Goal: Transaction & Acquisition: Purchase product/service

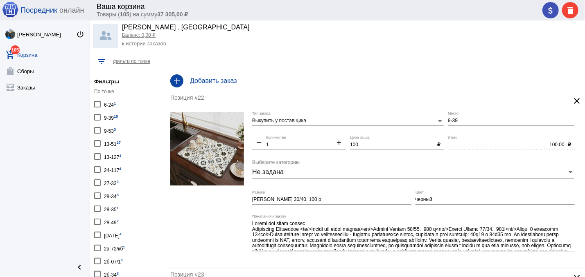
click at [109, 117] on div "9-39 15" at bounding box center [111, 117] width 14 height 11
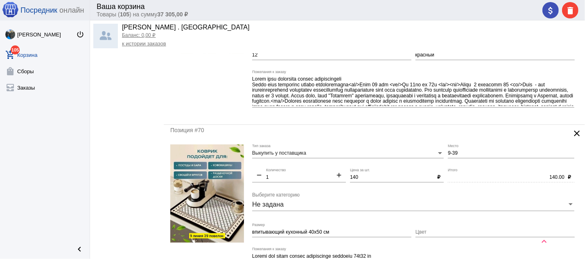
scroll to position [1926, 0]
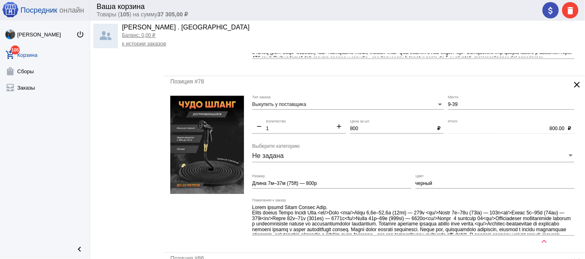
scroll to position [2310, 0]
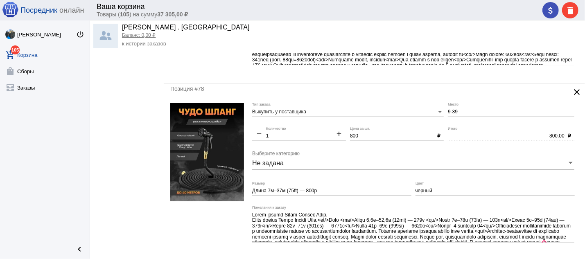
click at [225, 146] on img at bounding box center [207, 152] width 74 height 98
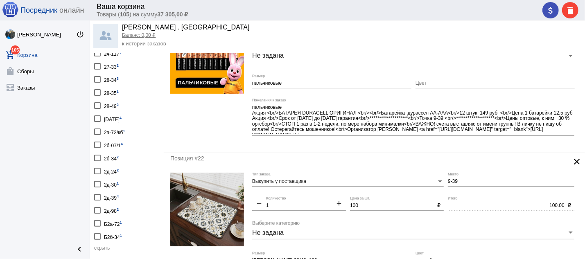
scroll to position [0, 0]
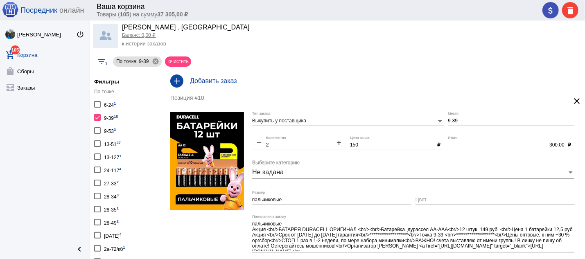
click at [97, 142] on div at bounding box center [97, 143] width 7 height 7
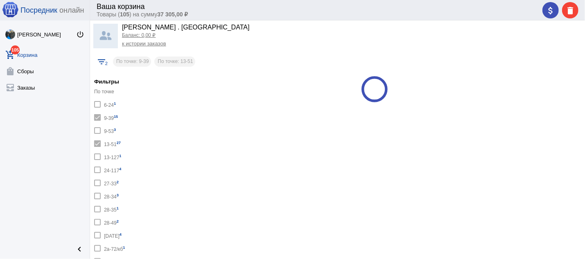
checkbox input "true"
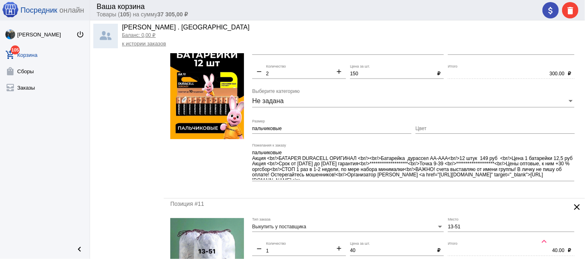
scroll to position [877, 0]
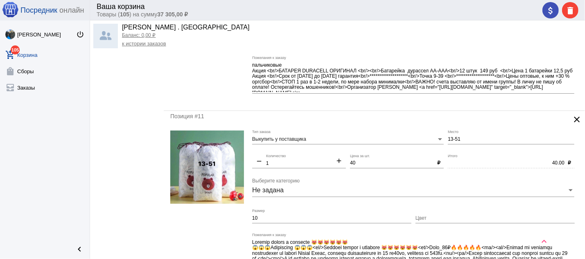
click at [216, 84] on div at bounding box center [207, 28] width 74 height 151
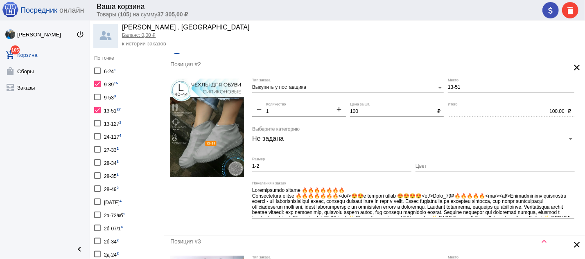
scroll to position [44, 0]
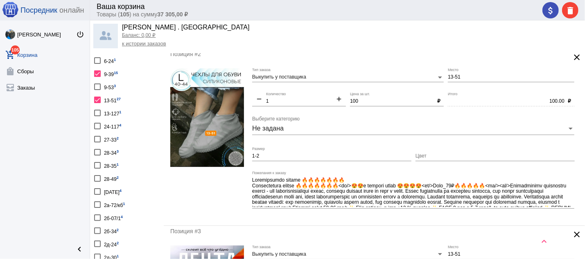
click at [337, 99] on mat-icon "add" at bounding box center [339, 100] width 14 height 10
type input "2"
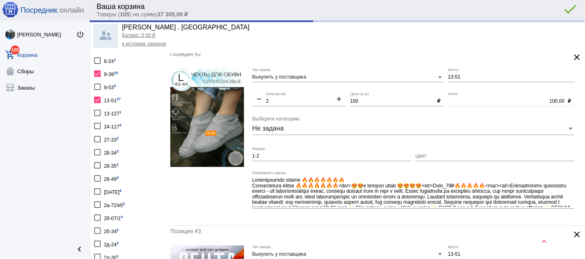
type input "200.00"
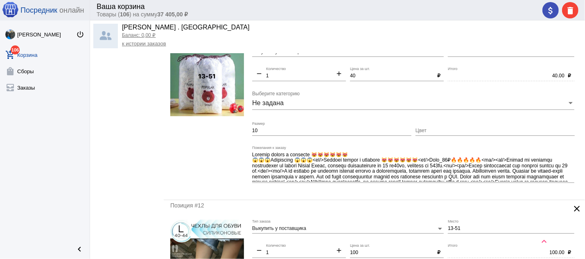
scroll to position [1053, 0]
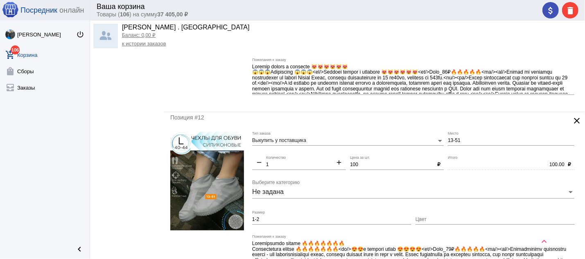
click at [572, 124] on mat-icon "clear" at bounding box center [577, 121] width 10 height 10
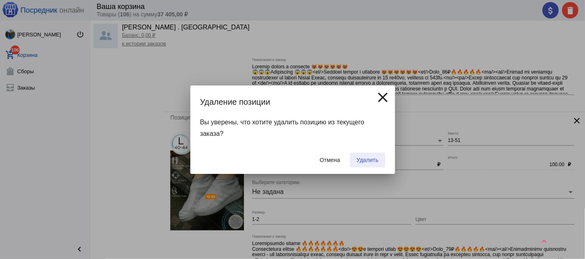
click at [366, 158] on span "Удалить" at bounding box center [367, 160] width 22 height 7
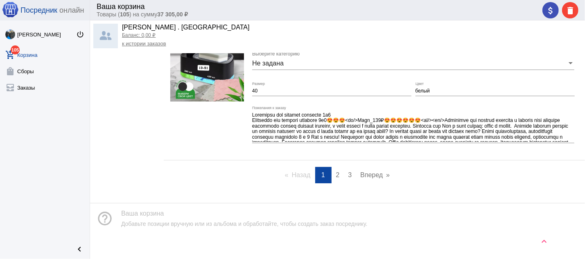
scroll to position [3500, 0]
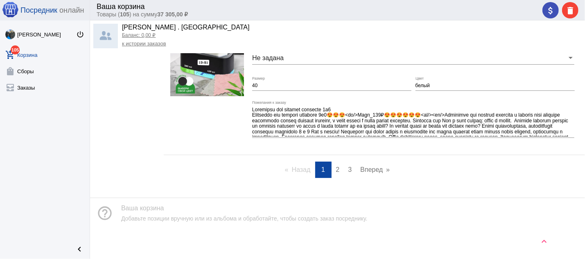
click at [336, 166] on span "2" at bounding box center [338, 169] width 4 height 7
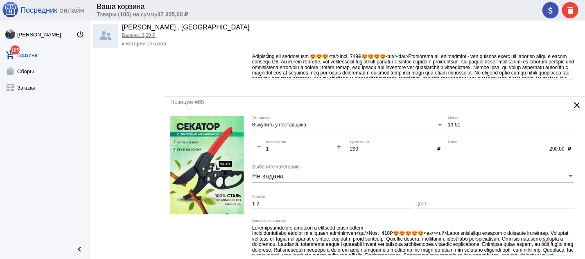
scroll to position [3489, 0]
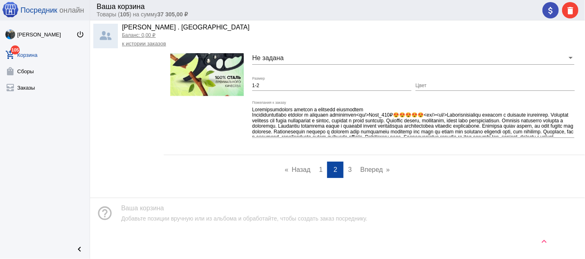
click at [345, 165] on link "page 3" at bounding box center [350, 170] width 12 height 16
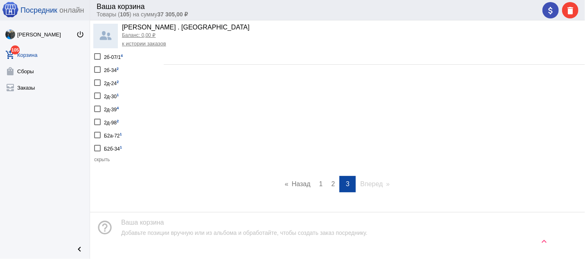
scroll to position [209, 0]
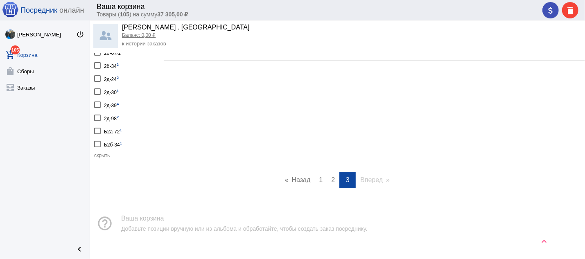
click at [319, 176] on span "1" at bounding box center [321, 179] width 4 height 7
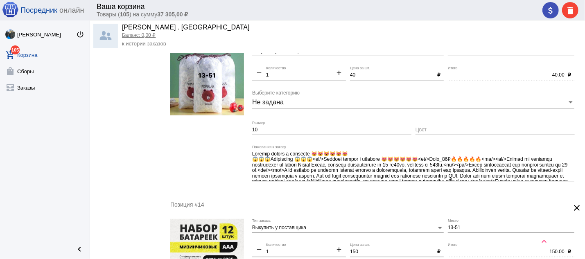
scroll to position [965, 0]
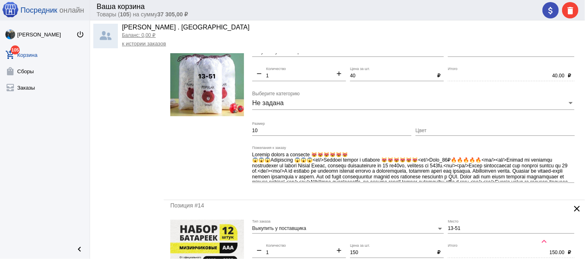
click at [219, 88] on img at bounding box center [207, 79] width 74 height 73
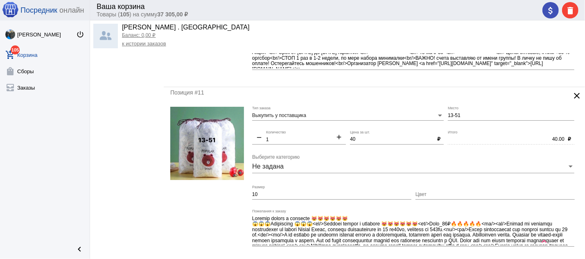
scroll to position [877, 0]
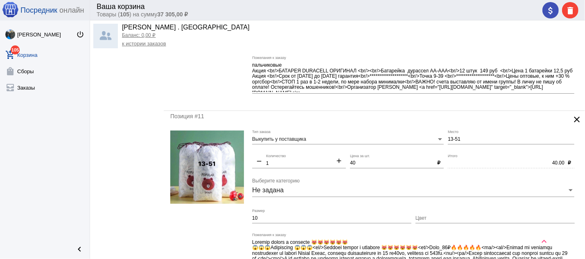
drag, startPoint x: 460, startPoint y: 138, endPoint x: 444, endPoint y: 141, distance: 16.5
drag, startPoint x: 458, startPoint y: 140, endPoint x: 440, endPoint y: 141, distance: 18.1
click at [448, 141] on input "13-51" at bounding box center [511, 140] width 126 height 6
type input "9-39"
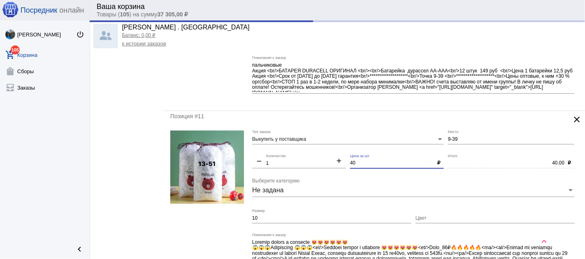
drag, startPoint x: 365, startPoint y: 167, endPoint x: 340, endPoint y: 169, distance: 25.4
click at [350, 167] on input "40" at bounding box center [392, 164] width 84 height 6
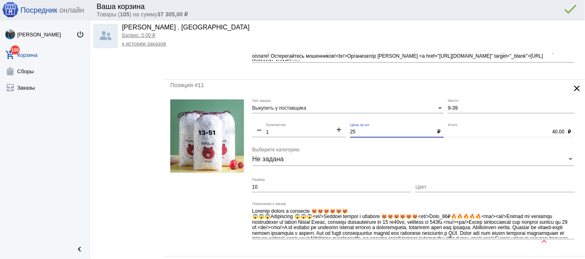
scroll to position [921, 0]
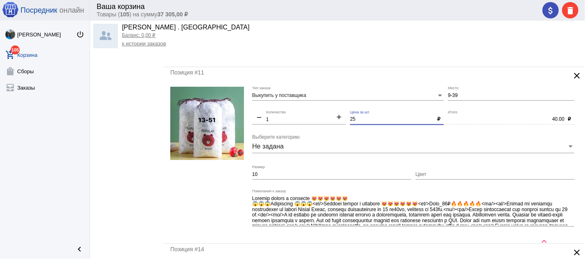
type input "25"
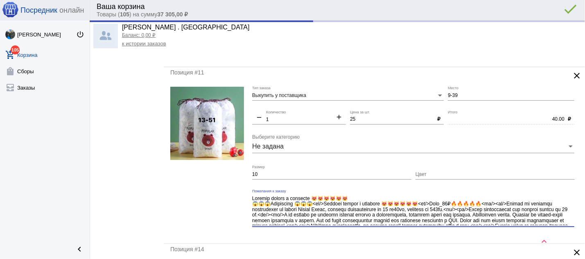
type input "25.00"
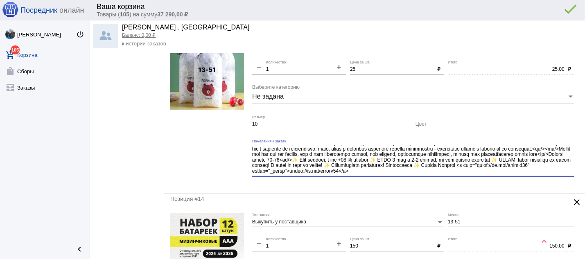
drag, startPoint x: 252, startPoint y: 207, endPoint x: 573, endPoint y: 259, distance: 325.3
click at [573, 175] on textarea "Пожелания к заказу" at bounding box center [413, 160] width 322 height 30
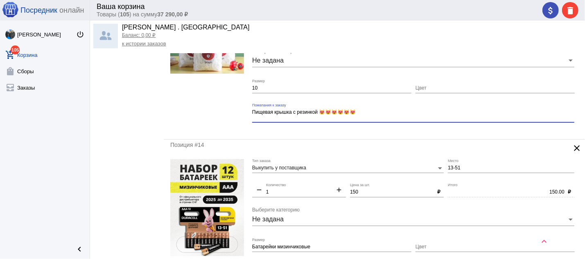
scroll to position [937, 0]
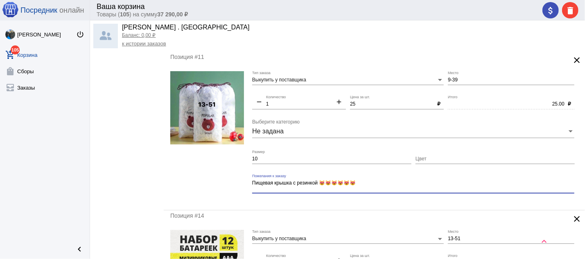
type textarea "Пищевая крышка с резинкой 😻😻😻😻😻😻"
click at [336, 105] on mat-icon "add" at bounding box center [339, 103] width 14 height 10
type input "2"
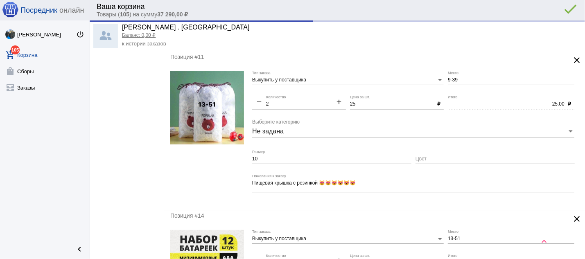
type input "50.00"
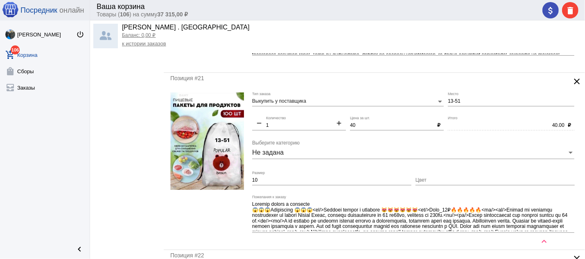
scroll to position [2121, 0]
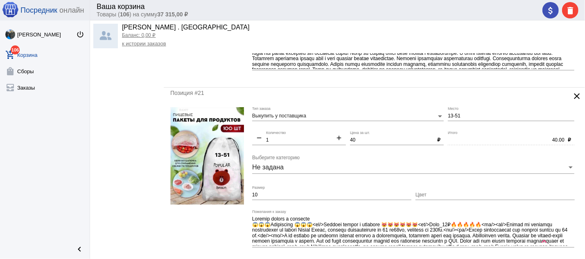
click at [572, 101] on mat-icon "clear" at bounding box center [577, 96] width 10 height 10
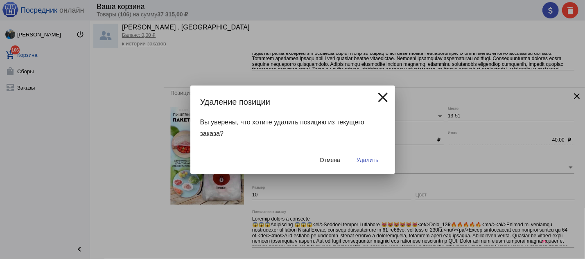
click at [377, 158] on span "Удалить" at bounding box center [367, 160] width 22 height 7
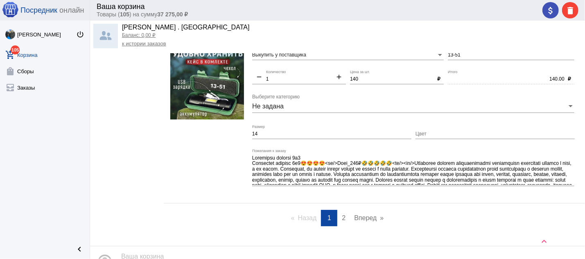
scroll to position [3482, 0]
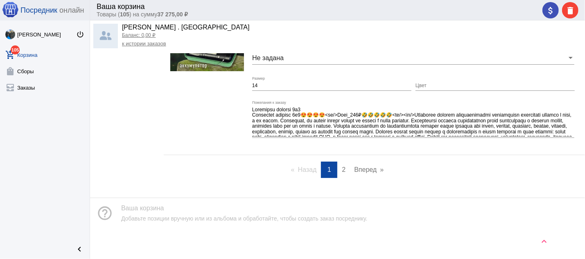
click at [338, 169] on link "page 2" at bounding box center [344, 170] width 12 height 16
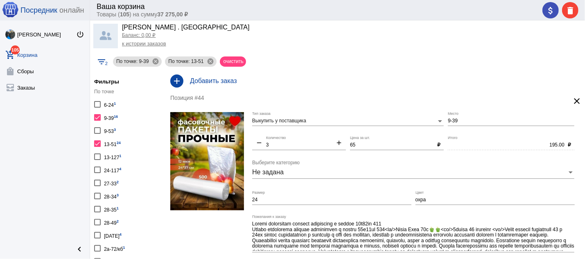
click at [337, 143] on mat-icon "add" at bounding box center [339, 144] width 14 height 10
type input "4"
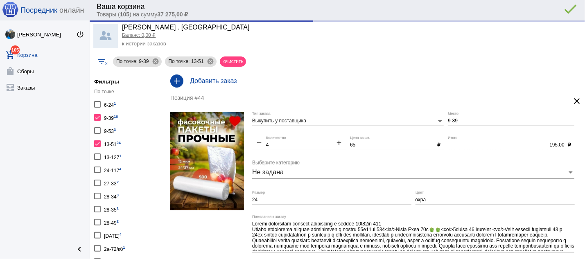
type input "260.00"
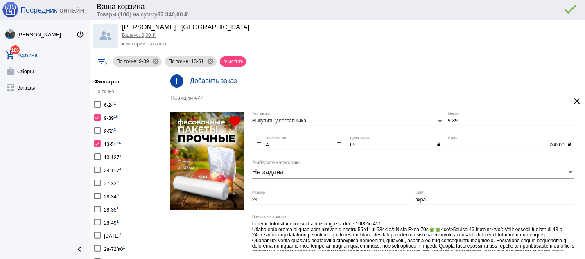
click at [337, 143] on mat-icon "add" at bounding box center [339, 144] width 14 height 10
type input "5"
type input "325.00"
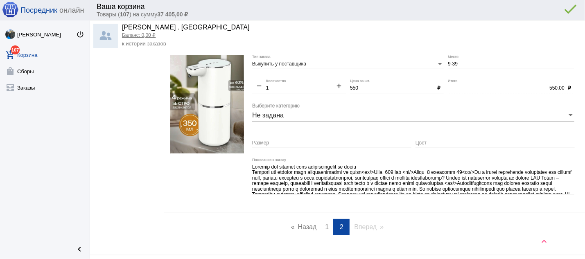
scroll to position [3489, 0]
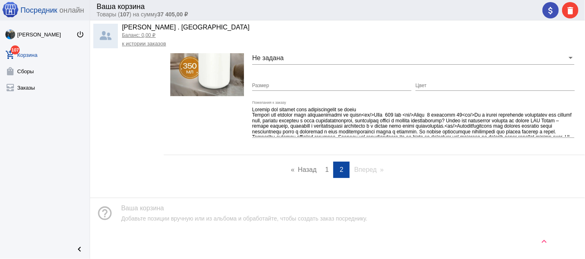
click at [321, 169] on link "page 1" at bounding box center [327, 170] width 12 height 16
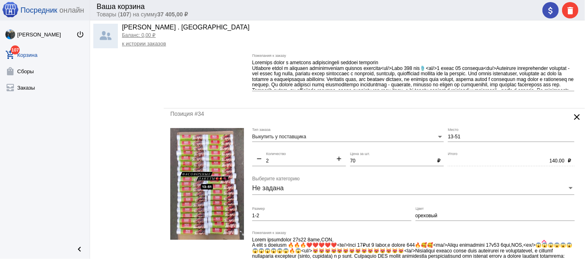
scroll to position [2983, 0]
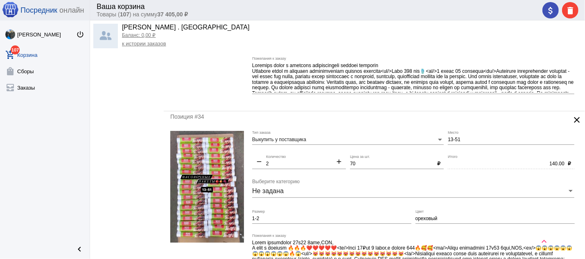
click at [572, 125] on mat-icon "clear" at bounding box center [577, 120] width 10 height 10
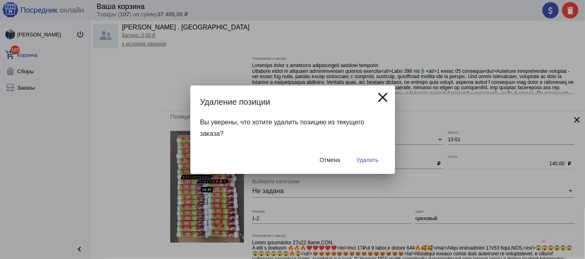
click at [375, 156] on button "Удалить" at bounding box center [367, 160] width 35 height 15
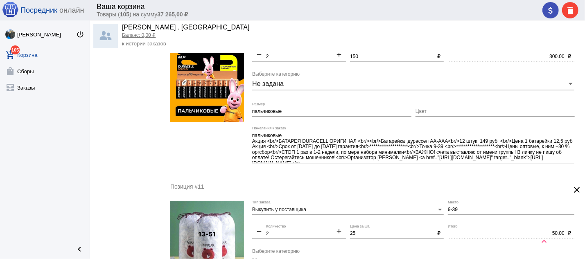
scroll to position [982, 0]
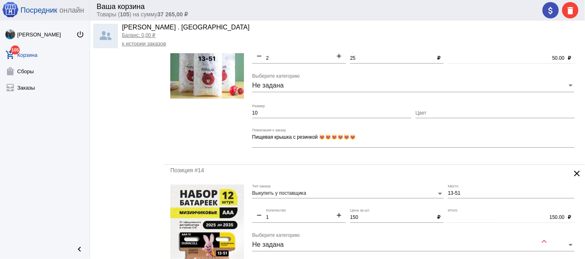
click at [333, 59] on mat-icon "add" at bounding box center [339, 57] width 14 height 10
type input "3"
type input "75.00"
click at [333, 59] on mat-icon "add" at bounding box center [339, 57] width 14 height 10
type input "4"
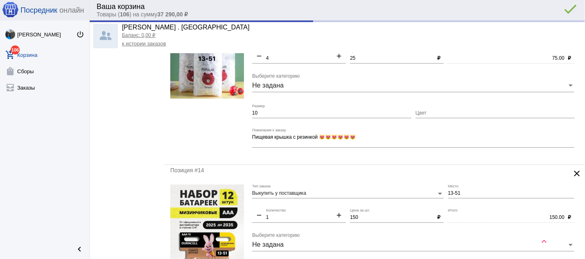
type input "100.00"
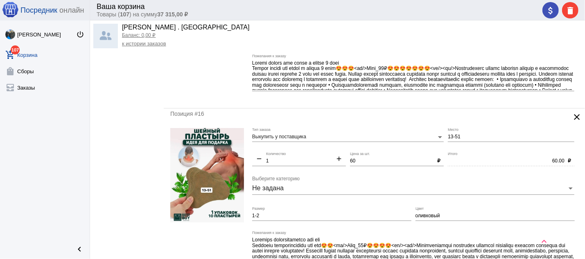
scroll to position [3482, 0]
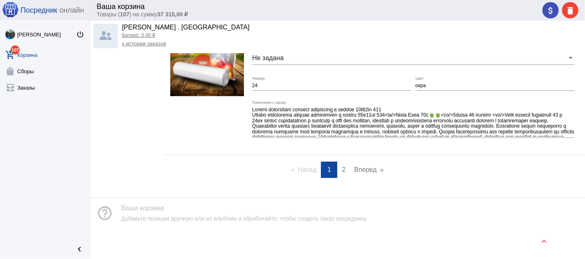
click at [342, 168] on span "2" at bounding box center [344, 169] width 4 height 7
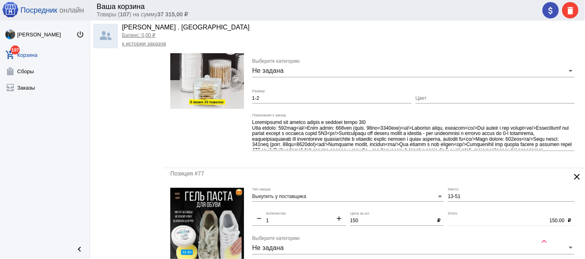
scroll to position [1974, 0]
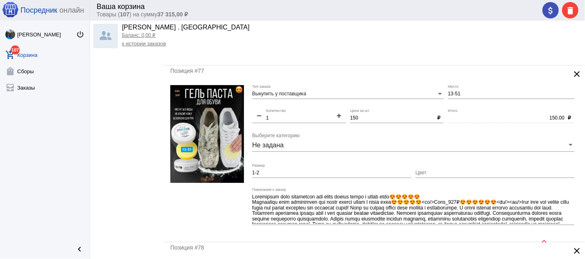
click at [572, 76] on mat-icon "clear" at bounding box center [577, 74] width 10 height 10
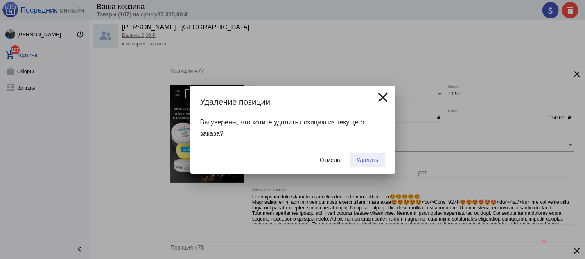
click at [369, 159] on span "Удалить" at bounding box center [367, 160] width 22 height 7
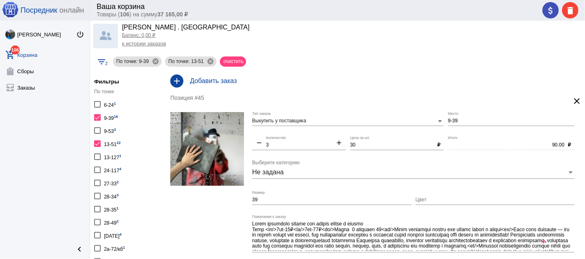
scroll to position [3134, 0]
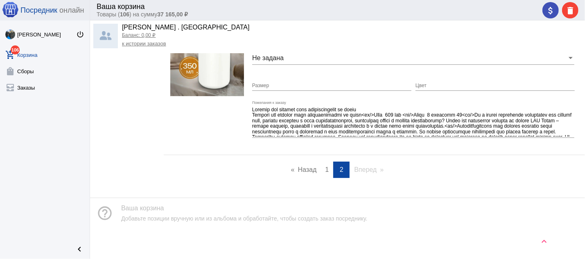
click at [321, 168] on link "page 1" at bounding box center [327, 170] width 12 height 16
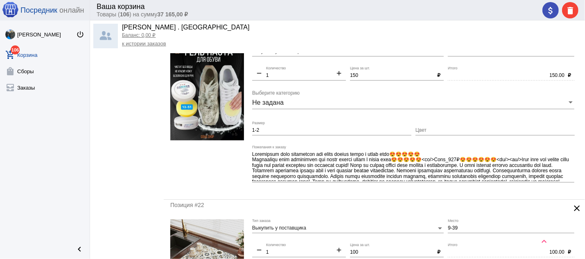
scroll to position [2017, 0]
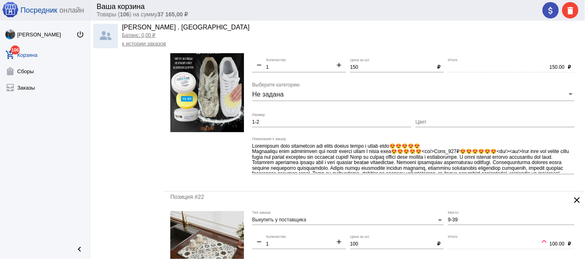
click at [338, 71] on mat-icon "add" at bounding box center [339, 66] width 14 height 10
type input "2"
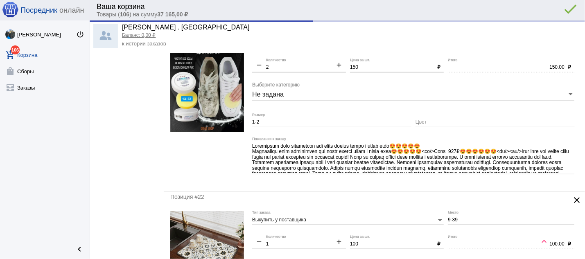
type input "300.00"
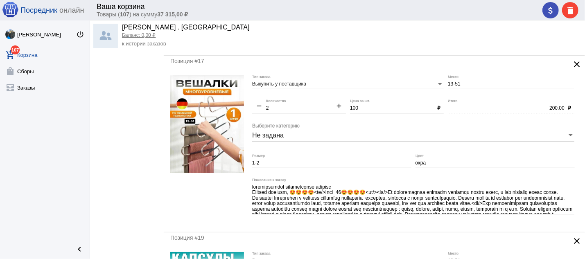
scroll to position [0, 0]
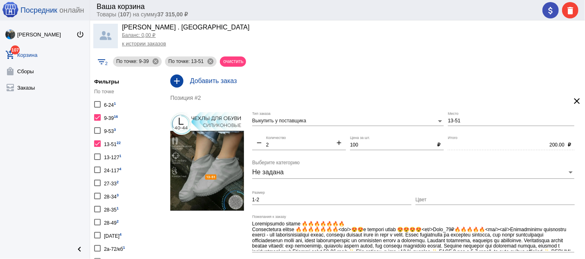
click at [97, 140] on div at bounding box center [97, 143] width 7 height 7
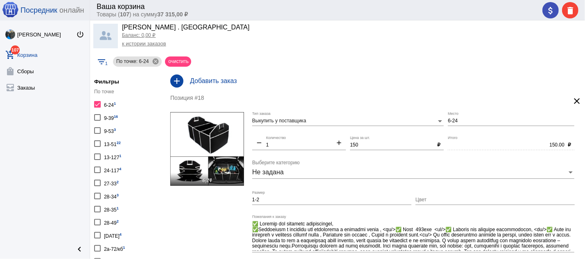
click at [97, 129] on div at bounding box center [97, 130] width 7 height 7
checkbox input "true"
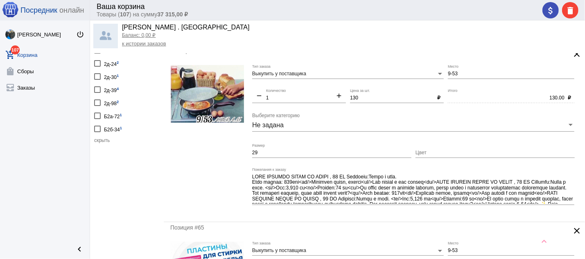
scroll to position [5, 0]
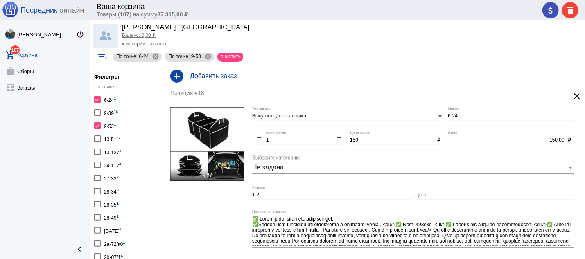
click at [95, 122] on div at bounding box center [97, 125] width 7 height 7
checkbox input "false"
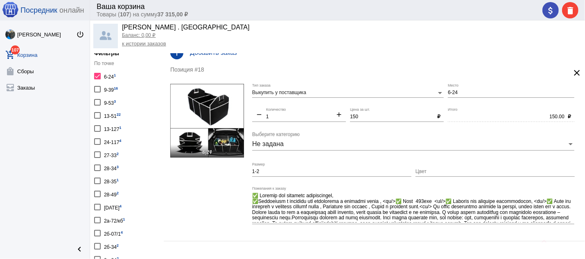
scroll to position [44, 0]
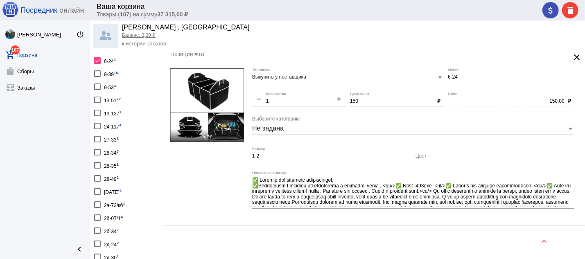
click at [95, 188] on div at bounding box center [97, 191] width 7 height 7
checkbox input "true"
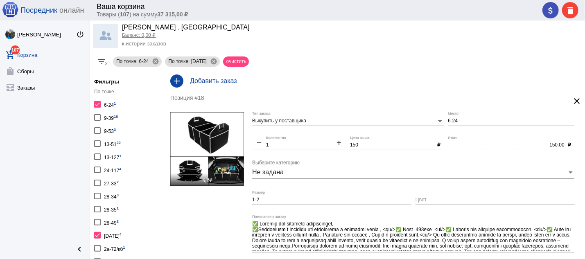
click at [97, 102] on div at bounding box center [97, 104] width 7 height 7
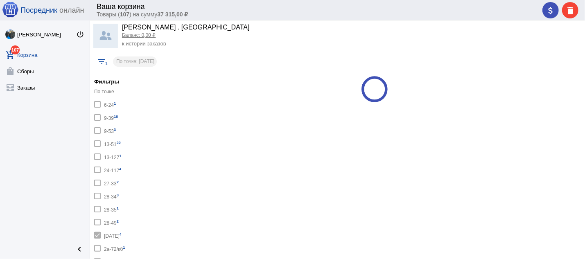
checkbox input "false"
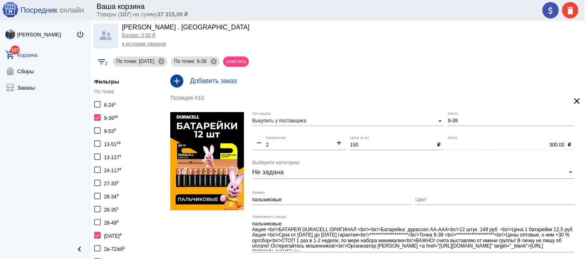
click at [99, 142] on div at bounding box center [97, 143] width 7 height 7
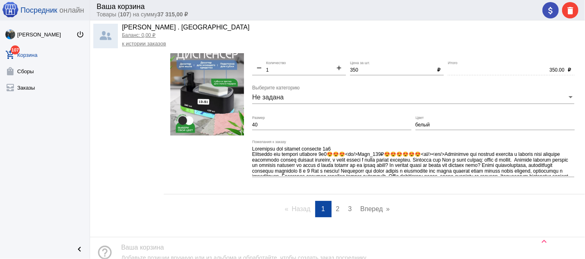
scroll to position [3482, 0]
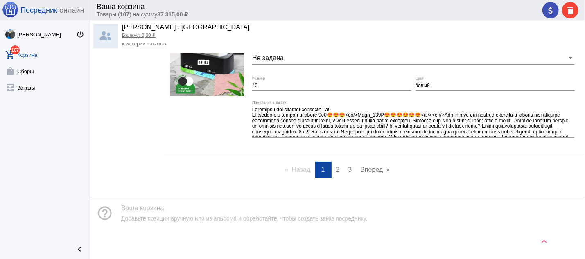
click at [336, 171] on span "2" at bounding box center [338, 169] width 4 height 7
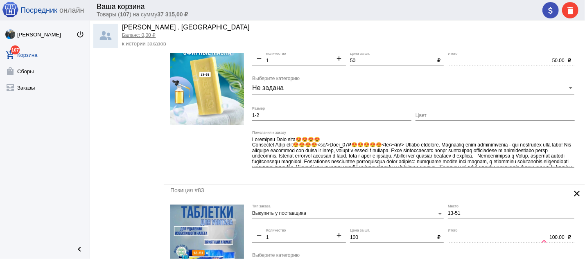
scroll to position [3026, 0]
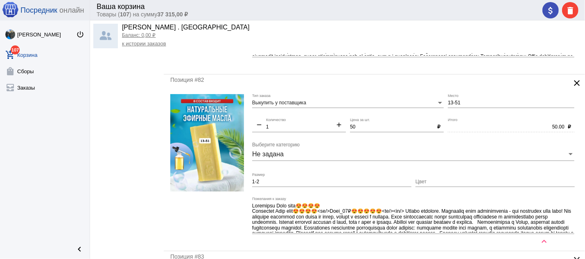
click at [333, 131] on mat-icon "add" at bounding box center [339, 126] width 14 height 10
type input "2"
type input "100.00"
click at [336, 131] on mat-icon "add" at bounding box center [339, 126] width 14 height 10
type input "3"
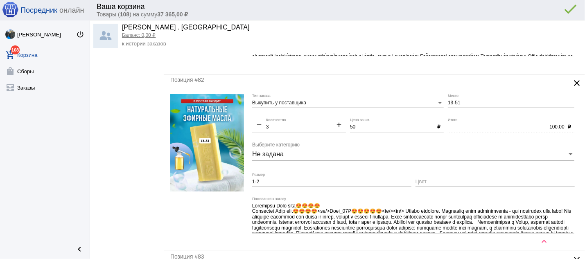
type input "150.00"
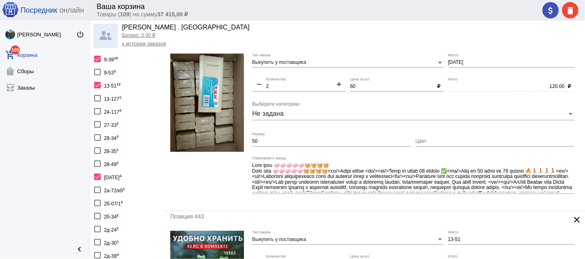
scroll to position [0, 0]
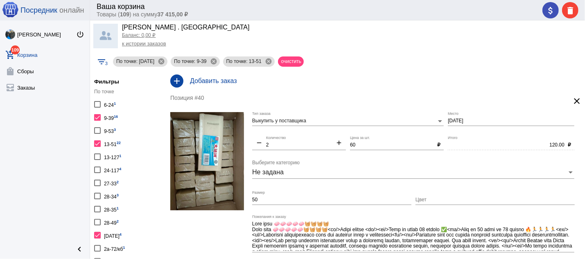
click at [572, 100] on mat-icon "clear" at bounding box center [577, 101] width 10 height 10
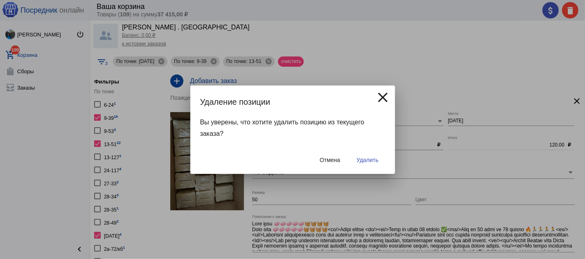
click at [365, 160] on span "Удалить" at bounding box center [367, 160] width 22 height 7
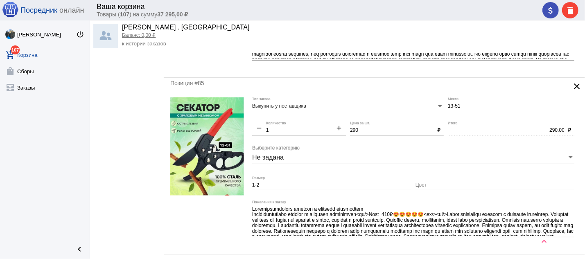
scroll to position [3489, 0]
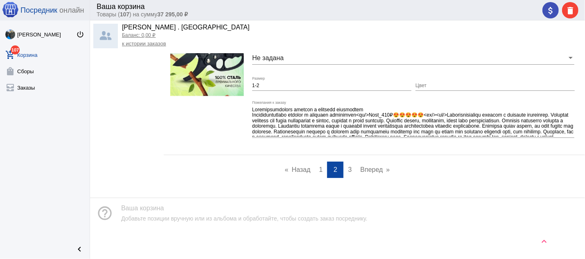
click at [348, 166] on span "3" at bounding box center [350, 169] width 4 height 7
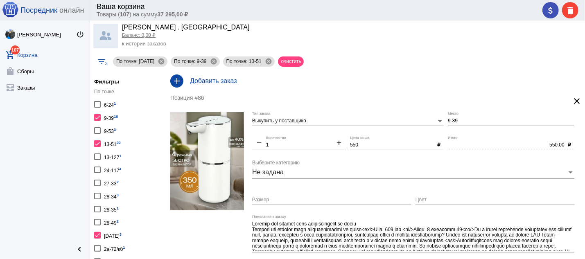
click at [96, 144] on div at bounding box center [97, 143] width 7 height 7
checkbox input "false"
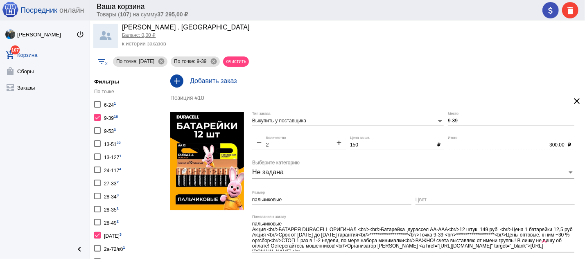
scroll to position [44, 0]
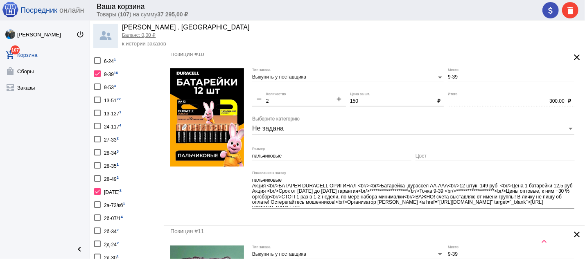
click at [98, 73] on div at bounding box center [97, 73] width 7 height 7
checkbox input "false"
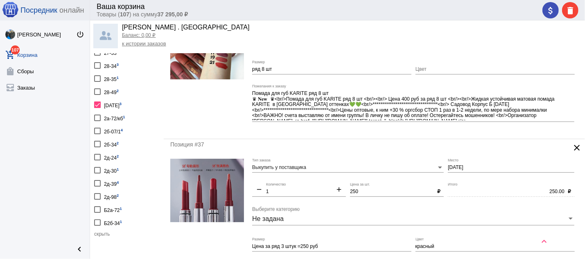
scroll to position [175, 0]
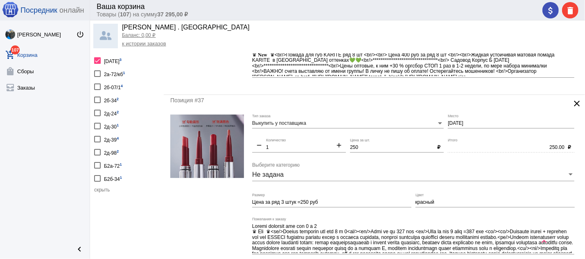
click at [96, 83] on div at bounding box center [97, 86] width 7 height 7
checkbox input "true"
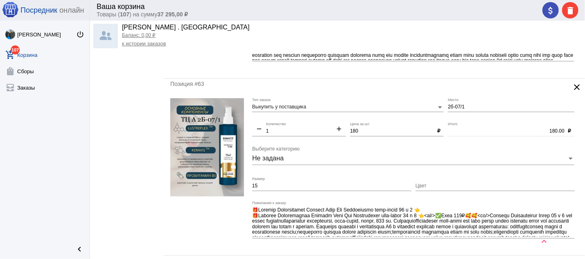
scroll to position [1064, 0]
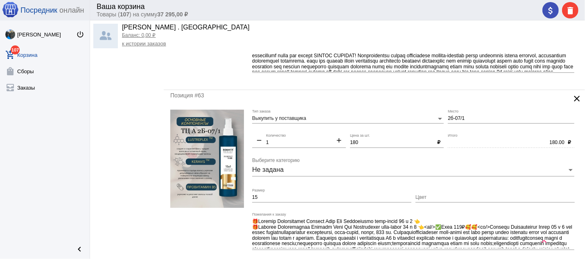
click at [337, 144] on mat-icon "add" at bounding box center [339, 141] width 14 height 10
type input "2"
type input "360.00"
click at [337, 144] on mat-icon "add" at bounding box center [339, 141] width 14 height 10
type input "3"
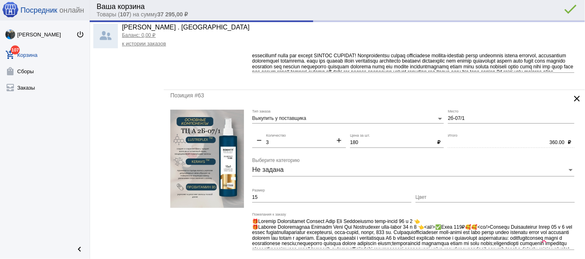
type input "540.00"
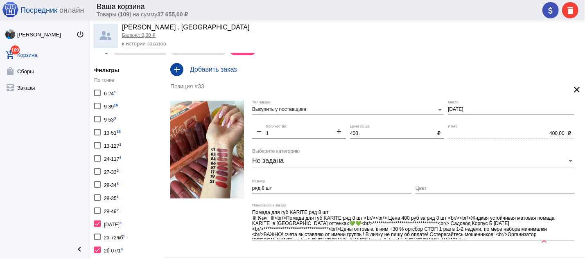
scroll to position [99, 0]
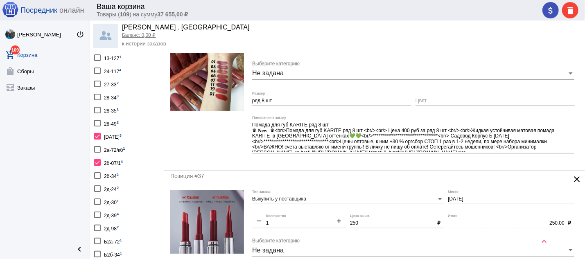
click at [97, 159] on div at bounding box center [97, 162] width 7 height 7
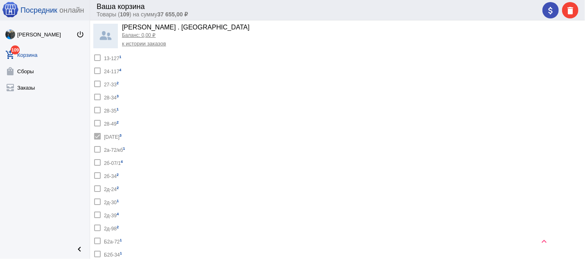
checkbox input "false"
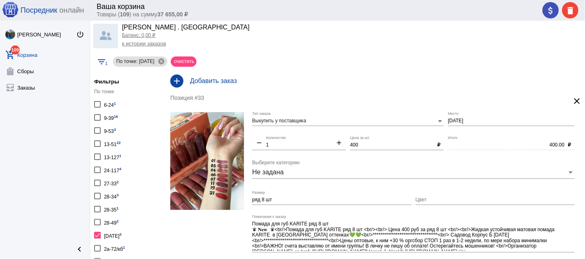
click at [97, 245] on div at bounding box center [97, 248] width 7 height 7
checkbox input "true"
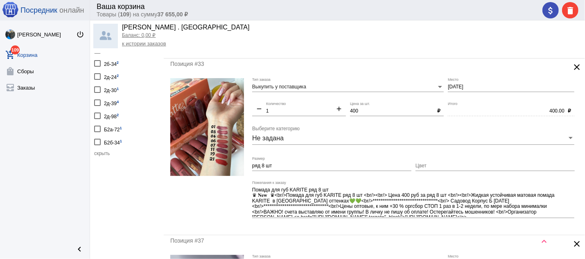
scroll to position [219, 0]
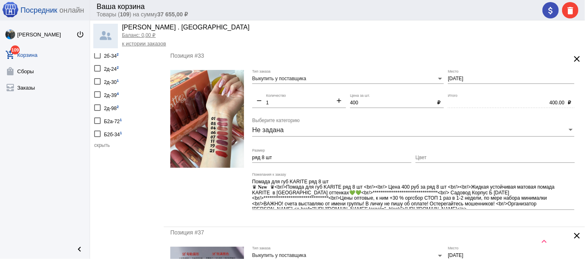
drag, startPoint x: 98, startPoint y: 120, endPoint x: 114, endPoint y: 141, distance: 26.8
click at [97, 131] on div at bounding box center [97, 134] width 7 height 7
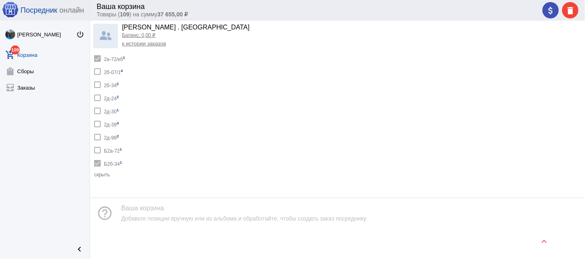
checkbox input "true"
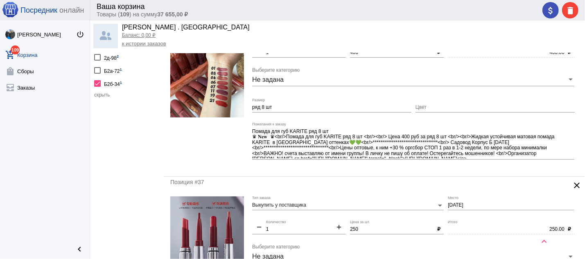
scroll to position [226, 0]
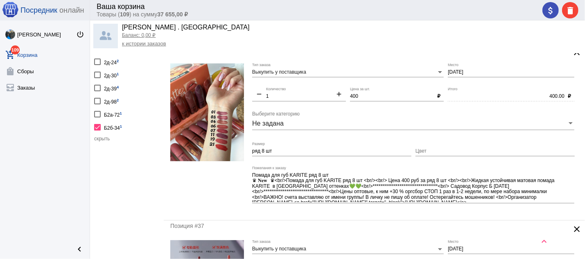
drag, startPoint x: 98, startPoint y: 104, endPoint x: 107, endPoint y: 116, distance: 14.6
click at [98, 111] on div at bounding box center [97, 114] width 7 height 7
checkbox input "true"
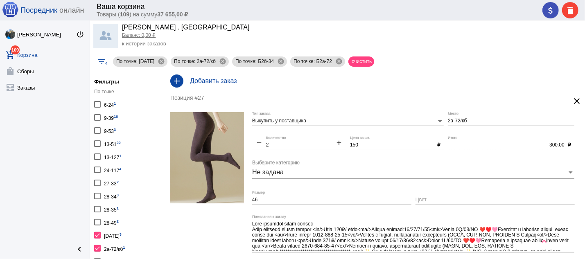
scroll to position [44, 0]
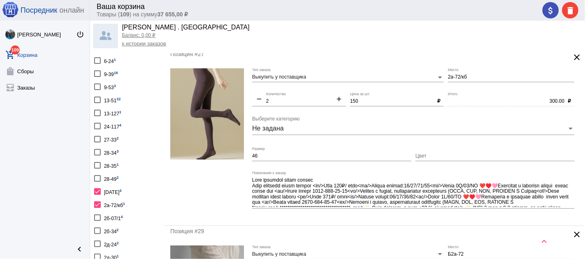
click at [97, 188] on div at bounding box center [97, 191] width 7 height 7
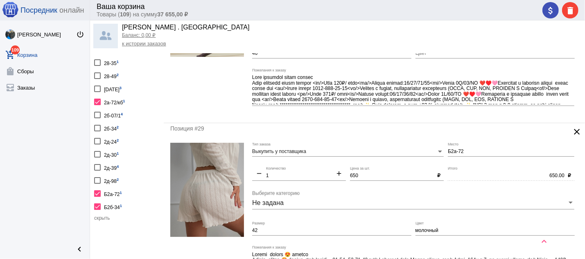
scroll to position [134, 0]
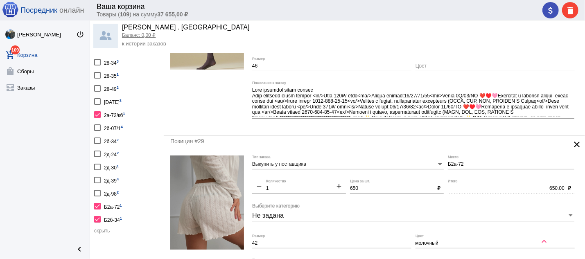
click at [97, 151] on div at bounding box center [97, 154] width 7 height 7
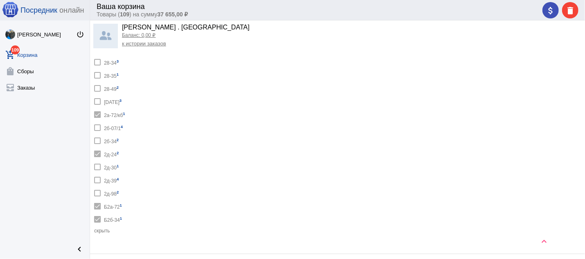
checkbox input "true"
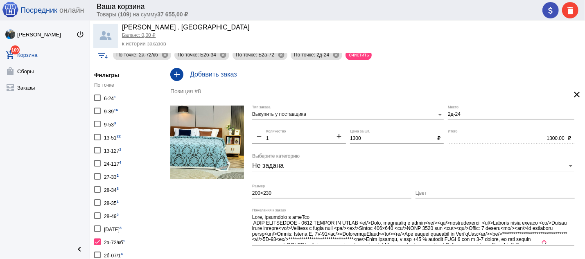
scroll to position [94, 0]
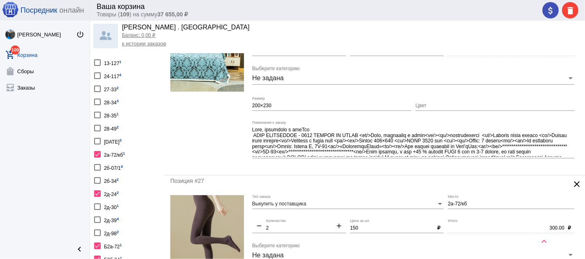
click at [98, 151] on div at bounding box center [97, 154] width 7 height 7
checkbox input "false"
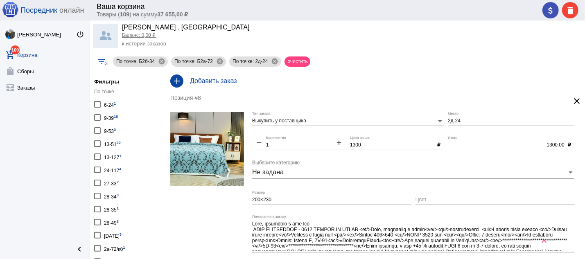
scroll to position [176, 0]
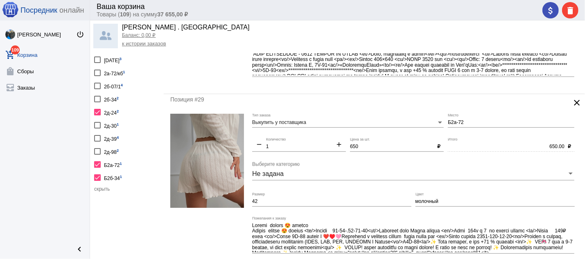
click at [97, 161] on div at bounding box center [97, 164] width 7 height 7
checkbox input "false"
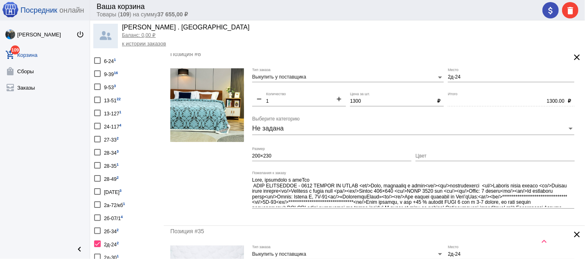
scroll to position [132, 0]
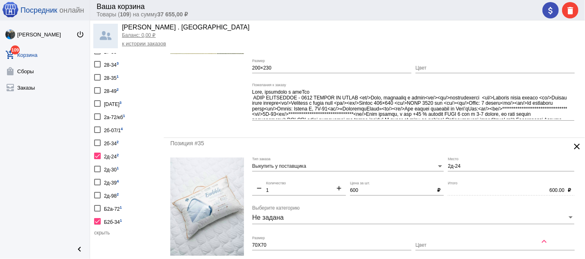
click at [99, 153] on div at bounding box center [97, 156] width 7 height 7
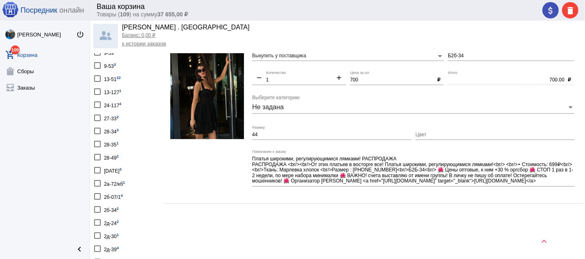
scroll to position [132, 0]
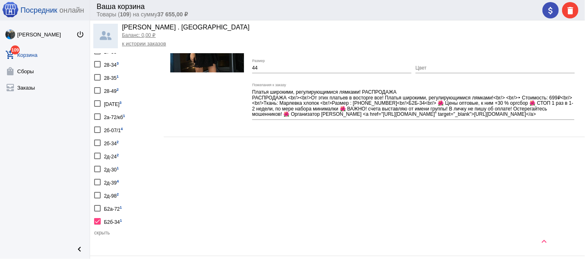
click at [97, 218] on div at bounding box center [97, 221] width 7 height 7
checkbox input "false"
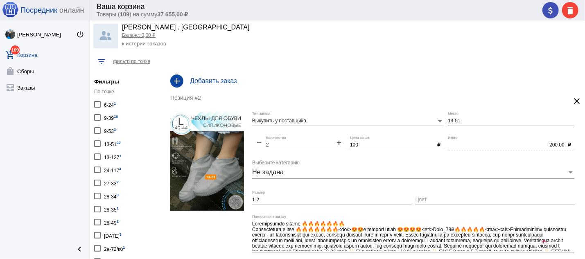
scroll to position [88, 0]
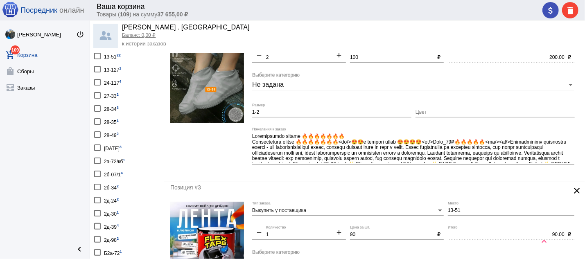
click at [123, 155] on div "2а-72/кб 1" at bounding box center [114, 160] width 21 height 11
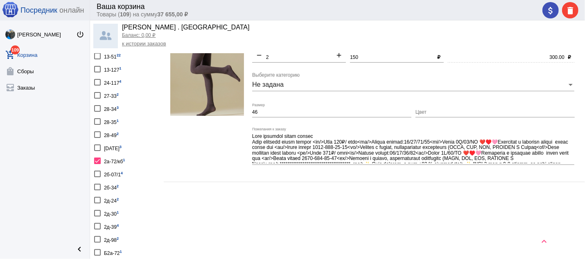
click at [99, 158] on div at bounding box center [97, 161] width 7 height 7
checkbox input "false"
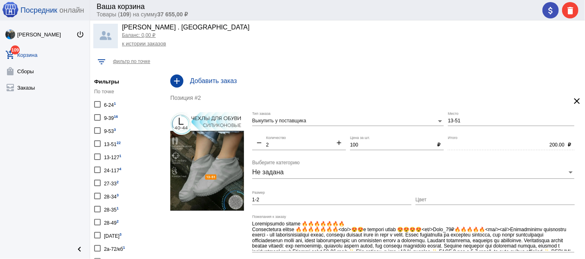
click at [98, 155] on div at bounding box center [97, 156] width 7 height 7
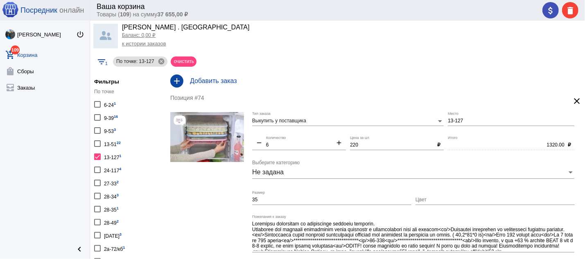
click at [95, 155] on div at bounding box center [97, 156] width 7 height 7
checkbox input "false"
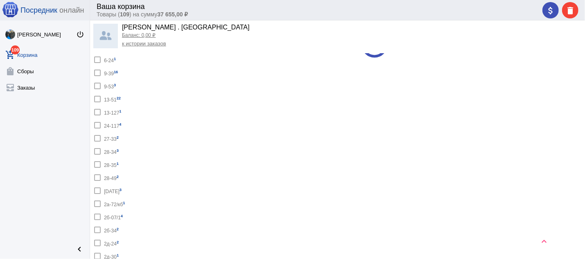
scroll to position [87, 0]
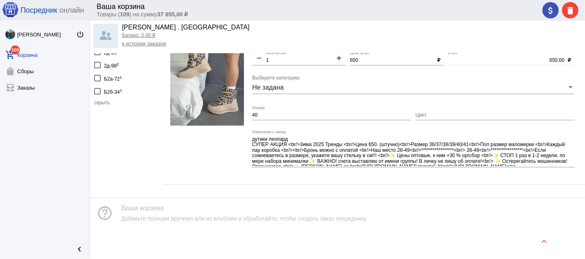
scroll to position [133, 0]
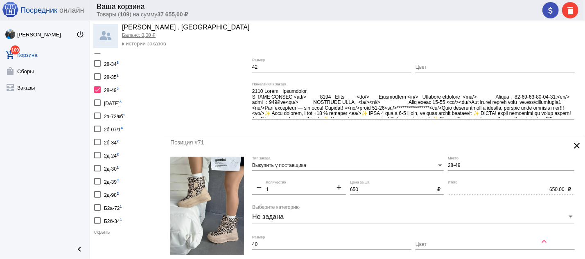
click at [99, 86] on div at bounding box center [97, 89] width 7 height 7
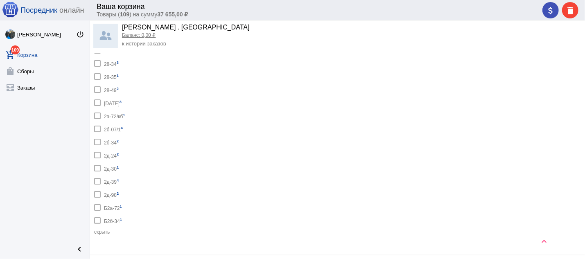
checkbox input "false"
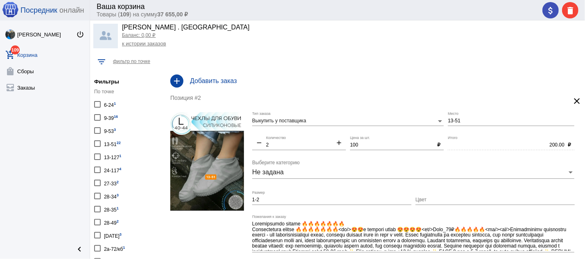
click at [95, 139] on label "13-51 22" at bounding box center [107, 143] width 27 height 11
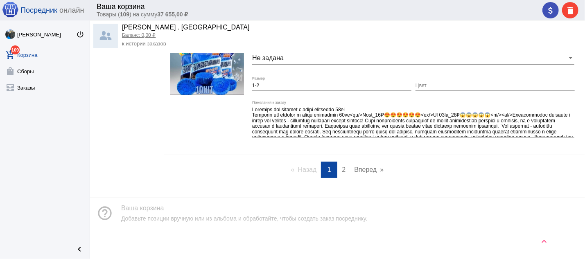
scroll to position [3368, 0]
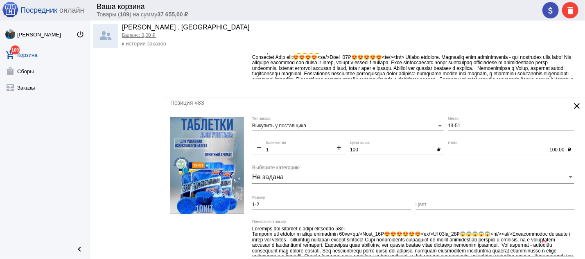
click at [572, 111] on mat-icon "clear" at bounding box center [577, 106] width 10 height 10
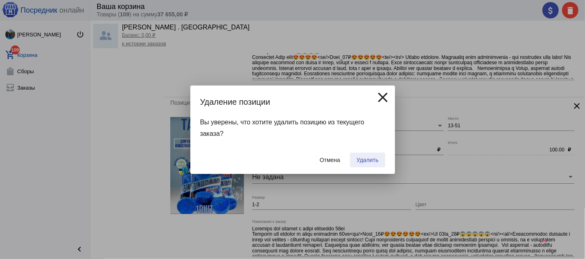
click at [365, 165] on button "Удалить" at bounding box center [367, 160] width 35 height 15
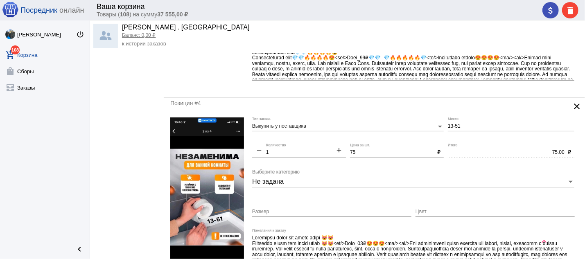
scroll to position [351, 0]
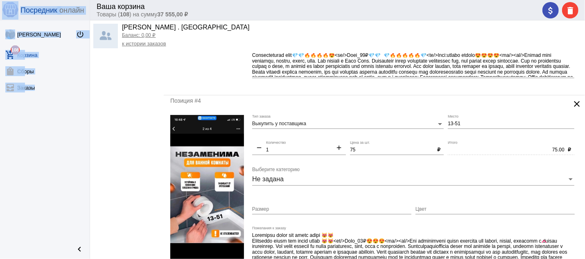
drag, startPoint x: 576, startPoint y: 85, endPoint x: 574, endPoint y: 174, distance: 88.8
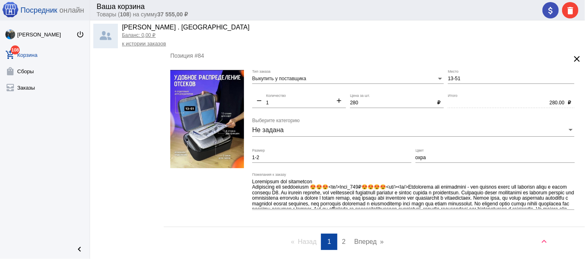
scroll to position [3412, 0]
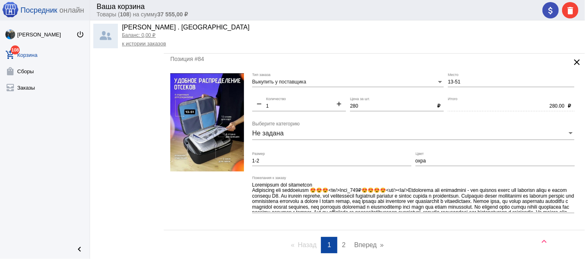
click at [572, 67] on mat-icon "clear" at bounding box center [577, 62] width 10 height 10
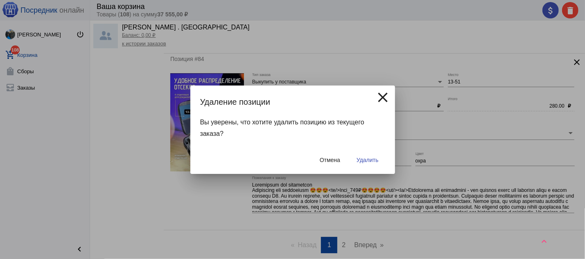
click at [368, 157] on span "Удалить" at bounding box center [367, 160] width 22 height 7
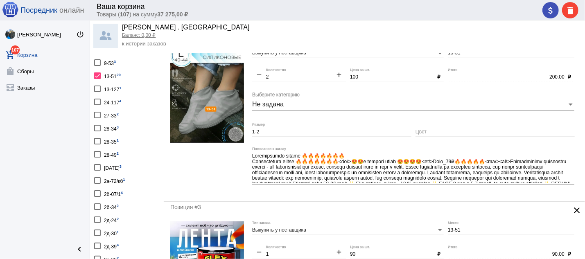
scroll to position [0, 0]
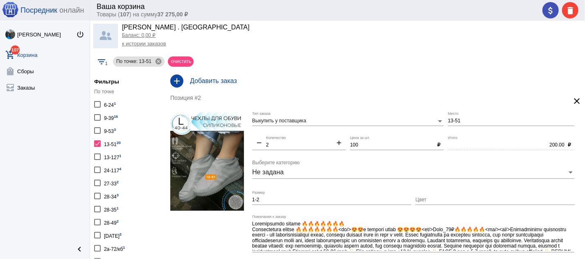
drag, startPoint x: 95, startPoint y: 142, endPoint x: 107, endPoint y: 146, distance: 12.7
click at [95, 142] on div at bounding box center [97, 143] width 7 height 7
checkbox input "false"
click at [547, 12] on mat-icon "attach_money" at bounding box center [550, 11] width 10 height 10
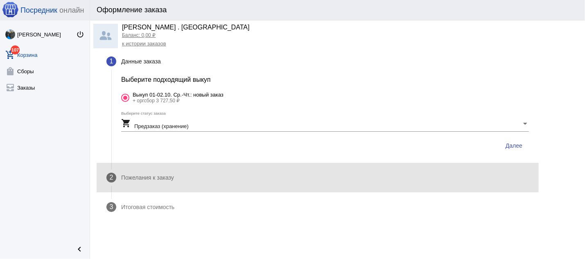
click at [162, 174] on div "Пожелания к заказу" at bounding box center [147, 177] width 53 height 7
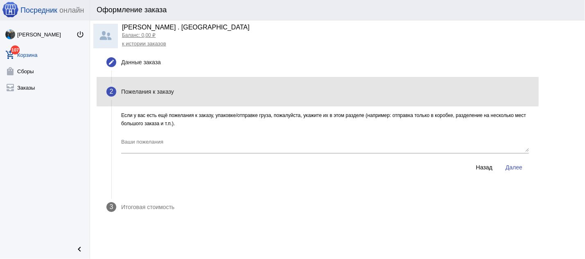
scroll to position [12, 0]
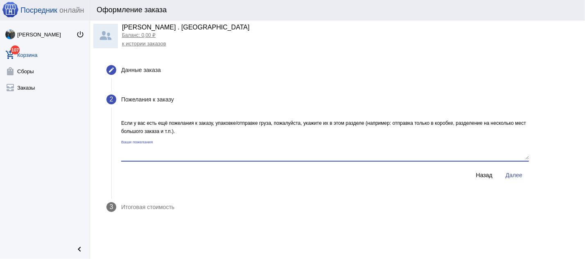
click at [164, 158] on textarea "Ваши пожелания" at bounding box center [324, 153] width 407 height 14
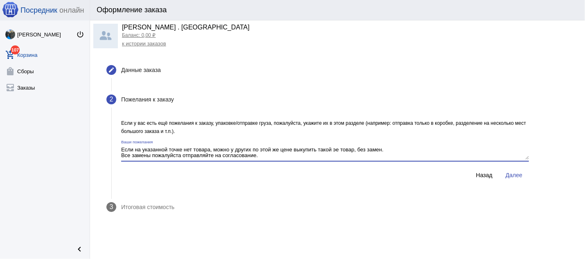
type textarea "Если на указанной точке нет товара, можно у других по этой же цене выкупить так…"
click at [517, 176] on span "Далее" at bounding box center [513, 175] width 17 height 7
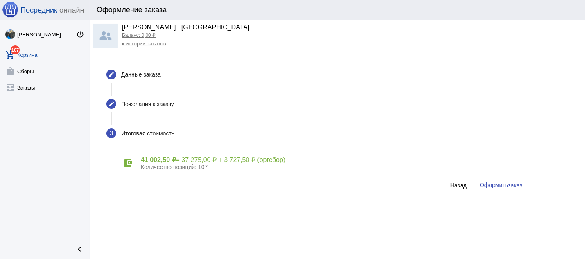
scroll to position [0, 0]
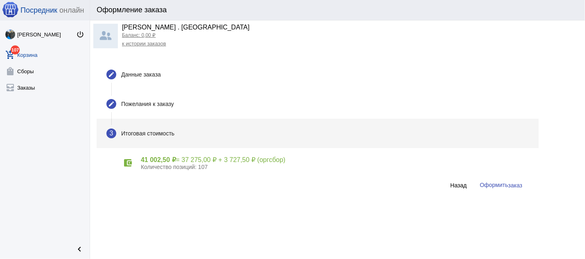
click at [509, 183] on span "заказ" at bounding box center [515, 185] width 14 height 7
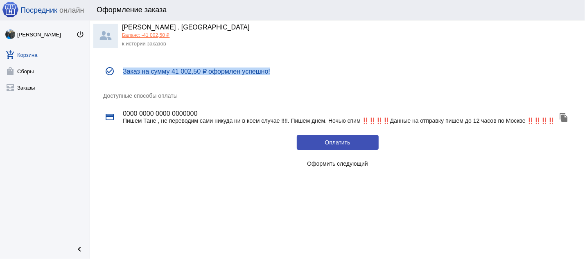
drag, startPoint x: 279, startPoint y: 71, endPoint x: 124, endPoint y: 71, distance: 155.5
click at [124, 71] on h4 "Заказ на сумму 41 002,50 ₽ оформлен успешно!" at bounding box center [347, 72] width 449 height 8
copy h4 "Заказ на сумму 41 002,50 ₽ оформлен успешно!"
click at [150, 43] on link "к истории заказов" at bounding box center [144, 44] width 44 height 6
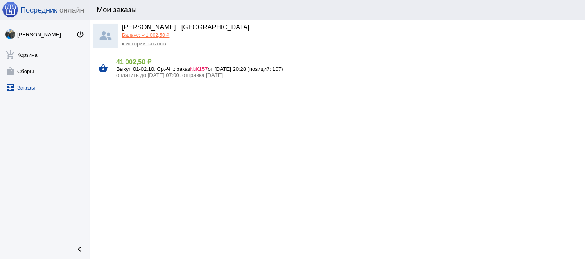
click at [201, 69] on span "№К157" at bounding box center [199, 69] width 18 height 6
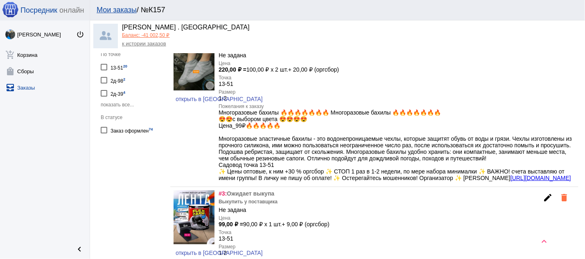
scroll to position [263, 0]
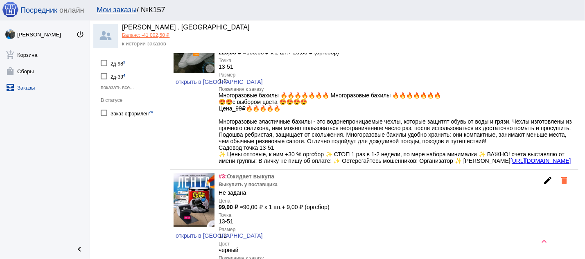
click at [115, 89] on span "показать все..." at bounding box center [117, 88] width 33 height 6
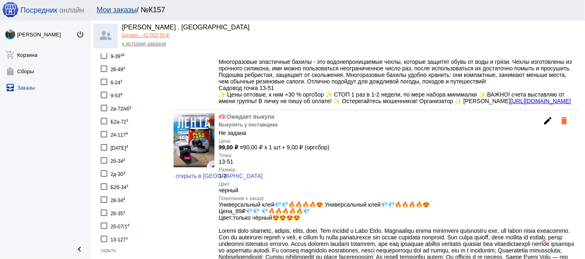
scroll to position [307, 0]
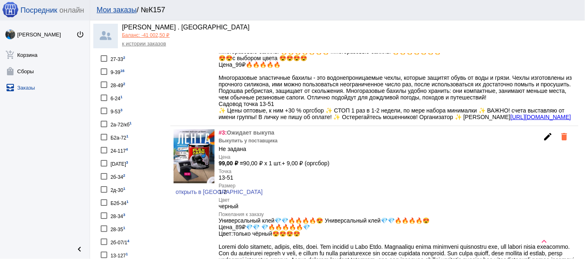
click at [106, 186] on div at bounding box center [104, 189] width 7 height 7
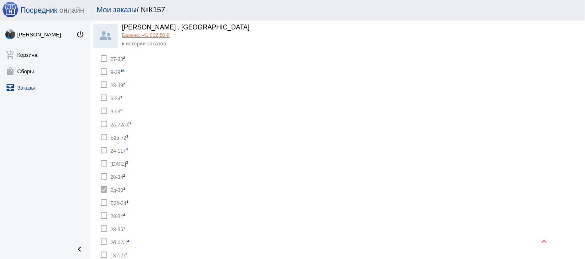
checkbox input "true"
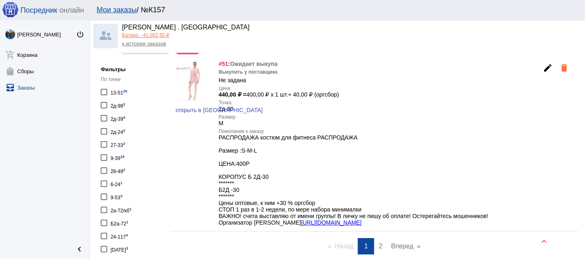
scroll to position [219, 0]
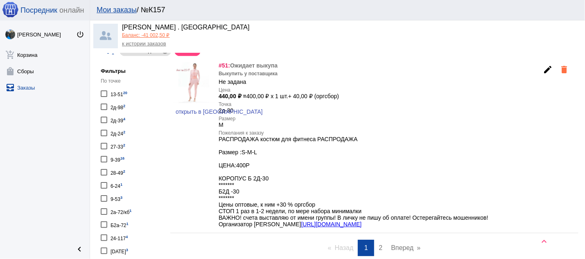
click at [543, 71] on mat-icon "edit" at bounding box center [548, 70] width 10 height 10
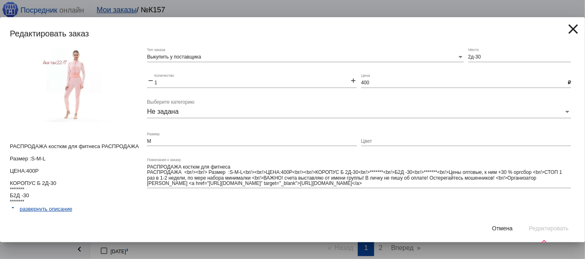
click at [469, 55] on input "2д-30" at bounding box center [519, 57] width 103 height 6
type input "Б2д-30"
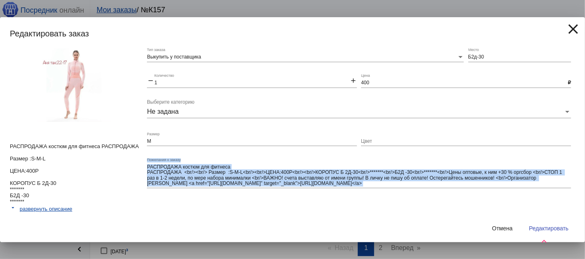
scroll to position [0, 0]
drag, startPoint x: 149, startPoint y: 173, endPoint x: 208, endPoint y: 218, distance: 74.1
click at [209, 214] on div "РАСПРОДАЖА костюм для фитнеса РАСПРОДАЖА Размер :S-M-L ЦЕНА:400Р КОРОПУС Б 2Д-3…" at bounding box center [292, 131] width 585 height 166
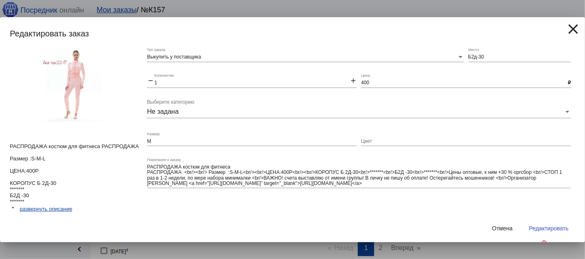
click at [157, 162] on div "РАСПРОДАЖА костюм для фитнеса РАСПРОДАЖА <br/><br/> Размер :S-M-L<br/><br/>ЦЕНА…" at bounding box center [359, 173] width 424 height 30
drag, startPoint x: 149, startPoint y: 173, endPoint x: 242, endPoint y: 194, distance: 95.6
click at [242, 194] on div "РАСПРОДАЖА костюм для фитнеса РАСПРОДАЖА Размер :S-M-L ЦЕНА:400Р КОРОПУС Б 2Д-3…" at bounding box center [292, 131] width 585 height 166
click at [191, 176] on textarea "РАСПРОДАЖА костюм для фитнеса РАСПРОДАЖА <br/><br/> Размер :S-M-L<br/><br/>ЦЕНА…" at bounding box center [359, 175] width 424 height 23
click at [149, 172] on div "РАСПРОДАЖА костюм для фитнеса РАСПРОДАЖА Размер :S-M-L ЦЕНА:400Р КОРОПУС Б 2Д-3…" at bounding box center [292, 131] width 585 height 166
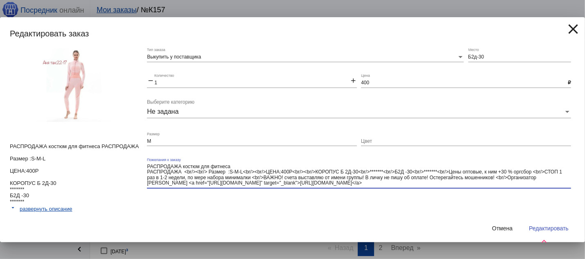
drag, startPoint x: 450, startPoint y: 173, endPoint x: 458, endPoint y: 195, distance: 23.0
click at [458, 187] on textarea "РАСПРОДАЖА костюм для фитнеса РАСПРОДАЖА <br/><br/> Размер :S-M-L<br/><br/>ЦЕНА…" at bounding box center [359, 175] width 424 height 23
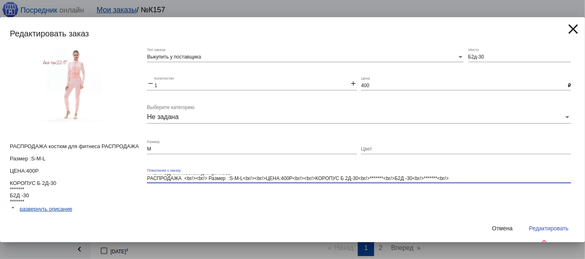
scroll to position [0, 0]
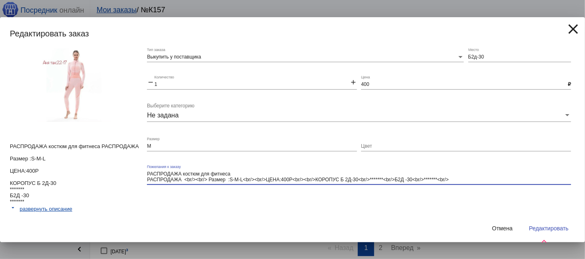
type textarea "РАСПРОДАЖА костюм для фитнеса РАСПРОДАЖА <br/><br/> Размер :S-M-L<br/><br/>ЦЕНА…"
click at [543, 227] on span "Редактировать" at bounding box center [549, 228] width 40 height 7
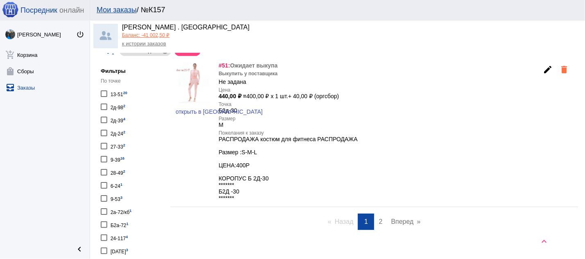
click at [116, 96] on div "13-51 20" at bounding box center [118, 93] width 17 height 11
checkbox input "true"
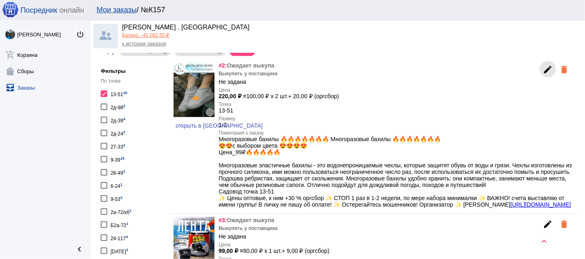
click at [543, 72] on mat-icon "edit" at bounding box center [548, 70] width 10 height 10
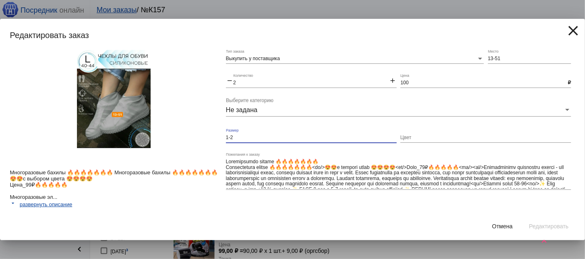
drag, startPoint x: 248, startPoint y: 138, endPoint x: 194, endPoint y: 137, distance: 54.0
click at [226, 137] on input "1-2" at bounding box center [311, 138] width 171 height 6
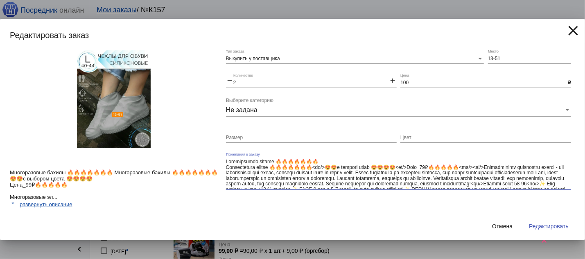
scroll to position [16, 0]
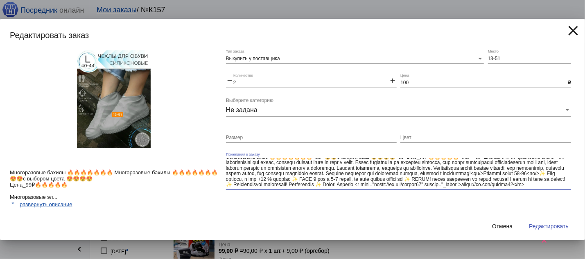
drag, startPoint x: 462, startPoint y: 168, endPoint x: 469, endPoint y: 217, distance: 49.2
click at [469, 189] on textarea "Пожелания к заказу" at bounding box center [398, 173] width 345 height 30
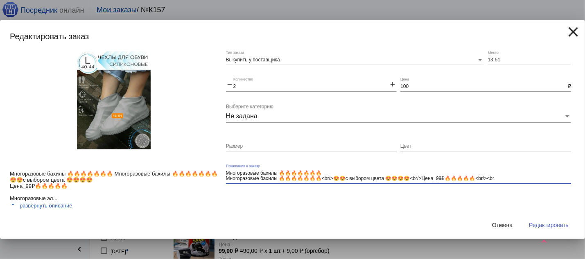
type textarea "Многоразовые бахилы 🔥🔥🔥🔥🔥🔥🔥 Многоразовые бахилы 🔥🔥🔥🔥🔥🔥🔥<br/>😍😍с выбором цвета 😍…"
click at [545, 227] on span "Редактировать" at bounding box center [549, 225] width 40 height 7
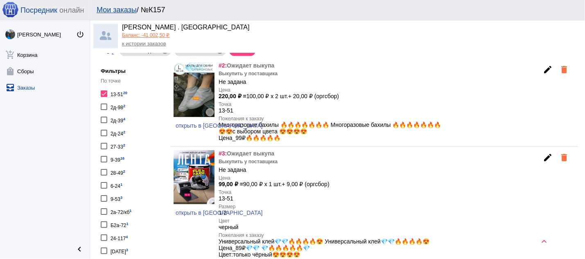
click at [543, 162] on mat-icon "edit" at bounding box center [548, 158] width 10 height 10
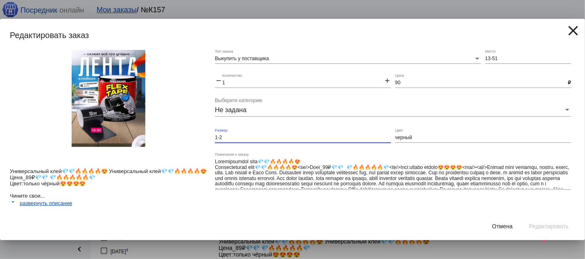
drag, startPoint x: 254, startPoint y: 141, endPoint x: 196, endPoint y: 138, distance: 58.2
click at [215, 138] on input "1-2" at bounding box center [303, 138] width 176 height 6
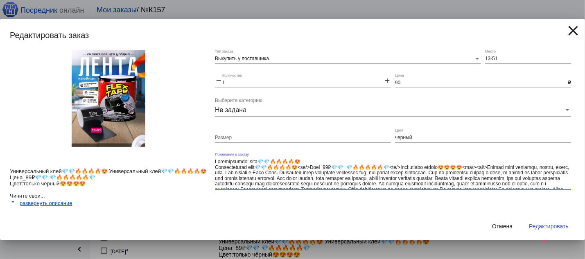
click at [371, 166] on textarea "Пожелания к заказу" at bounding box center [393, 173] width 356 height 30
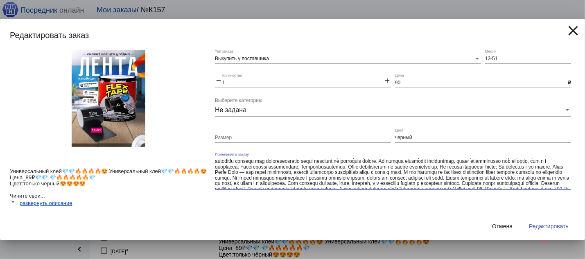
scroll to position [48, 0]
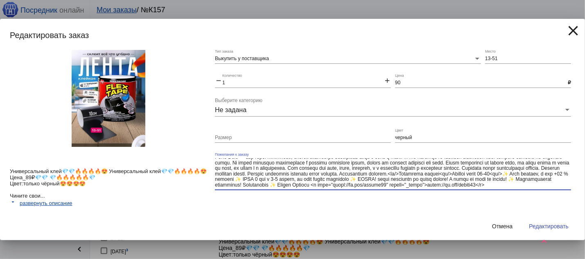
drag, startPoint x: 448, startPoint y: 164, endPoint x: 459, endPoint y: 207, distance: 43.9
click at [459, 189] on textarea "Пожелания к заказу" at bounding box center [393, 173] width 356 height 30
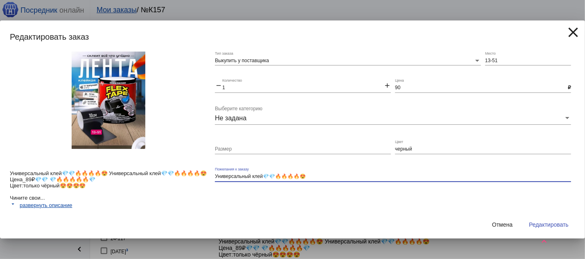
type textarea "Универсальный клей💎💎🔥🔥🔥🔥😍"
click at [551, 226] on span "Редактировать" at bounding box center [549, 224] width 40 height 7
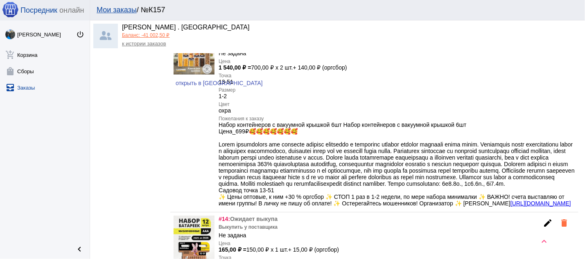
scroll to position [526, 0]
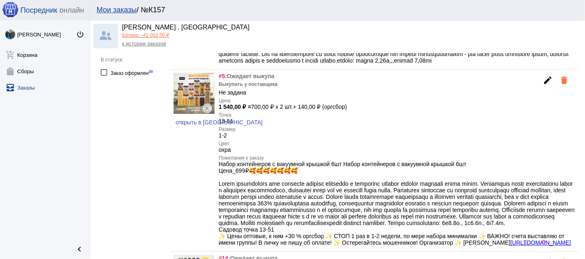
click at [543, 85] on mat-icon "edit" at bounding box center [548, 80] width 10 height 10
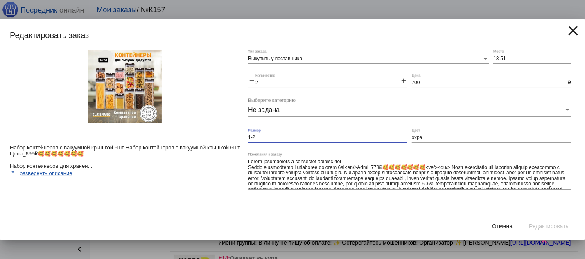
drag, startPoint x: 298, startPoint y: 138, endPoint x: 254, endPoint y: 138, distance: 44.2
click at [254, 138] on input "1-2" at bounding box center [327, 138] width 159 height 6
drag, startPoint x: 423, startPoint y: 141, endPoint x: 414, endPoint y: 141, distance: 9.8
click at [414, 141] on input "охра" at bounding box center [491, 138] width 159 height 6
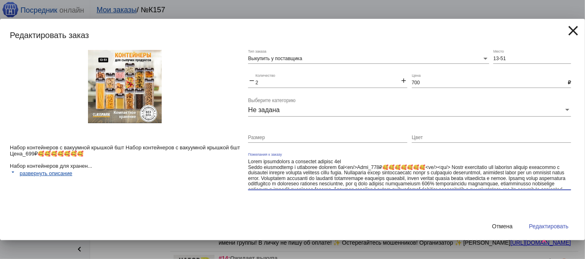
scroll to position [43, 0]
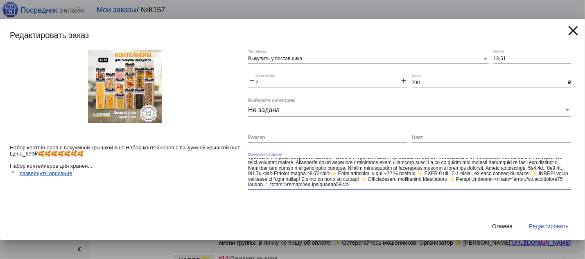
drag, startPoint x: 405, startPoint y: 167, endPoint x: 424, endPoint y: 212, distance: 48.2
click at [424, 189] on textarea "Пожелания к заказу" at bounding box center [409, 173] width 323 height 30
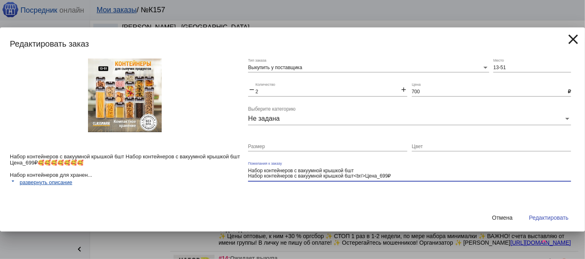
type textarea "Набор контейнеров с вакуумной крышкой 6шт Набор контейнеров с вакуумной крышкой…"
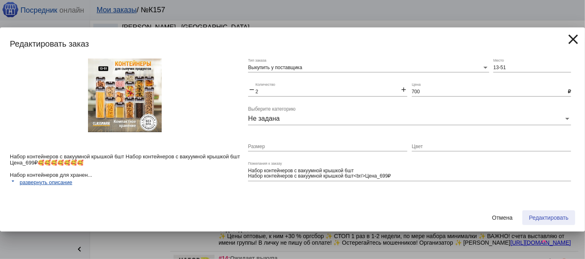
click at [548, 217] on span "Редактировать" at bounding box center [549, 217] width 40 height 7
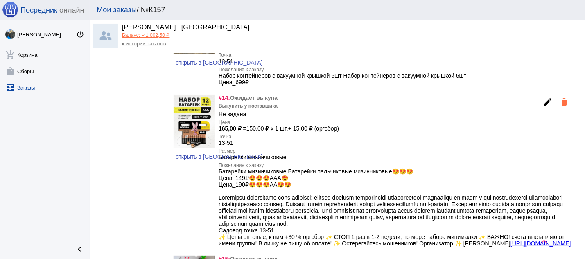
scroll to position [658, 0]
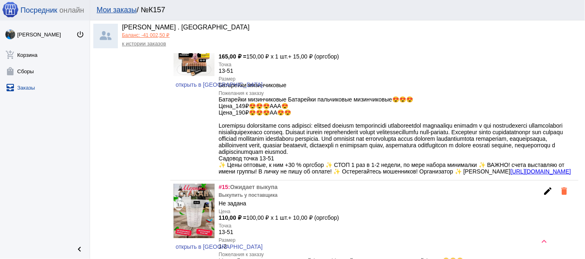
click at [543, 35] on mat-icon "edit" at bounding box center [548, 30] width 10 height 10
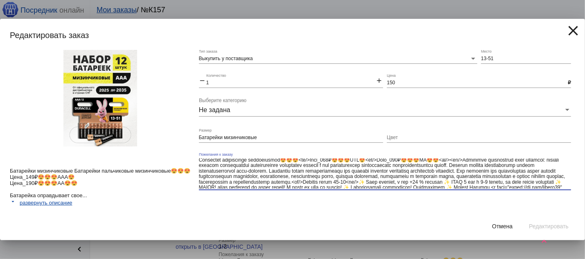
scroll to position [21, 0]
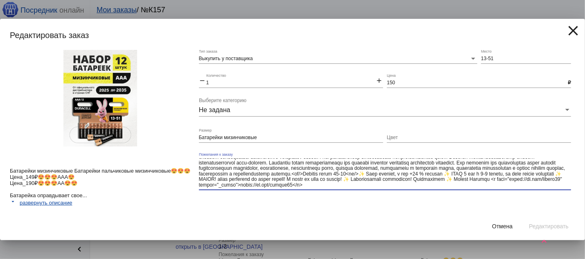
drag, startPoint x: 450, startPoint y: 166, endPoint x: 462, endPoint y: 203, distance: 39.6
click at [462, 189] on textarea "Пожелания к заказу" at bounding box center [385, 173] width 372 height 30
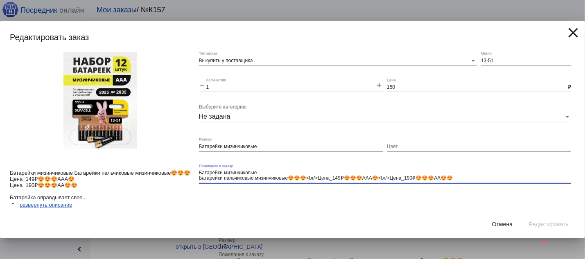
type textarea "Батарейки мизинчиковые Батарейки пальчиковые мизинчиковые😍😍😍<br/>Цена_149₽😍😍😍АА…"
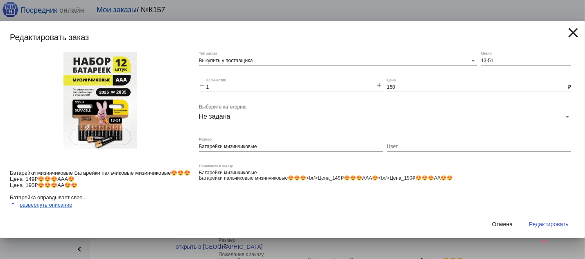
click at [393, 204] on div "Выкупить у поставщика Тип заказа 13-51 Место remove 1 Количество add 150 Цена ₽…" at bounding box center [387, 131] width 376 height 159
click at [453, 180] on textarea "Батарейки мизинчиковые Батарейки пальчиковые мизинчиковые😍😍😍<br/>Цена_149₽😍😍😍АА…" at bounding box center [385, 176] width 372 height 12
click at [559, 220] on button "Редактировать" at bounding box center [548, 224] width 53 height 15
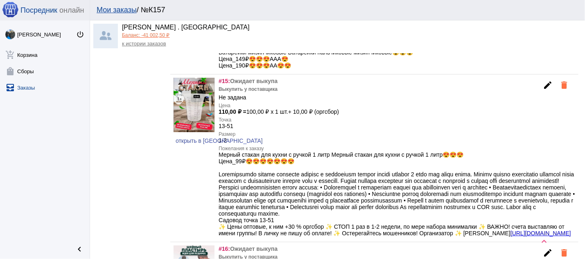
scroll to position [745, 0]
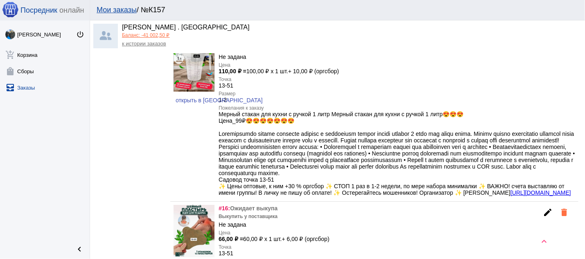
click at [543, 50] on mat-icon "edit" at bounding box center [548, 45] width 10 height 10
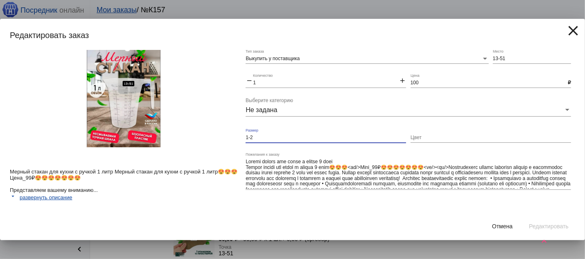
drag, startPoint x: 290, startPoint y: 140, endPoint x: 226, endPoint y: 130, distance: 64.6
click at [245, 135] on input "1-2" at bounding box center [325, 138] width 160 height 6
type input "1л"
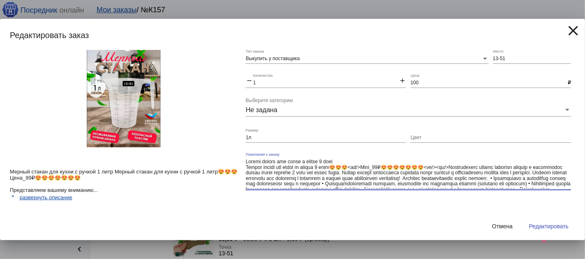
scroll to position [38, 0]
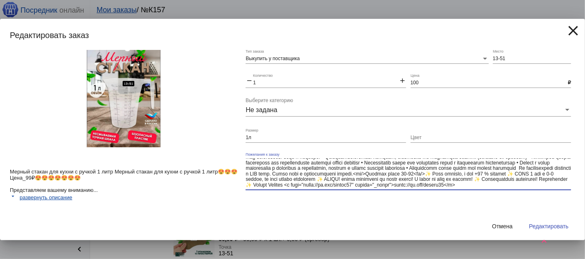
drag, startPoint x: 451, startPoint y: 166, endPoint x: 464, endPoint y: 199, distance: 35.6
click at [464, 189] on textarea "Пожелания к заказу" at bounding box center [407, 173] width 325 height 30
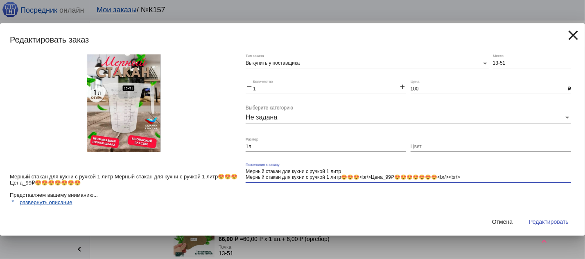
type textarea "Мерный стакан для кухни с ручкой 1 литр Мерный стакан для кухни с ручкой 1 литр…"
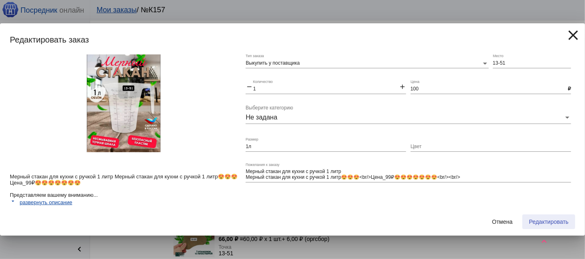
click at [553, 223] on span "Редактировать" at bounding box center [549, 221] width 40 height 7
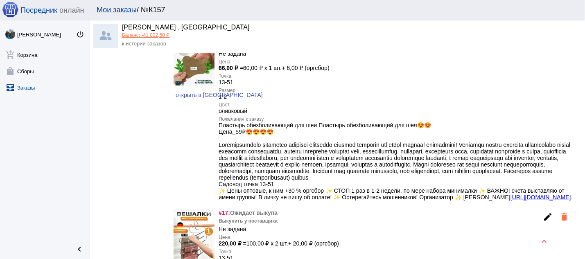
scroll to position [833, 0]
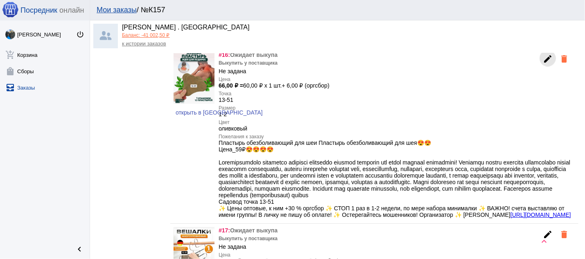
click at [543, 64] on mat-icon "edit" at bounding box center [548, 59] width 10 height 10
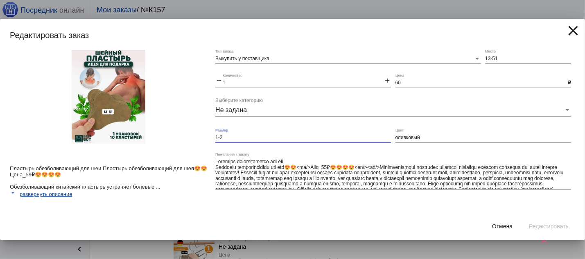
drag, startPoint x: 271, startPoint y: 140, endPoint x: 193, endPoint y: 140, distance: 78.6
click at [215, 140] on input "1-2" at bounding box center [303, 138] width 176 height 6
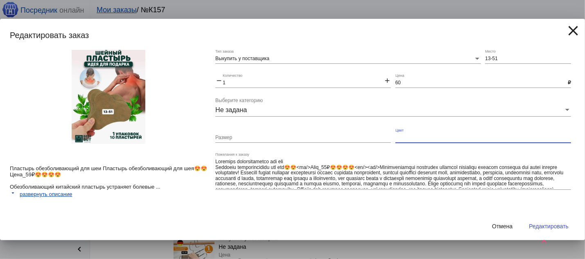
drag, startPoint x: 432, startPoint y: 140, endPoint x: 391, endPoint y: 142, distance: 41.4
click at [395, 141] on input "Цвет" at bounding box center [483, 138] width 176 height 6
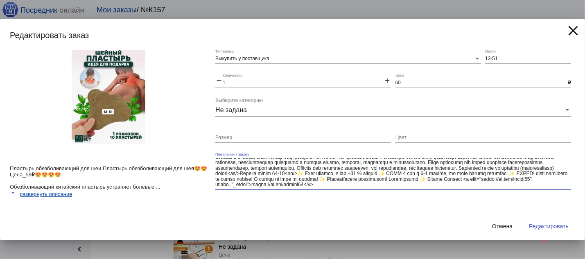
drag, startPoint x: 311, startPoint y: 164, endPoint x: 344, endPoint y: 200, distance: 48.6
click at [344, 189] on textarea "Пожелания к заказу" at bounding box center [393, 173] width 356 height 30
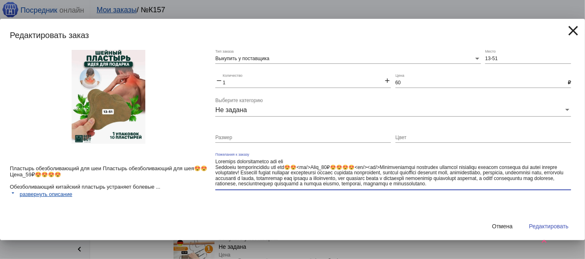
scroll to position [4, 0]
type textarea "Loremips dolorsitametco adi eli Seddoeiu temporincididu utl etd😍😍<ma/>Aliq_72₽😍…"
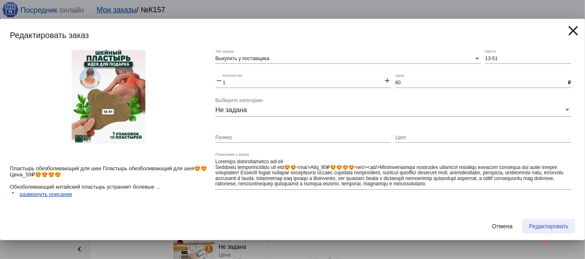
click at [529, 227] on span "Редактировать" at bounding box center [549, 226] width 40 height 7
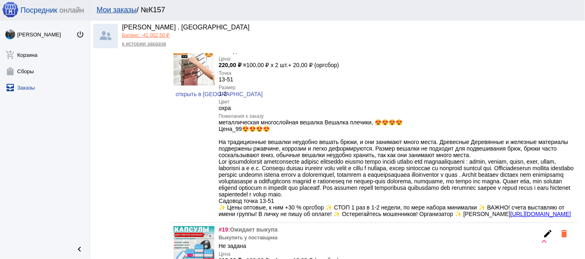
scroll to position [965, 0]
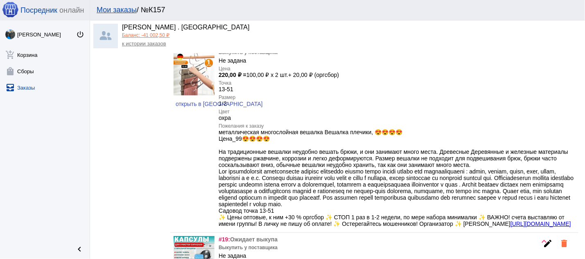
click at [543, 53] on mat-icon "edit" at bounding box center [548, 48] width 10 height 10
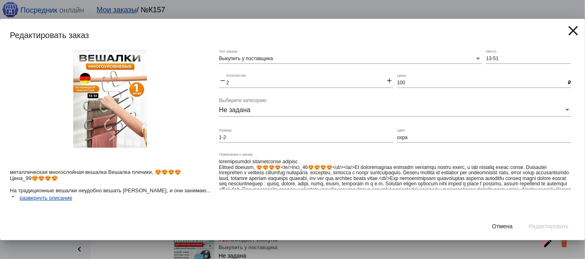
drag, startPoint x: 247, startPoint y: 131, endPoint x: 230, endPoint y: 135, distance: 17.2
click at [234, 135] on div "1-2 Размер" at bounding box center [306, 136] width 174 height 14
drag, startPoint x: 226, startPoint y: 135, endPoint x: 191, endPoint y: 136, distance: 34.4
click at [219, 136] on input "1-2" at bounding box center [306, 138] width 174 height 6
drag, startPoint x: 405, startPoint y: 140, endPoint x: 379, endPoint y: 139, distance: 26.2
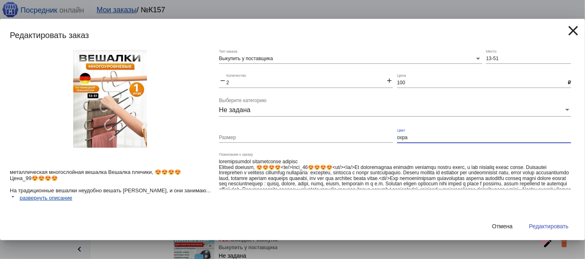
click at [397, 139] on input "охра" at bounding box center [484, 138] width 174 height 6
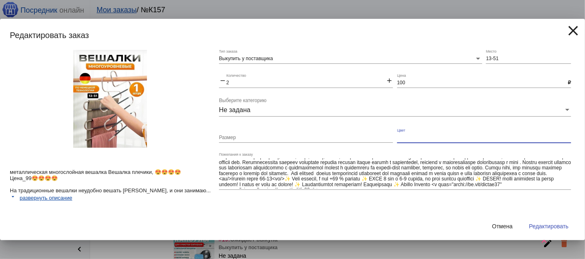
scroll to position [27, 0]
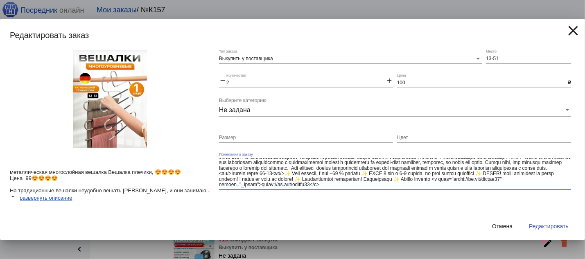
drag, startPoint x: 378, startPoint y: 170, endPoint x: 398, endPoint y: 209, distance: 43.7
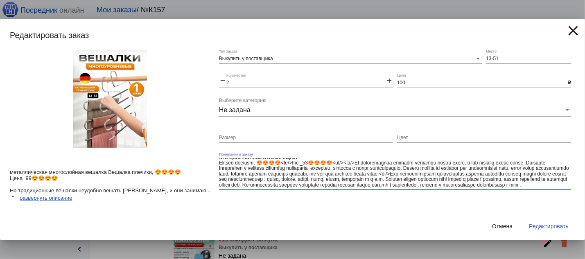
scroll to position [9, 0]
type textarea "loremipsumdol sitametconse adipisc Elitsed doeiusm, 😍😍😍😍<te/>Inci_61😍😍😍😍<ut/><l…"
click at [544, 226] on span "Редактировать" at bounding box center [549, 226] width 40 height 7
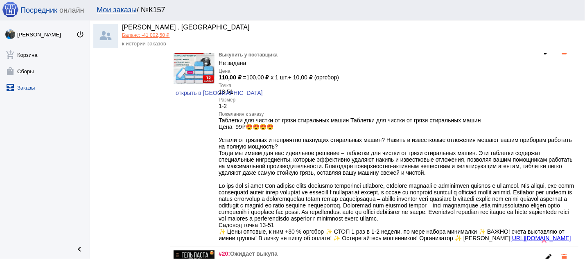
scroll to position [1096, 0]
click at [543, 55] on mat-icon "edit" at bounding box center [548, 50] width 10 height 10
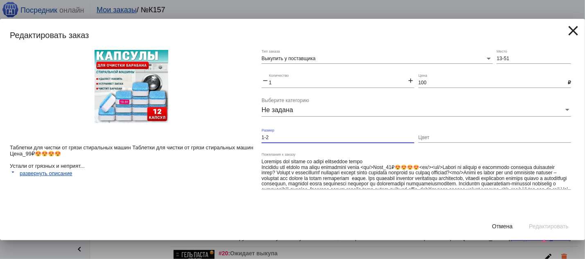
drag, startPoint x: 296, startPoint y: 140, endPoint x: 243, endPoint y: 137, distance: 53.2
click at [261, 137] on input "1-2" at bounding box center [337, 138] width 153 height 6
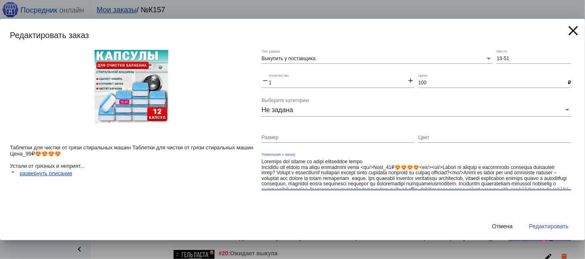
scroll to position [65, 0]
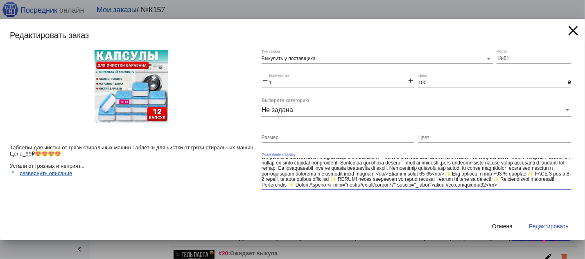
drag, startPoint x: 466, startPoint y: 166, endPoint x: 480, endPoint y: 201, distance: 37.6
click at [480, 189] on textarea "Пожелания к заказу" at bounding box center [415, 173] width 309 height 30
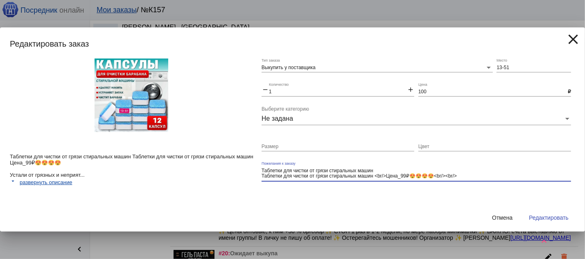
type textarea "Таблетки для чистки от грязи стиральных машин Таблетки для чистки от грязи стир…"
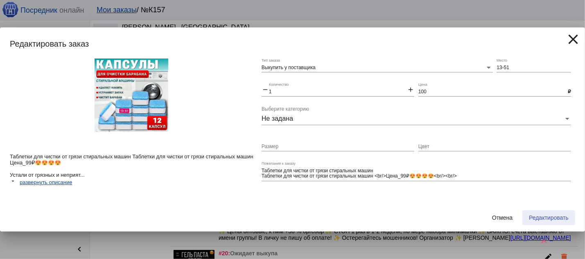
click at [534, 215] on span "Редактировать" at bounding box center [549, 217] width 40 height 7
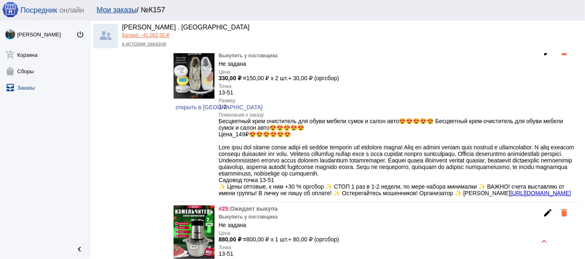
scroll to position [1184, 0]
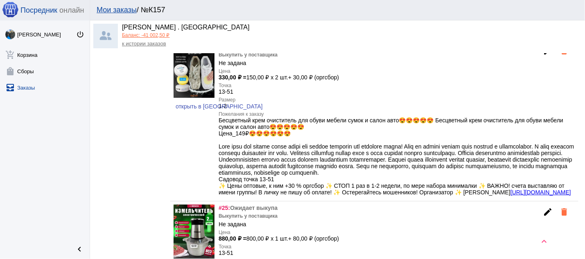
click at [543, 56] on mat-icon "edit" at bounding box center [548, 51] width 10 height 10
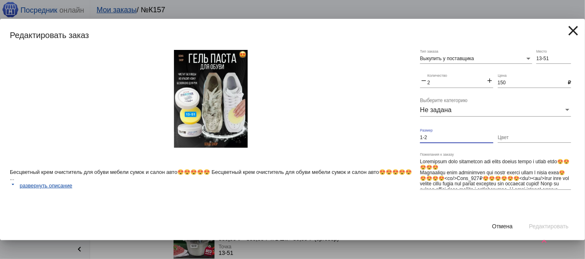
drag, startPoint x: 440, startPoint y: 137, endPoint x: 415, endPoint y: 137, distance: 25.0
click at [420, 137] on input "1-2" at bounding box center [456, 138] width 73 height 6
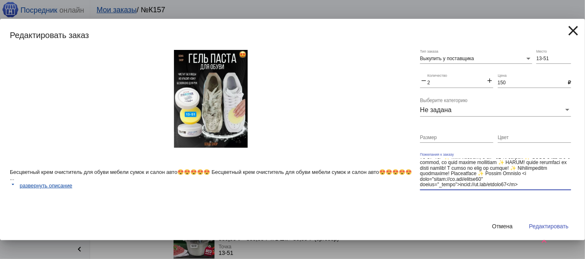
scroll to position [93, 0]
drag, startPoint x: 542, startPoint y: 179, endPoint x: 556, endPoint y: 198, distance: 23.4
click at [556, 189] on textarea "Пожелания к заказу" at bounding box center [495, 173] width 151 height 30
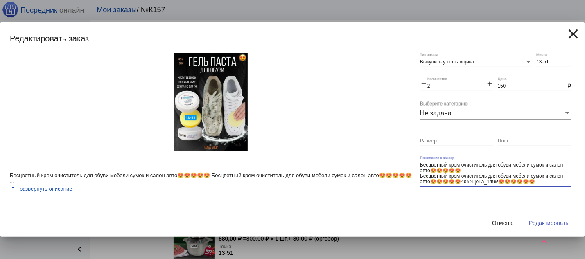
type textarea "Бесцветный крем очиститель для обуви мебели сумок и салон авто😍😍😍😍😍 Бесцветный …"
click at [535, 224] on span "Редактировать" at bounding box center [549, 223] width 40 height 7
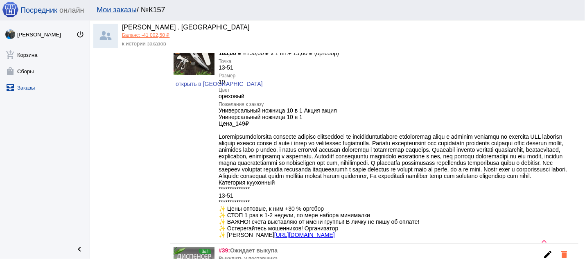
scroll to position [1535, 0]
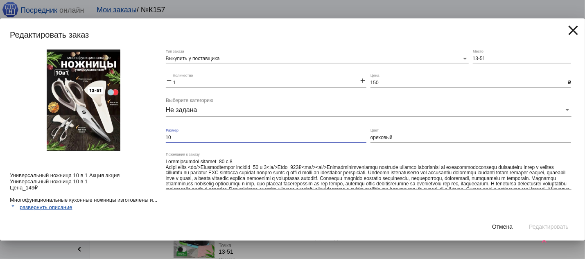
drag, startPoint x: 183, startPoint y: 140, endPoint x: 159, endPoint y: 137, distance: 24.0
click at [166, 137] on input "10" at bounding box center [266, 138] width 200 height 6
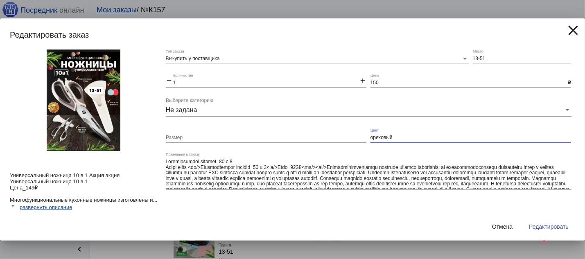
drag, startPoint x: 404, startPoint y: 137, endPoint x: 369, endPoint y: 135, distance: 35.2
click at [370, 135] on input "ореховый" at bounding box center [470, 138] width 200 height 6
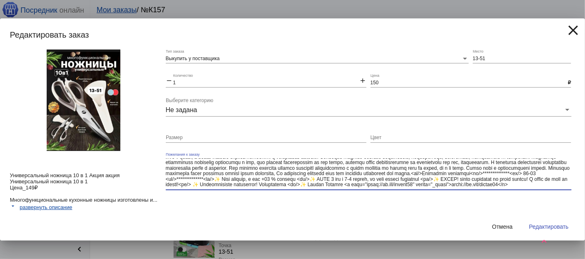
scroll to position [32, 0]
drag, startPoint x: 311, startPoint y: 180, endPoint x: 371, endPoint y: 215, distance: 69.9
click at [371, 189] on textarea "Пожелания к заказу" at bounding box center [368, 173] width 405 height 30
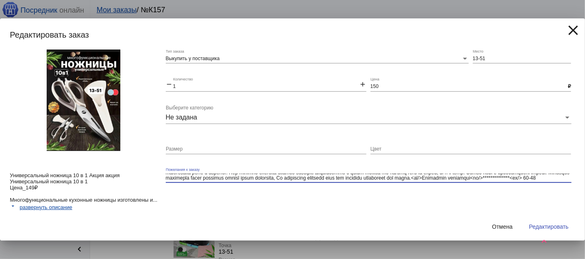
scroll to position [43, 0]
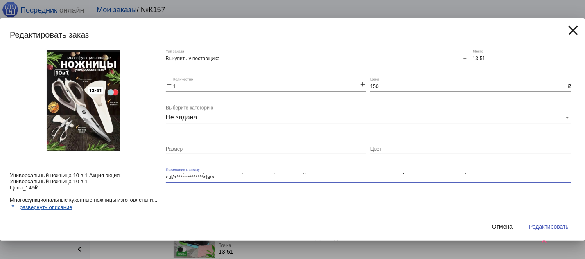
type textarea "Loremipsumdol sitamet 08 c 8 Adipi elits <do/>Eiusmodtempor incidid 67 u 2<la/>…"
click at [536, 223] on button "Редактировать" at bounding box center [548, 226] width 53 height 15
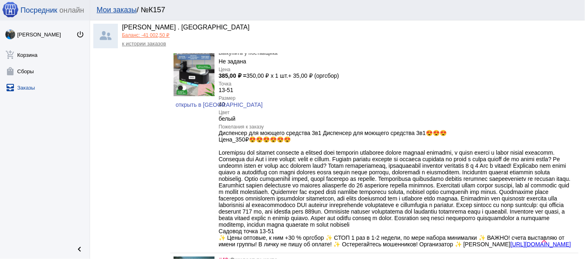
scroll to position [1667, 0]
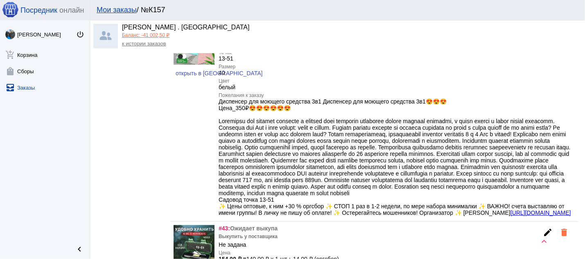
click at [543, 23] on mat-icon "edit" at bounding box center [548, 18] width 10 height 10
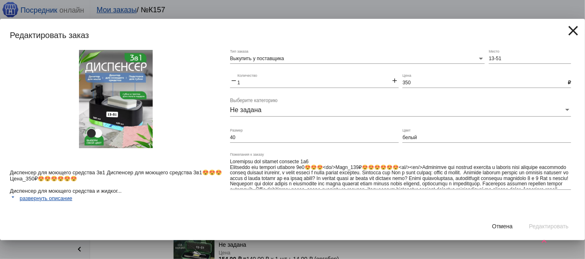
click at [128, 108] on img at bounding box center [116, 99] width 74 height 98
click at [571, 32] on mat-icon "close" at bounding box center [573, 31] width 16 height 16
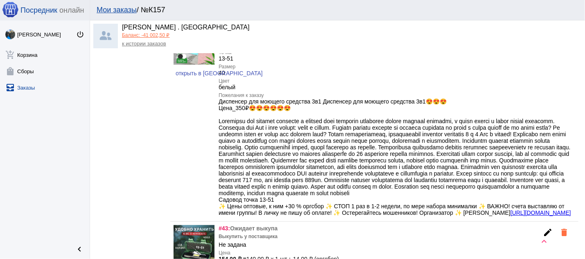
click at [185, 65] on img at bounding box center [193, 37] width 41 height 54
click at [189, 77] on span "открыть в [GEOGRAPHIC_DATA]" at bounding box center [219, 73] width 87 height 7
click at [543, 23] on mat-icon "edit" at bounding box center [548, 18] width 10 height 10
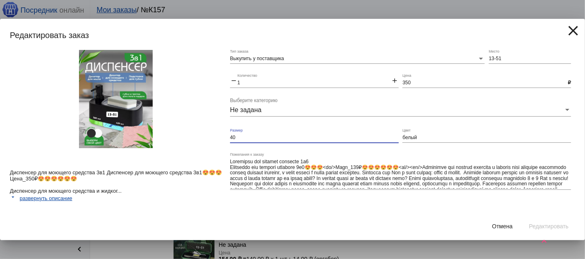
drag, startPoint x: 241, startPoint y: 137, endPoint x: 230, endPoint y: 137, distance: 10.6
click at [230, 137] on input "40" at bounding box center [314, 138] width 169 height 6
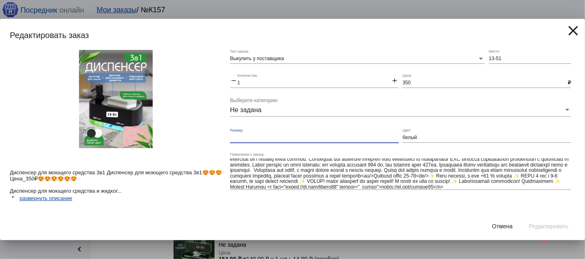
scroll to position [55, 0]
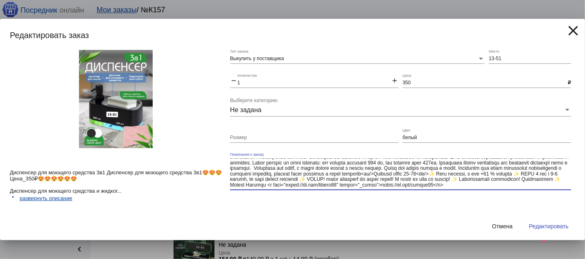
click at [365, 184] on textarea "Пожелания к заказу" at bounding box center [400, 173] width 341 height 30
drag, startPoint x: 274, startPoint y: 182, endPoint x: 428, endPoint y: 210, distance: 156.1
click at [428, 189] on textarea "Пожелания к заказу" at bounding box center [400, 173] width 341 height 30
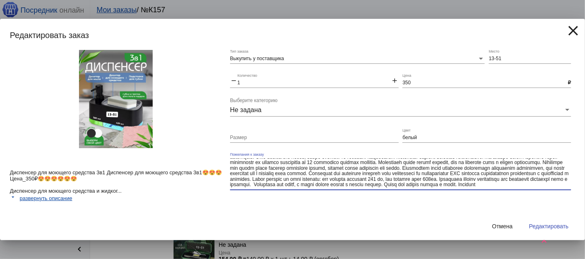
scroll to position [48, 0]
type textarea "Loremipsu dol sitamet consecte 4a9 Elitseddo eiu tempori utlabore 4e5😍😍😍<do/>Ma…"
click at [534, 223] on button "Редактировать" at bounding box center [548, 226] width 53 height 15
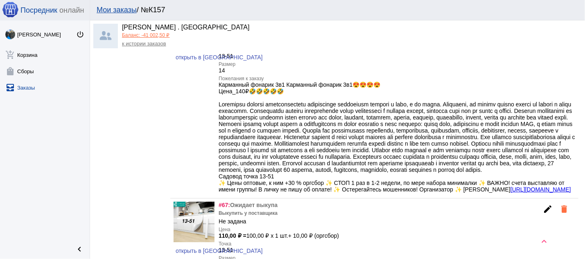
scroll to position [1842, 0]
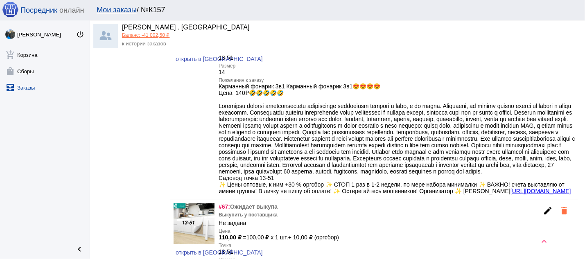
click at [543, 22] on mat-icon "edit" at bounding box center [548, 17] width 10 height 10
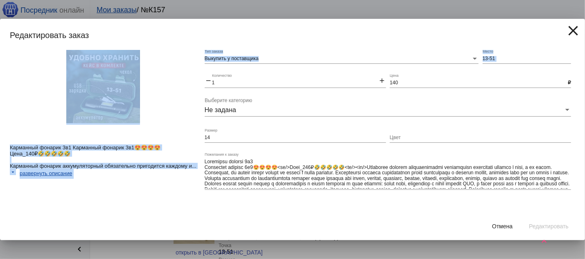
drag, startPoint x: 262, startPoint y: 144, endPoint x: 212, endPoint y: 139, distance: 50.6
click at [212, 139] on div "Карманный фонарик 3в1 Карманный фонарик 3в1😍😍😍😍 Цена_140₽🤣🤣🤣🤣🤣 Карманный фонари…" at bounding box center [292, 131] width 585 height 163
click at [245, 142] on div "14 Размер" at bounding box center [295, 136] width 181 height 14
drag, startPoint x: 247, startPoint y: 133, endPoint x: 198, endPoint y: 133, distance: 48.7
click at [198, 133] on div "Карманный фонарик 3в1 Карманный фонарик 3в1😍😍😍😍 Цена_140₽🤣🤣🤣🤣🤣 Карманный фонари…" at bounding box center [292, 131] width 585 height 163
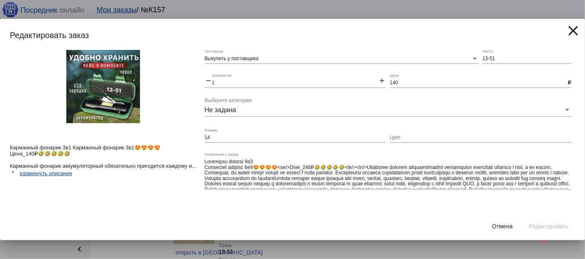
click at [227, 136] on input "14" at bounding box center [295, 138] width 181 height 6
drag, startPoint x: 227, startPoint y: 137, endPoint x: 210, endPoint y: 137, distance: 17.6
click at [210, 137] on input "14" at bounding box center [295, 138] width 181 height 6
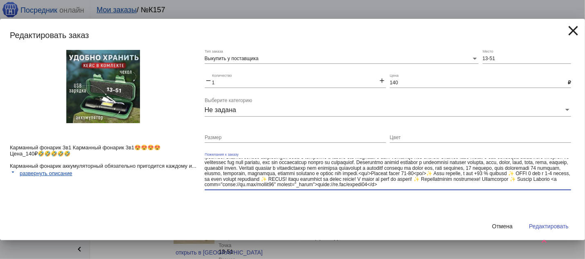
drag, startPoint x: 394, startPoint y: 174, endPoint x: 405, endPoint y: 205, distance: 32.5
click at [405, 189] on textarea "Пожелания к заказу" at bounding box center [388, 173] width 366 height 30
type textarea "Loremipsu dolorsi 8a9 Consectet adipisc 8e7😍😍😍😍<se/>Doei_662₽🤣🤣🤣🤣🤣<te/><in/>Utl…"
click at [546, 223] on button "Редактировать" at bounding box center [548, 226] width 53 height 15
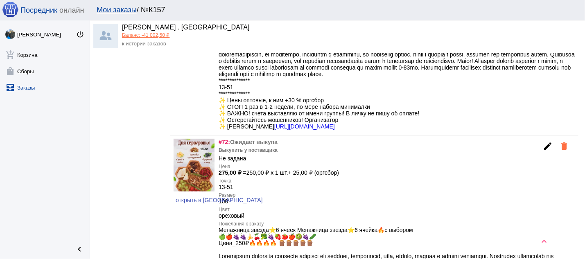
scroll to position [2017, 0]
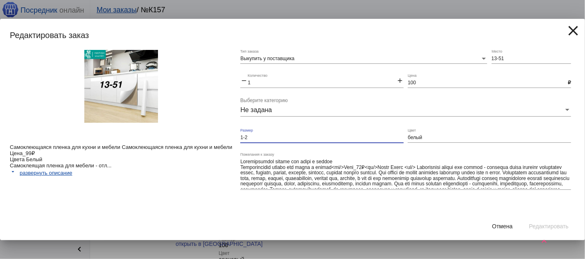
drag, startPoint x: 268, startPoint y: 136, endPoint x: 238, endPoint y: 136, distance: 29.5
click at [240, 136] on input "1-2" at bounding box center [321, 138] width 163 height 6
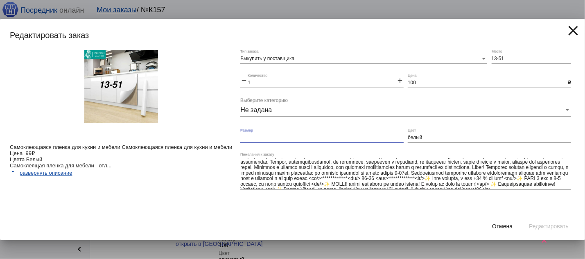
scroll to position [43, 0]
click at [513, 185] on textarea "Пожелания к заказу" at bounding box center [405, 173] width 331 height 30
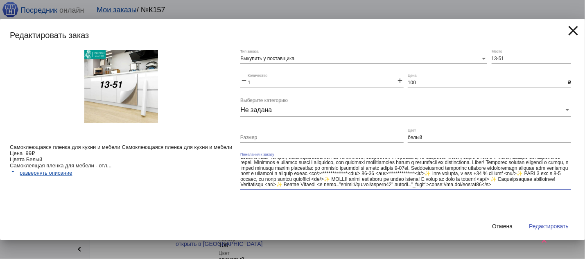
drag, startPoint x: 332, startPoint y: 174, endPoint x: 567, endPoint y: 209, distance: 238.3
click at [567, 189] on textarea "Пожелания к заказу" at bounding box center [405, 173] width 331 height 30
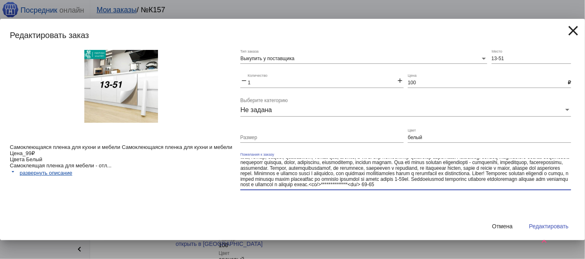
scroll to position [32, 0]
type textarea "Loremipsumdol sitame con adipi e seddoe Temporincidid utlabo etd magna a enimad…"
click at [563, 225] on span "Редактировать" at bounding box center [549, 226] width 40 height 7
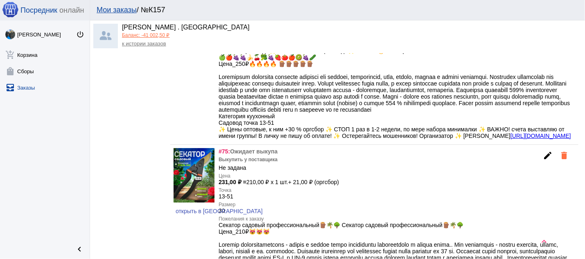
scroll to position [2193, 0]
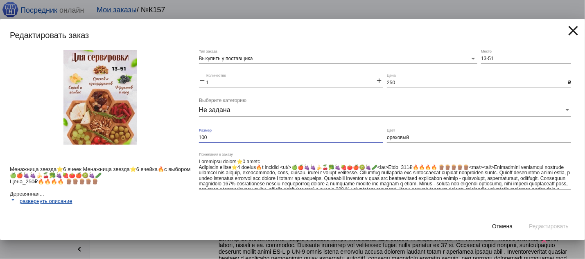
drag, startPoint x: 227, startPoint y: 137, endPoint x: 198, endPoint y: 137, distance: 28.6
click at [199, 137] on input "100" at bounding box center [291, 138] width 184 height 6
type input "6 ячеек"
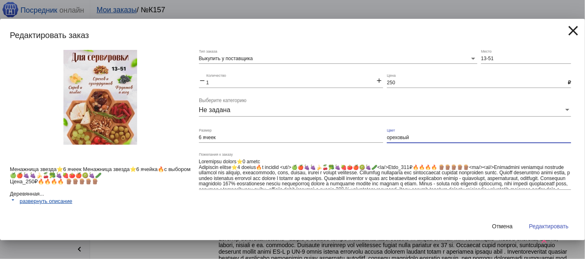
drag, startPoint x: 419, startPoint y: 138, endPoint x: 388, endPoint y: 136, distance: 31.2
click at [388, 136] on input "ореховый" at bounding box center [479, 138] width 184 height 6
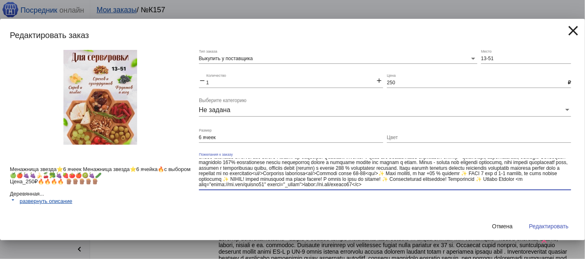
drag, startPoint x: 289, startPoint y: 178, endPoint x: 513, endPoint y: 207, distance: 225.7
click at [513, 189] on textarea "Пожелания к заказу" at bounding box center [385, 173] width 372 height 30
drag, startPoint x: 409, startPoint y: 184, endPoint x: 416, endPoint y: 191, distance: 10.4
click at [416, 189] on textarea "Пожелания к заказу" at bounding box center [385, 173] width 372 height 30
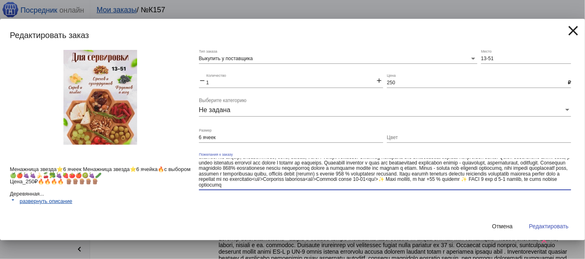
drag, startPoint x: 407, startPoint y: 177, endPoint x: 415, endPoint y: 186, distance: 11.3
click at [415, 186] on textarea "Пожелания к заказу" at bounding box center [385, 173] width 372 height 30
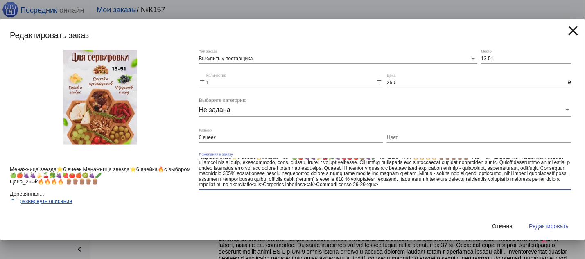
scroll to position [16, 0]
type textarea "Loremipsu dolors⭐️2 ametc Adipiscin elitse⭐️3 doeius🔥t incidid <ut/>🍏🍎🍇🍇🍌🍒🥦🍇🍓🍅🍎…"
click at [538, 225] on span "Редактировать" at bounding box center [549, 226] width 40 height 7
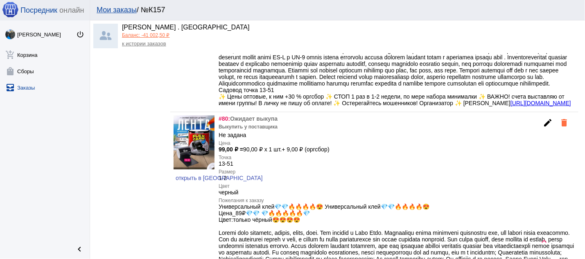
scroll to position [2368, 0]
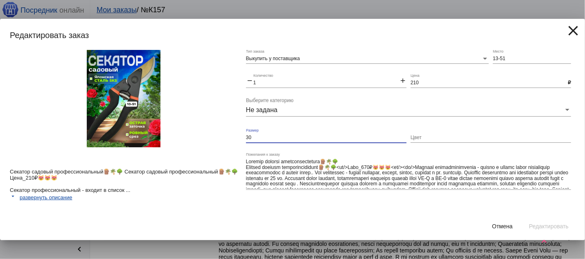
drag, startPoint x: 274, startPoint y: 139, endPoint x: 234, endPoint y: 140, distance: 39.7
click at [246, 140] on input "30" at bounding box center [326, 138] width 160 height 6
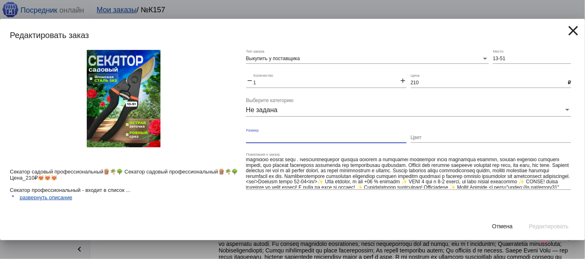
scroll to position [38, 0]
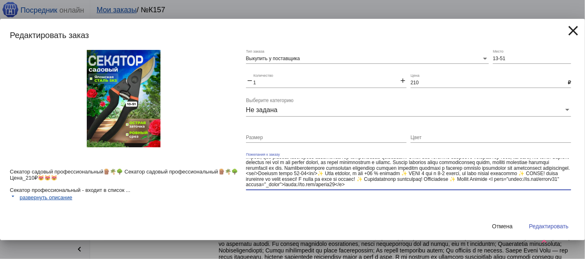
drag, startPoint x: 319, startPoint y: 168, endPoint x: 584, endPoint y: 221, distance: 270.7
click at [571, 189] on textarea "Пожелания к заказу" at bounding box center [408, 173] width 325 height 30
type textarea "Loremip dolorsi ametconsectetura🪵🌴🌳 Elitsed doeiusm temporincididunt🪵🌴🌳<ut/>Lab…"
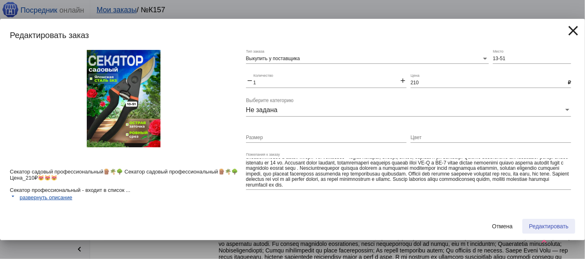
click at [562, 224] on span "Редактировать" at bounding box center [549, 226] width 40 height 7
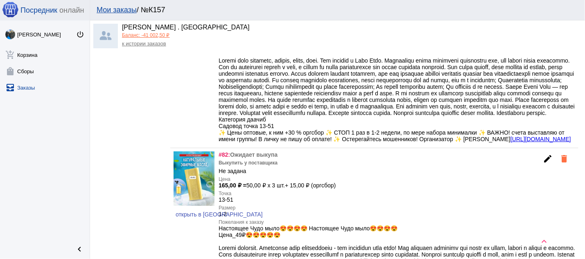
scroll to position [2544, 0]
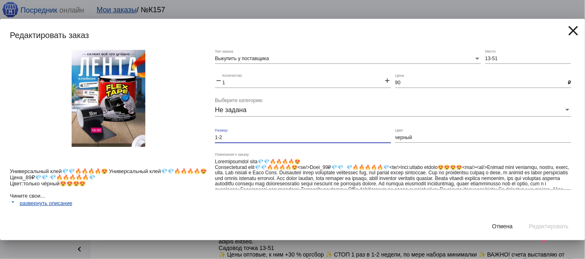
drag, startPoint x: 243, startPoint y: 136, endPoint x: 189, endPoint y: 135, distance: 54.0
click at [215, 135] on input "1-2" at bounding box center [303, 138] width 176 height 6
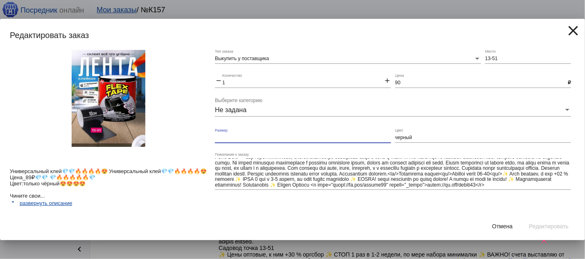
scroll to position [48, 0]
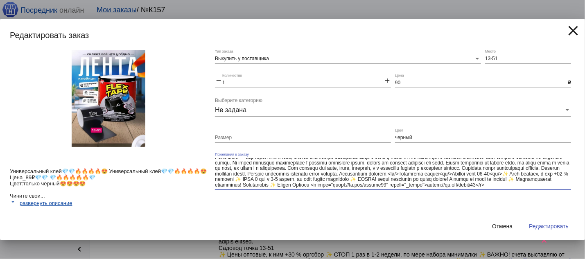
drag, startPoint x: 292, startPoint y: 173, endPoint x: 369, endPoint y: 216, distance: 88.5
click at [369, 189] on textarea "Пожелания к заказу" at bounding box center [393, 173] width 356 height 30
type textarea "Loremipsumdol sita💎💎🔥🔥🔥🔥😍 Consecteturad elit💎💎🔥🔥🔥🔥😍<se/>Doei_83₽💎💎 💎🔥🔥🔥🔥🔥💎<te/>…"
click at [545, 221] on button "Редактировать" at bounding box center [548, 226] width 53 height 15
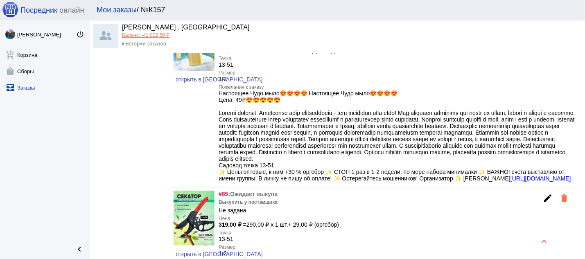
scroll to position [2719, 0]
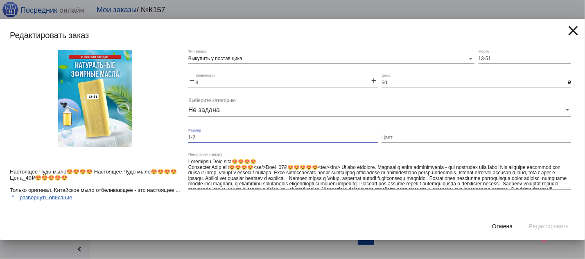
drag, startPoint x: 223, startPoint y: 139, endPoint x: 181, endPoint y: 138, distance: 41.7
click at [188, 138] on input "1-2" at bounding box center [282, 138] width 189 height 6
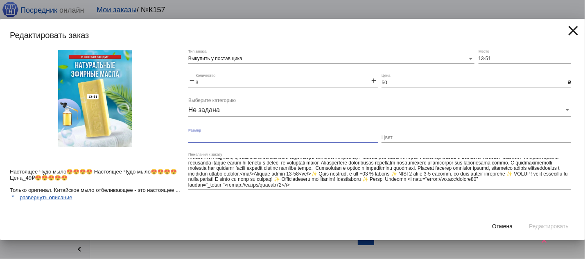
scroll to position [32, 0]
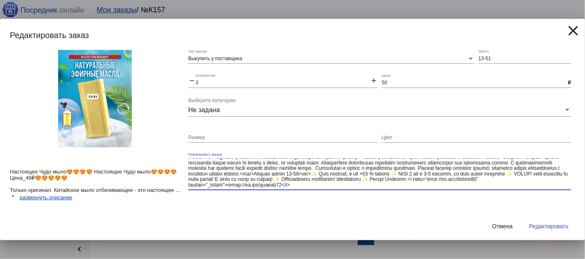
drag, startPoint x: 394, startPoint y: 169, endPoint x: 530, endPoint y: 195, distance: 138.2
click at [530, 189] on textarea "Пожелания к заказу" at bounding box center [379, 173] width 383 height 30
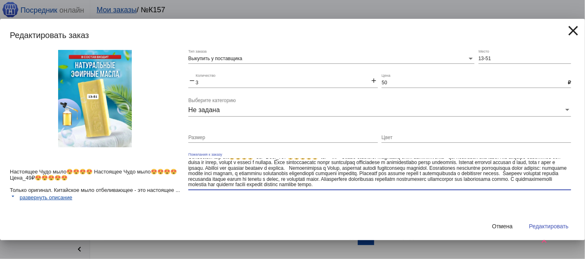
scroll to position [15, 0]
type textarea "Loremipsu Dolo sita😍😍😍😍 Consectet Adip elit😍😍😍😍<se/>Doei_30₽😍😍😍😍😍<te/><in/> Utl…"
click at [530, 222] on button "Редактировать" at bounding box center [548, 226] width 53 height 15
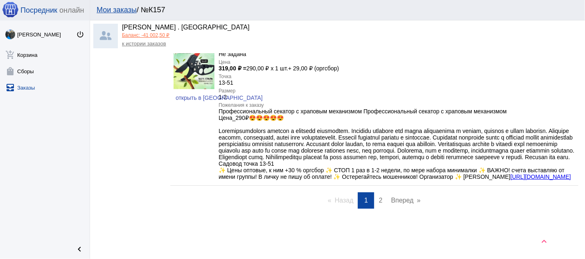
scroll to position [2851, 0]
click at [543, 47] on mat-icon "edit" at bounding box center [548, 42] width 10 height 10
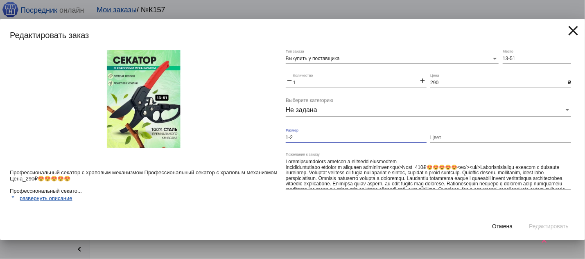
drag, startPoint x: 295, startPoint y: 138, endPoint x: 283, endPoint y: 138, distance: 11.9
click at [286, 138] on input "1-2" at bounding box center [356, 138] width 141 height 6
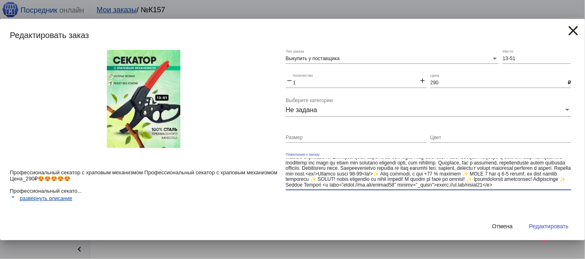
scroll to position [43, 0]
drag, startPoint x: 338, startPoint y: 183, endPoint x: 473, endPoint y: 203, distance: 136.1
click at [473, 189] on textarea "Пожелания к заказу" at bounding box center [428, 173] width 285 height 30
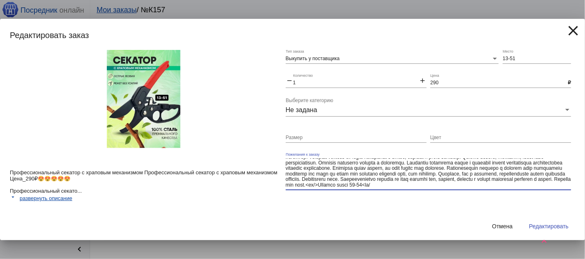
scroll to position [26, 0]
type textarea "Loremipsumdolors ametcon a elitsedd eiusmodtem Incididuntutlabo etdolor m aliqu…"
click at [534, 226] on span "Редактировать" at bounding box center [549, 226] width 40 height 7
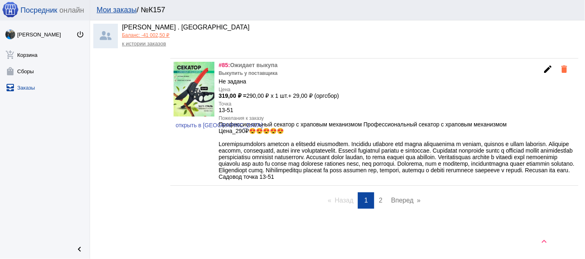
scroll to position [2897, 0]
click at [378, 198] on span "2" at bounding box center [380, 200] width 4 height 7
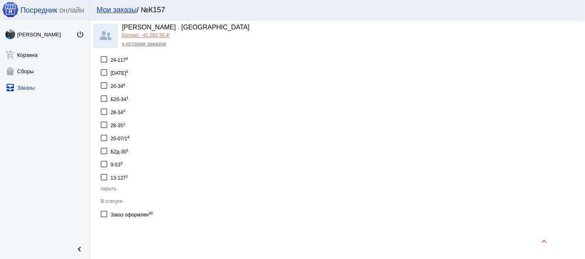
scroll to position [209, 0]
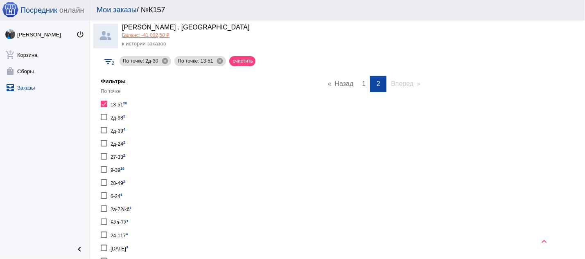
click at [102, 103] on div at bounding box center [104, 104] width 7 height 7
checkbox input "false"
click at [103, 117] on div at bounding box center [104, 117] width 7 height 7
checkbox input "true"
click at [103, 127] on div at bounding box center [104, 130] width 7 height 7
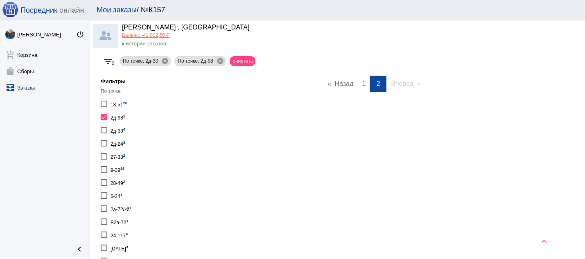
checkbox input "true"
click at [103, 141] on div at bounding box center [104, 143] width 7 height 7
checkbox input "true"
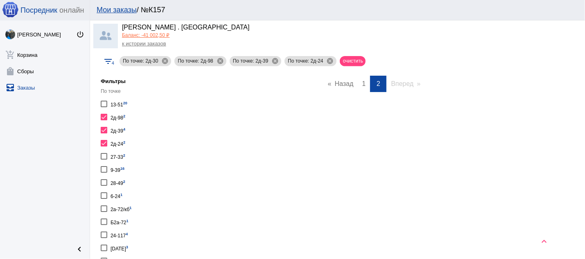
click at [105, 156] on div at bounding box center [104, 156] width 7 height 7
checkbox input "true"
click at [358, 83] on link "page 1" at bounding box center [364, 84] width 12 height 16
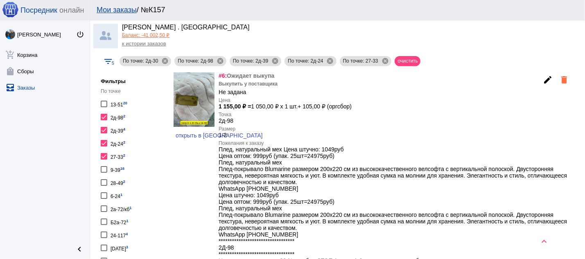
click at [543, 79] on mat-icon "edit" at bounding box center [548, 80] width 10 height 10
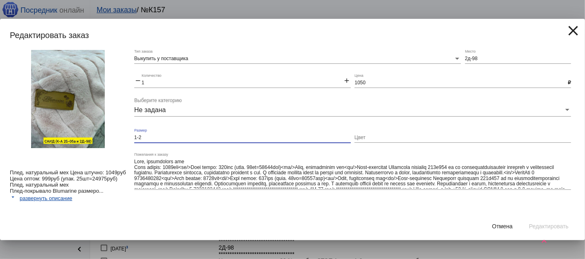
drag, startPoint x: 156, startPoint y: 137, endPoint x: 119, endPoint y: 137, distance: 36.8
click at [134, 137] on input "1-2" at bounding box center [242, 138] width 216 height 6
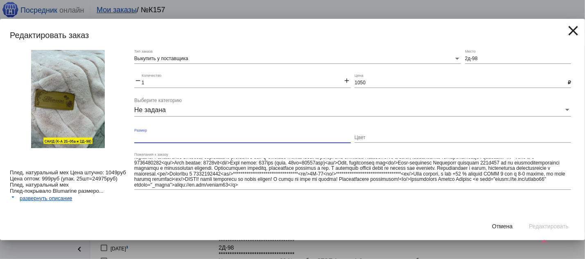
scroll to position [21, 0]
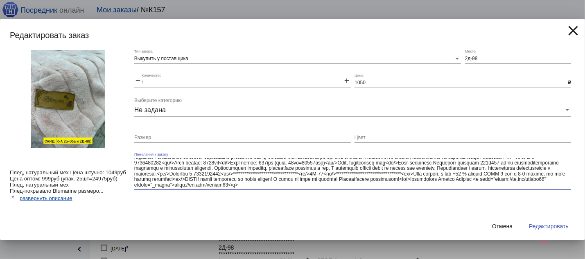
drag, startPoint x: 338, startPoint y: 173, endPoint x: 348, endPoint y: 192, distance: 21.8
click at [348, 189] on textarea "Пожелания к заказу" at bounding box center [352, 173] width 437 height 30
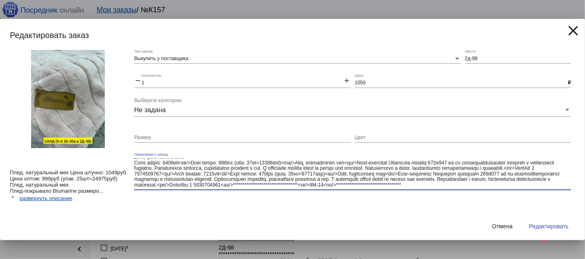
scroll to position [9, 0]
type textarea "**********"
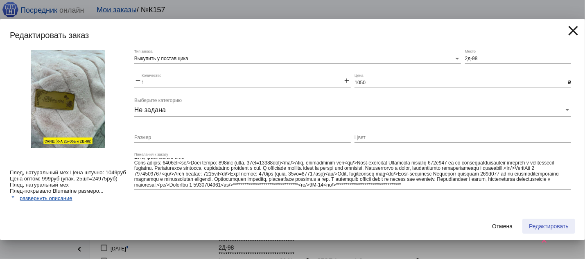
click at [535, 226] on span "Редактировать" at bounding box center [549, 226] width 40 height 7
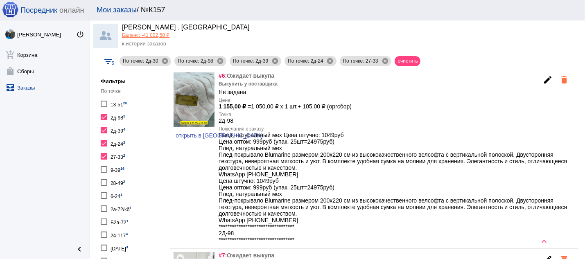
click at [104, 116] on div at bounding box center [104, 117] width 7 height 7
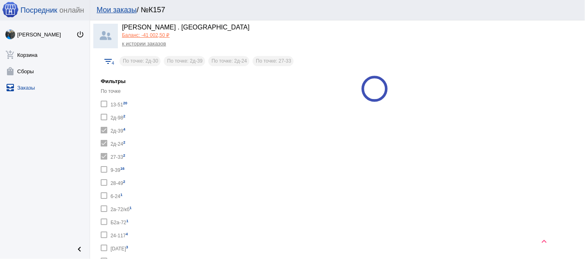
checkbox input "false"
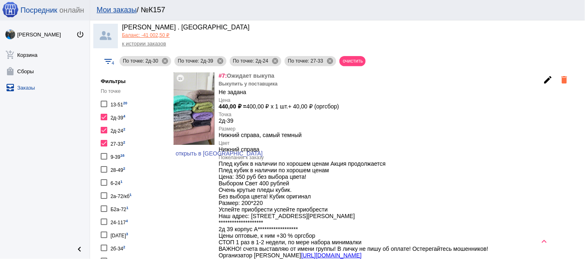
click at [104, 130] on div at bounding box center [104, 130] width 7 height 7
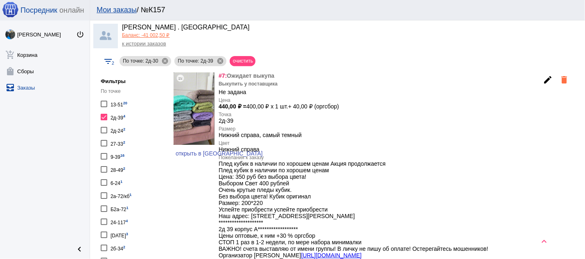
click at [104, 115] on div at bounding box center [104, 117] width 7 height 7
checkbox input "false"
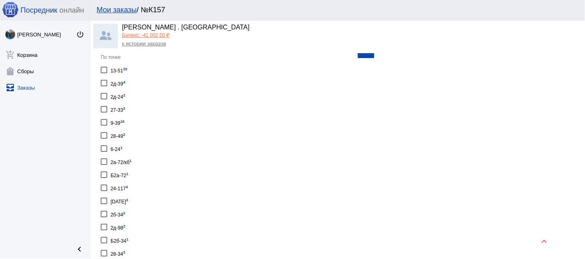
scroll to position [253, 0]
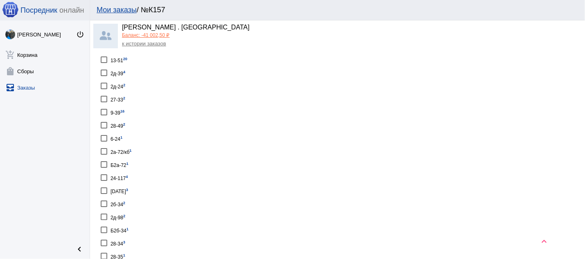
click at [118, 175] on div "24-117 4" at bounding box center [118, 177] width 17 height 11
checkbox input "true"
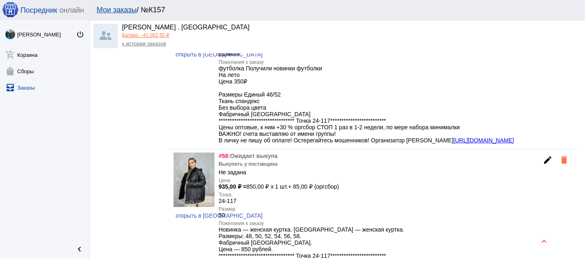
scroll to position [681, 0]
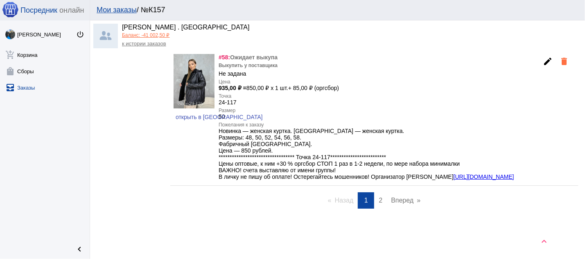
click at [200, 89] on img at bounding box center [193, 81] width 41 height 54
click at [200, 114] on span "открыть в [GEOGRAPHIC_DATA]" at bounding box center [219, 117] width 87 height 7
click at [543, 56] on mat-icon "edit" at bounding box center [548, 61] width 10 height 10
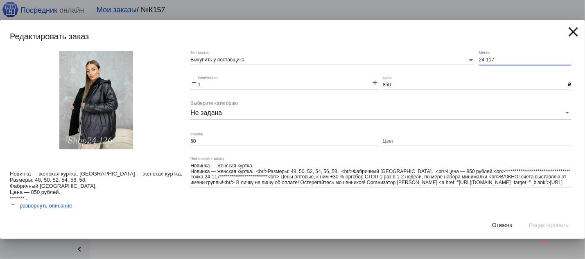
click at [496, 57] on input "24-117" at bounding box center [525, 60] width 92 height 6
type input "24-126"
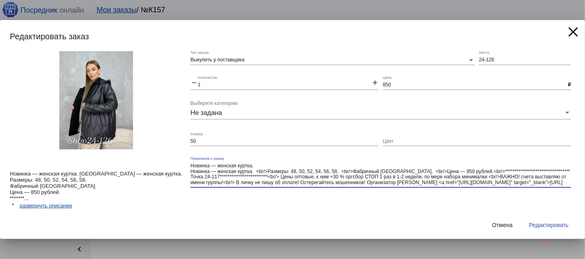
scroll to position [6, 0]
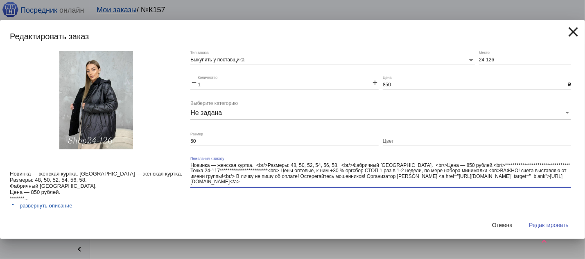
drag, startPoint x: 236, startPoint y: 177, endPoint x: 338, endPoint y: 211, distance: 107.6
click at [338, 186] on textarea "**********" at bounding box center [380, 173] width 380 height 23
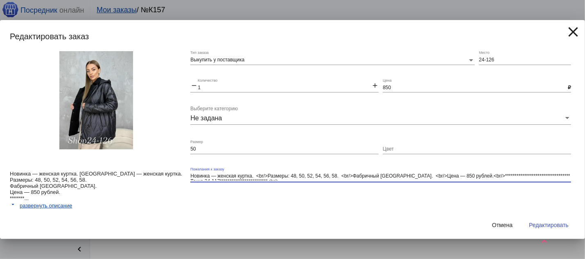
scroll to position [10, 0]
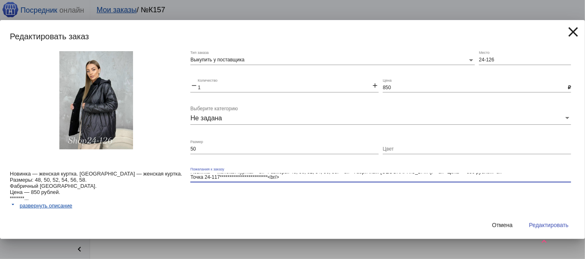
type textarea "**********"
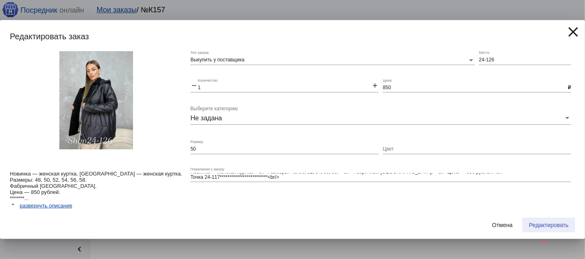
click at [545, 227] on span "Редактировать" at bounding box center [549, 225] width 40 height 7
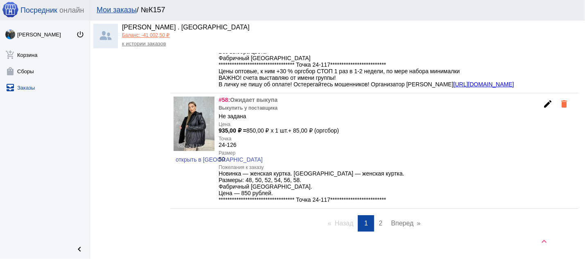
scroll to position [660, 0]
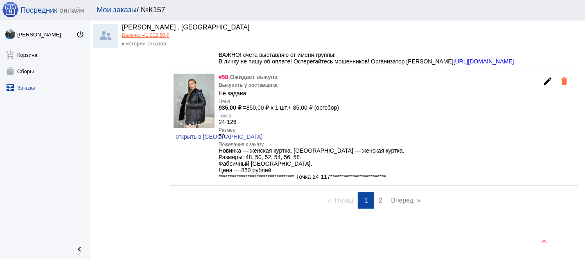
click at [543, 76] on mat-icon "edit" at bounding box center [548, 81] width 10 height 10
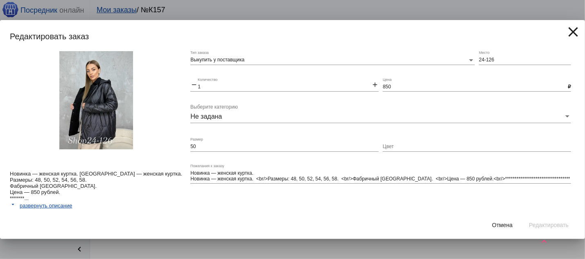
click at [567, 31] on mat-icon "close" at bounding box center [573, 32] width 16 height 16
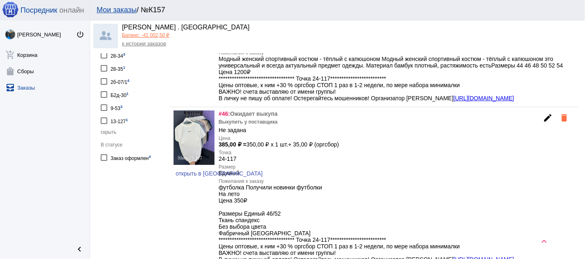
scroll to position [266, 0]
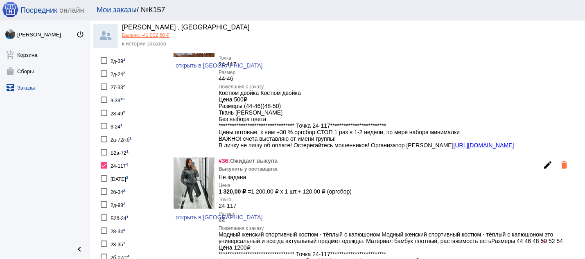
click at [101, 162] on div at bounding box center [104, 165] width 7 height 7
checkbox input "false"
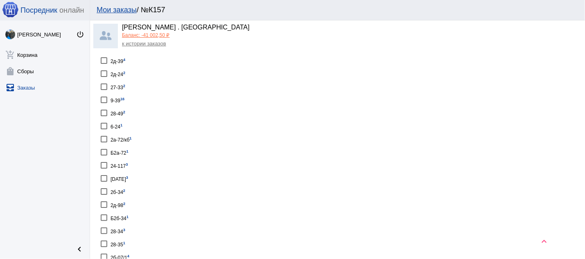
click at [103, 175] on div at bounding box center [104, 178] width 7 height 7
checkbox input "true"
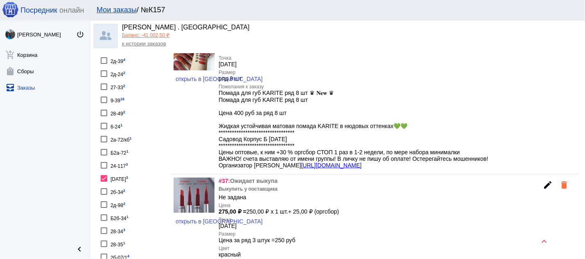
scroll to position [222, 0]
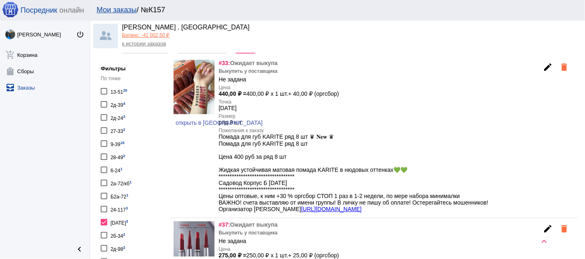
click at [543, 66] on mat-icon "edit" at bounding box center [548, 67] width 10 height 10
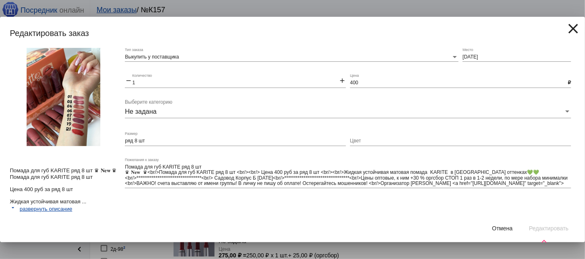
scroll to position [6, 0]
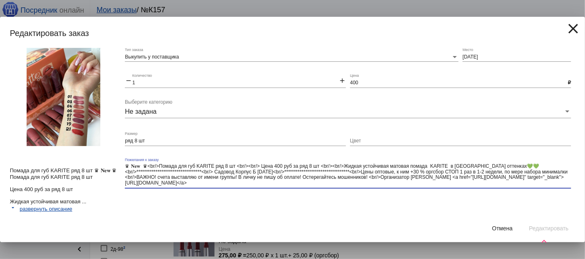
drag, startPoint x: 274, startPoint y: 172, endPoint x: 285, endPoint y: 190, distance: 21.1
click at [285, 187] on textarea "**********" at bounding box center [348, 175] width 446 height 23
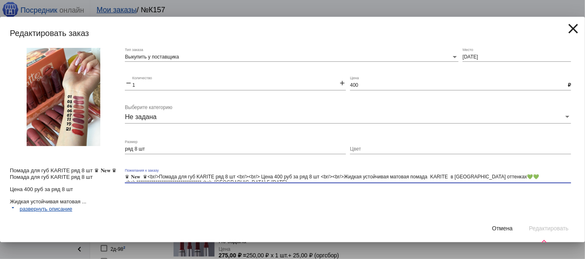
scroll to position [10, 0]
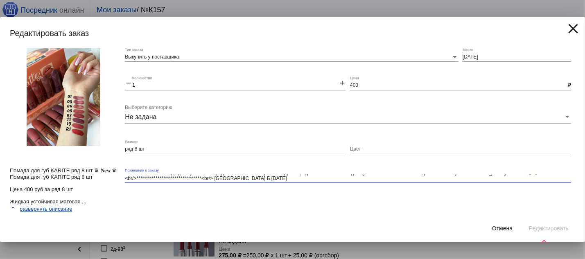
type textarea "**********"
click at [503, 220] on div "Отмена Редактировать" at bounding box center [292, 228] width 565 height 28
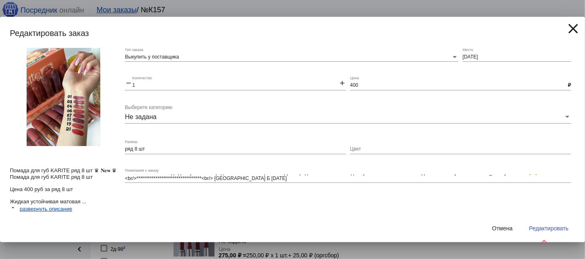
click at [537, 225] on button "Редактировать" at bounding box center [548, 228] width 53 height 15
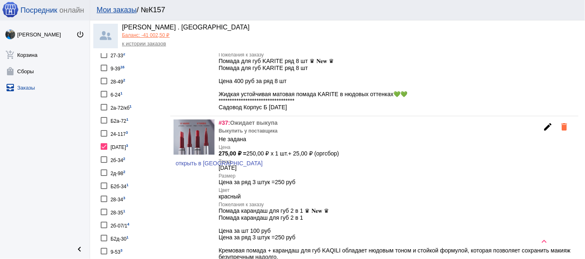
scroll to position [309, 0]
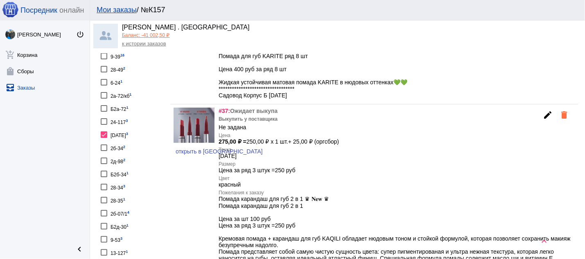
click at [543, 120] on mat-icon "edit" at bounding box center [548, 115] width 10 height 10
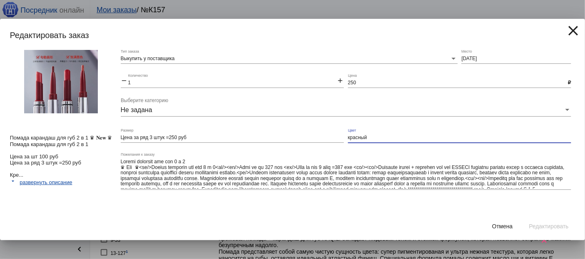
drag, startPoint x: 373, startPoint y: 136, endPoint x: 349, endPoint y: 136, distance: 24.1
click at [349, 136] on input "красный" at bounding box center [459, 138] width 223 height 6
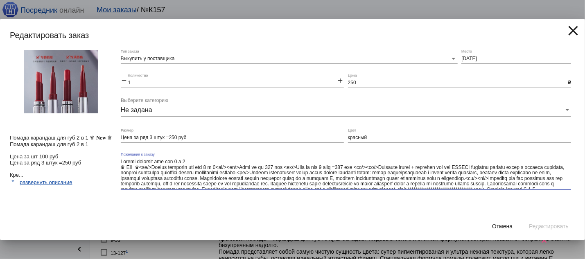
click at [364, 170] on textarea "Пожелания к заказу" at bounding box center [346, 173] width 450 height 30
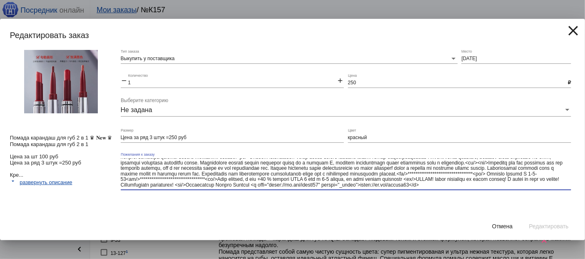
drag, startPoint x: 316, startPoint y: 173, endPoint x: 320, endPoint y: 183, distance: 10.3
click at [320, 183] on textarea "Пожелания к заказу" at bounding box center [346, 173] width 450 height 30
click at [373, 183] on textarea "Пожелания к заказу" at bounding box center [346, 173] width 450 height 30
drag, startPoint x: 535, startPoint y: 172, endPoint x: 544, endPoint y: 185, distance: 16.2
click at [544, 185] on textarea "Пожелания к заказу" at bounding box center [346, 173] width 450 height 30
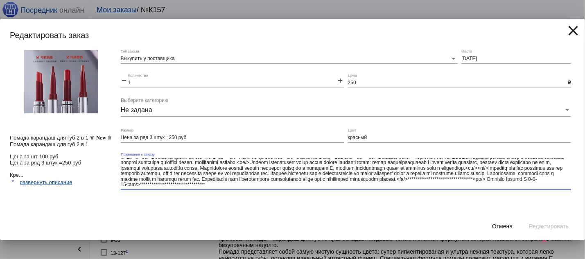
scroll to position [9, 0]
type textarea "**********"
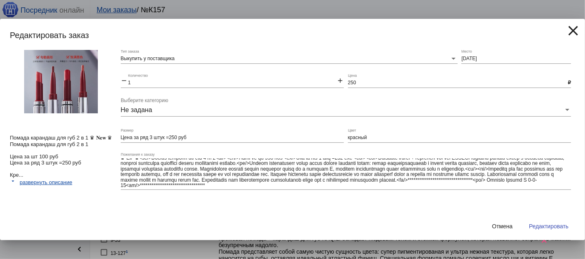
click at [530, 209] on div "Выкупить у поставщика Тип заказа [DATE] Место remove 1 Количество add 250 Цена …" at bounding box center [348, 131] width 454 height 163
click at [539, 226] on span "Редактировать" at bounding box center [549, 226] width 40 height 7
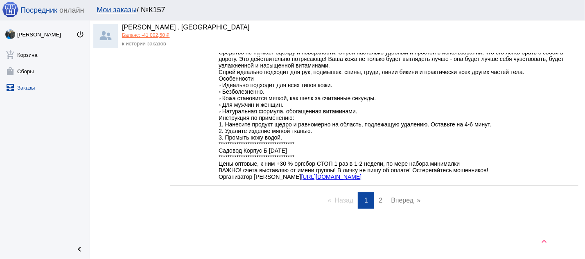
scroll to position [573, 0]
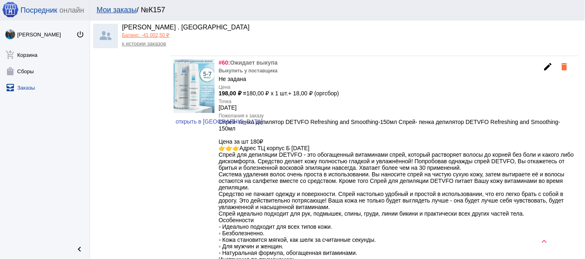
click at [543, 72] on mat-icon "edit" at bounding box center [548, 67] width 10 height 10
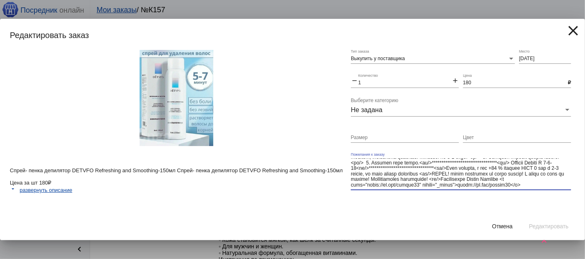
scroll to position [126, 0]
drag, startPoint x: 462, startPoint y: 180, endPoint x: 471, endPoint y: 192, distance: 14.9
click at [471, 189] on textarea "Пожелания к заказу" at bounding box center [461, 173] width 220 height 30
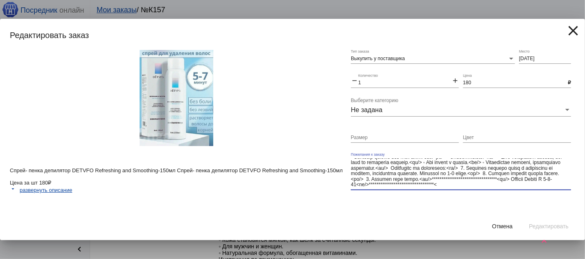
scroll to position [103, 0]
type textarea "Lorem- ipsum dolorsita CONSEC Adipiscing eli Seddoeius-773te Incid- utlab etdol…"
click at [517, 207] on div "Выкупить у поставщика Тип заказа [DATE] Место remove 1 Количество add 180 Цена …" at bounding box center [463, 131] width 224 height 163
click at [537, 227] on span "Редактировать" at bounding box center [549, 226] width 40 height 7
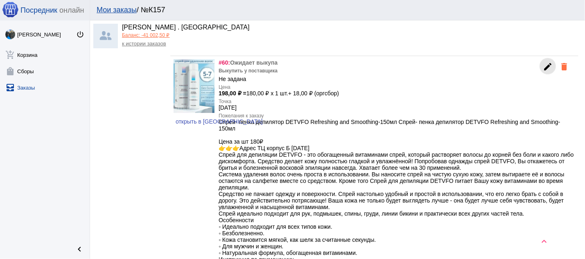
click at [543, 72] on mat-icon "edit" at bounding box center [548, 67] width 10 height 10
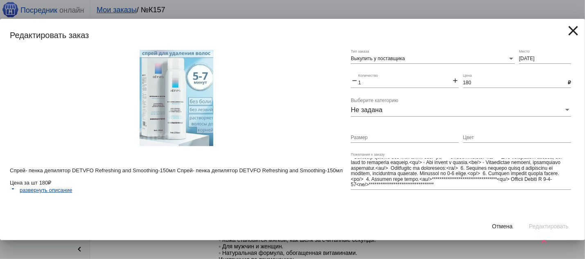
scroll to position [104, 0]
click at [569, 32] on mat-icon "close" at bounding box center [573, 31] width 16 height 16
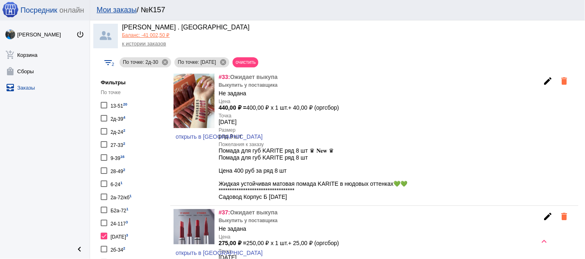
scroll to position [245, 0]
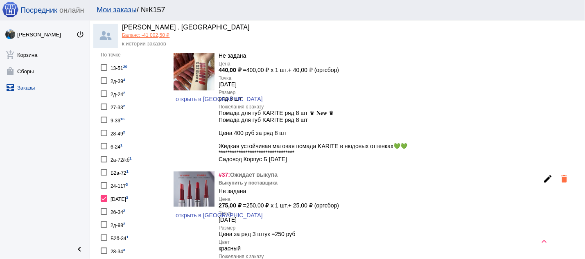
click at [105, 195] on div at bounding box center [104, 198] width 7 height 7
checkbox input "false"
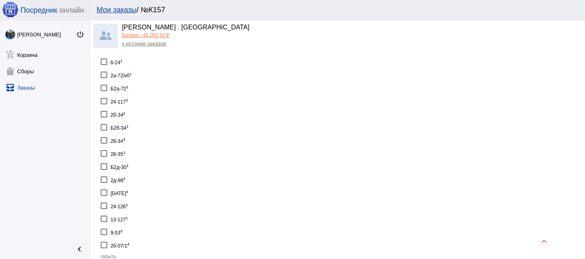
scroll to position [333, 0]
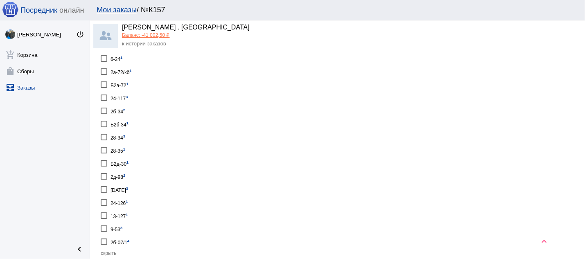
click at [106, 68] on div at bounding box center [104, 71] width 7 height 7
checkbox input "true"
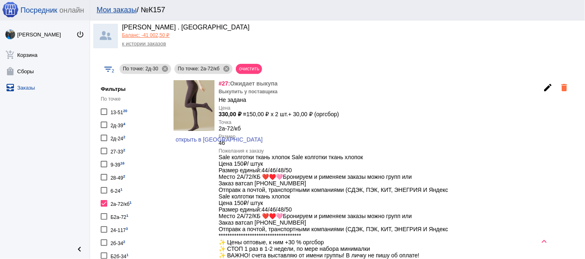
scroll to position [245, 0]
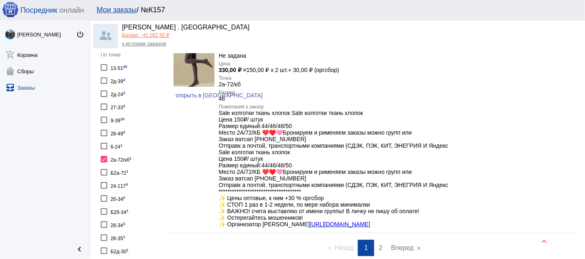
click at [104, 157] on div at bounding box center [104, 159] width 7 height 7
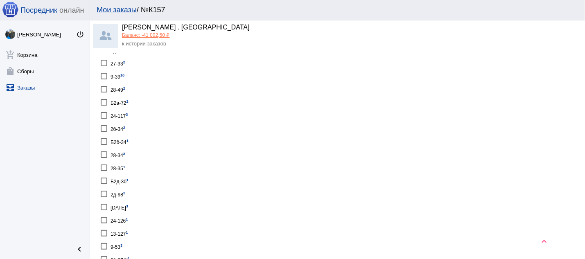
scroll to position [158, 0]
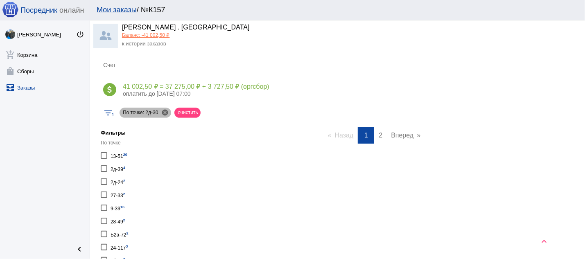
click at [164, 111] on mat-icon "cancel" at bounding box center [164, 112] width 7 height 7
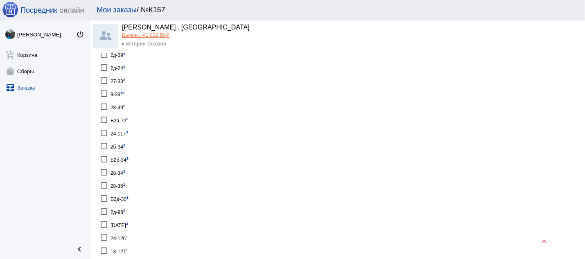
scroll to position [289, 0]
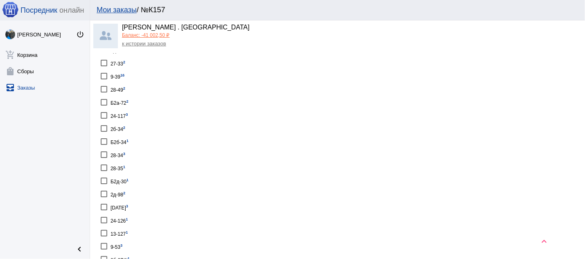
click at [104, 204] on div at bounding box center [104, 207] width 7 height 7
checkbox input "true"
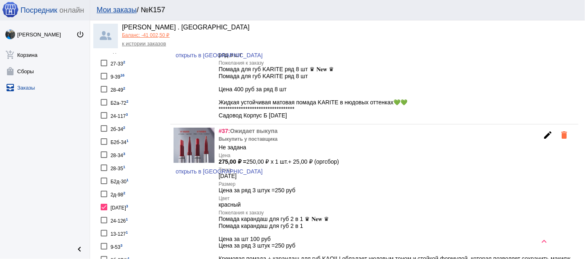
scroll to position [333, 0]
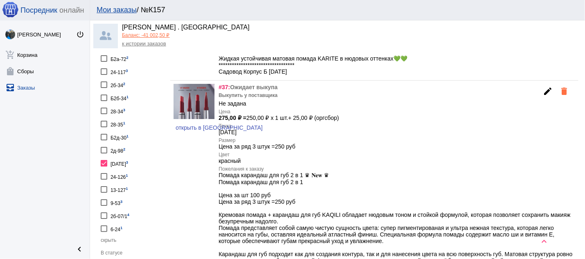
click at [104, 186] on div at bounding box center [104, 189] width 7 height 7
click at [102, 186] on div at bounding box center [104, 189] width 7 height 7
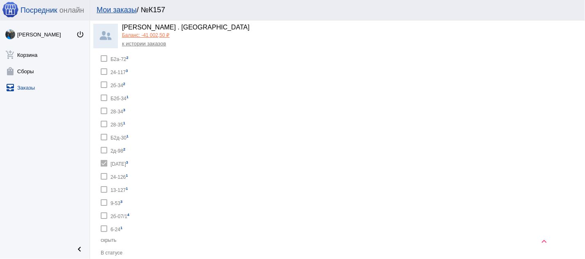
checkbox input "false"
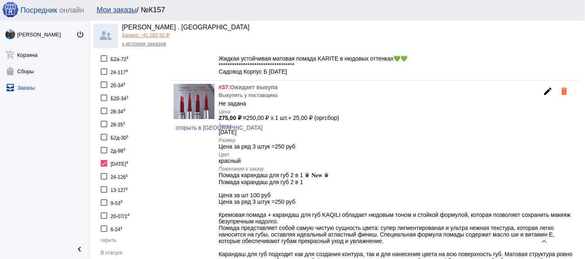
click at [103, 225] on div at bounding box center [104, 228] width 7 height 7
checkbox input "true"
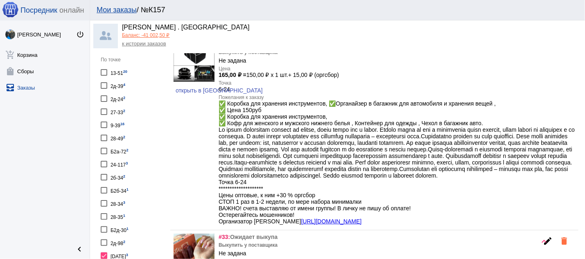
scroll to position [329, 0]
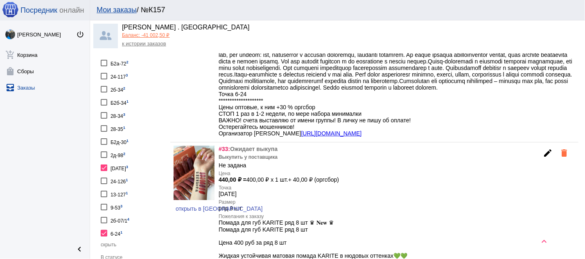
click at [104, 112] on div at bounding box center [104, 115] width 7 height 7
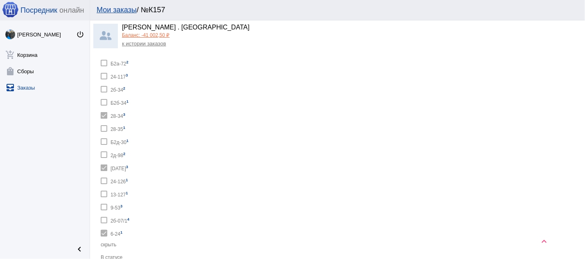
checkbox input "true"
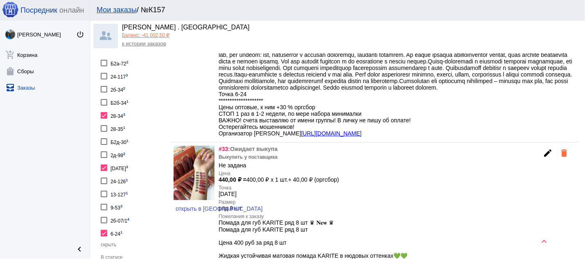
click at [105, 125] on div at bounding box center [104, 128] width 7 height 7
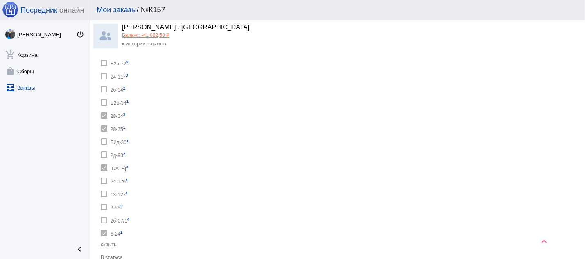
checkbox input "true"
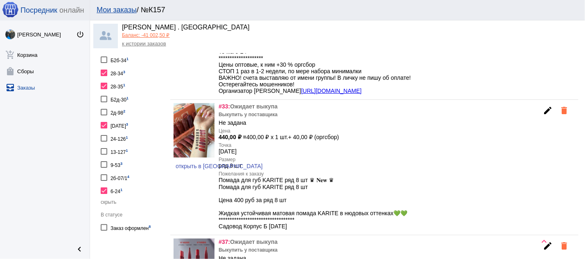
scroll to position [372, 0]
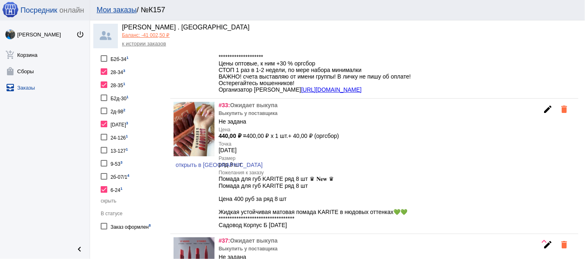
click at [105, 121] on div at bounding box center [104, 124] width 7 height 7
checkbox input "false"
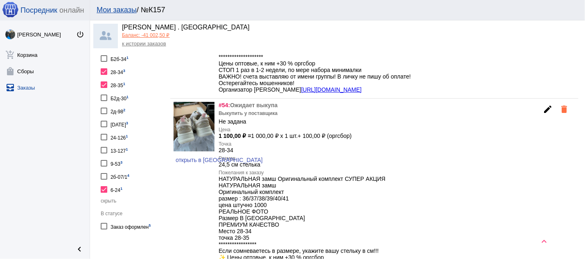
click at [543, 114] on mat-icon "edit" at bounding box center [548, 109] width 10 height 10
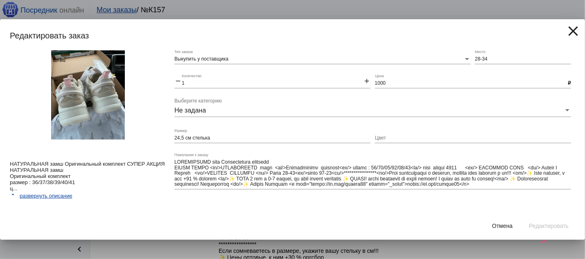
drag, startPoint x: 180, startPoint y: 135, endPoint x: 184, endPoint y: 142, distance: 7.5
click at [181, 140] on input "24,5 см стелька" at bounding box center [272, 138] width 196 height 6
type input "39 (24,5 см стелька)"
click at [418, 171] on textarea "Пожелания к заказу" at bounding box center [372, 173] width 396 height 29
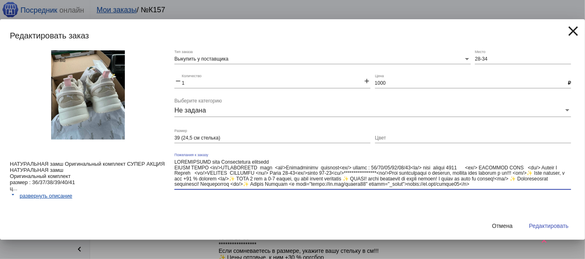
click at [540, 225] on span "Редактировать" at bounding box center [549, 226] width 40 height 7
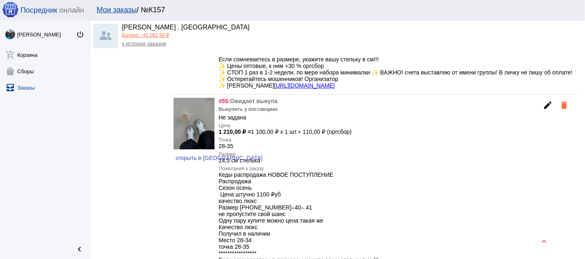
scroll to position [565, 0]
click at [543, 109] on mat-icon "edit" at bounding box center [548, 104] width 10 height 10
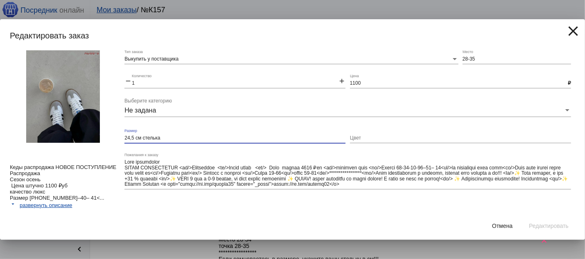
click at [131, 140] on input "24,5 см стелька" at bounding box center [234, 138] width 221 height 6
click at [177, 137] on input "39 (24,5 см стелька" at bounding box center [234, 138] width 221 height 6
type input "39 (24,5 см стелька)"
click at [393, 213] on div "Отмена Редактировать" at bounding box center [292, 226] width 565 height 28
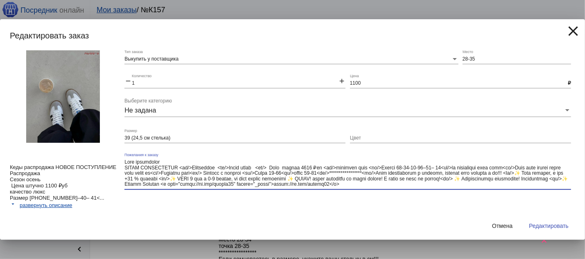
drag, startPoint x: 151, startPoint y: 180, endPoint x: 536, endPoint y: 212, distance: 385.5
click at [536, 188] on textarea "Пожелания к заказу" at bounding box center [347, 173] width 446 height 29
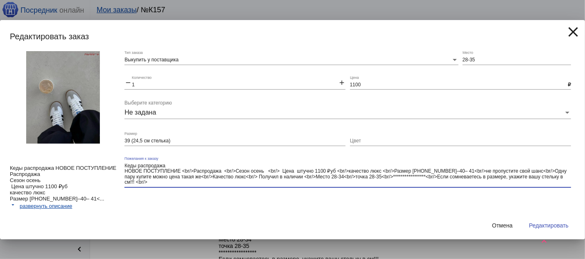
type textarea "**********"
click at [552, 227] on span "Редактировать" at bounding box center [549, 225] width 40 height 7
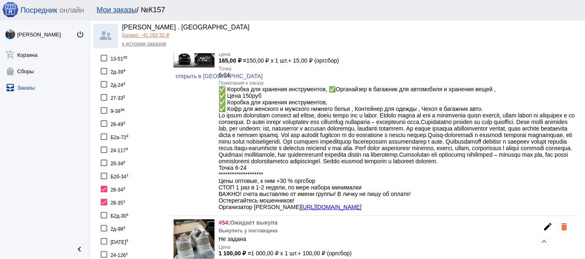
scroll to position [258, 0]
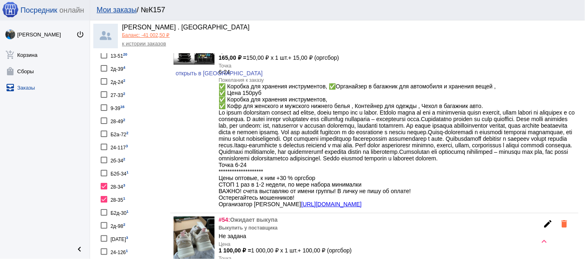
click at [101, 196] on div at bounding box center [104, 199] width 7 height 7
click at [102, 183] on div at bounding box center [104, 186] width 7 height 7
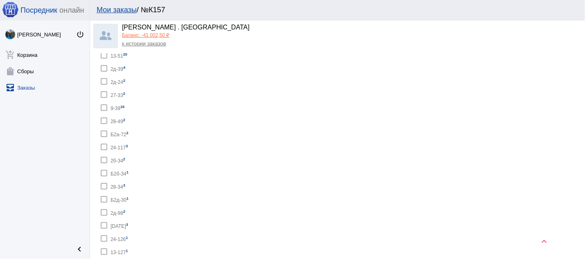
checkbox input "false"
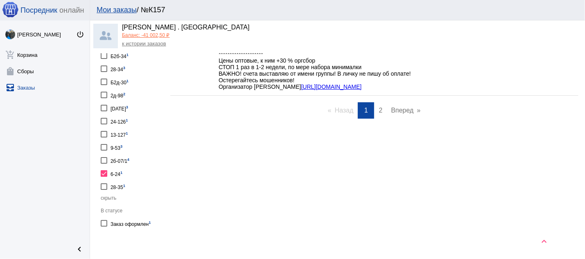
scroll to position [385, 0]
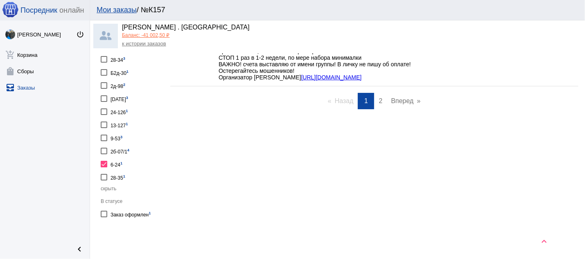
click at [104, 161] on div at bounding box center [104, 164] width 7 height 7
checkbox input "false"
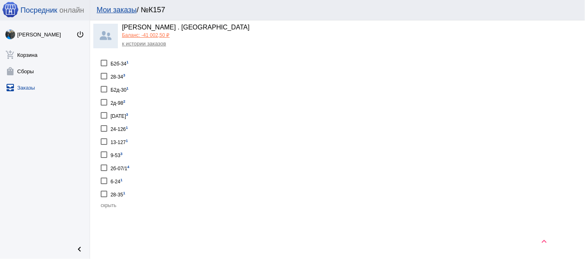
scroll to position [358, 0]
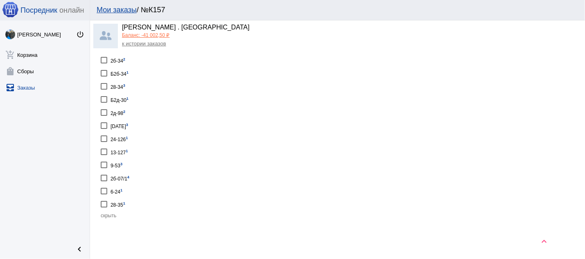
click at [99, 69] on app-facets "Фильтры По точке 13-51 20 2д-39 4 2д-24 2 27-33 2 9-39 16 28-49 2 Б2а-72 2 24-1…" at bounding box center [134, 73] width 74 height 305
click at [104, 70] on div at bounding box center [104, 73] width 7 height 7
checkbox input "true"
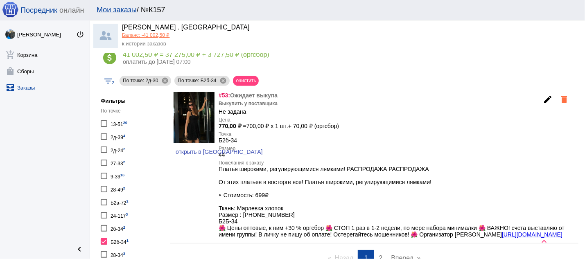
scroll to position [182, 0]
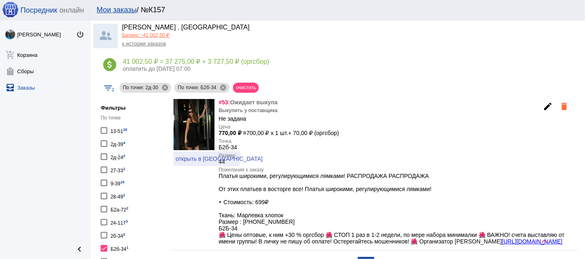
click at [207, 156] on link "открыть в [GEOGRAPHIC_DATA]" at bounding box center [218, 158] width 91 height 15
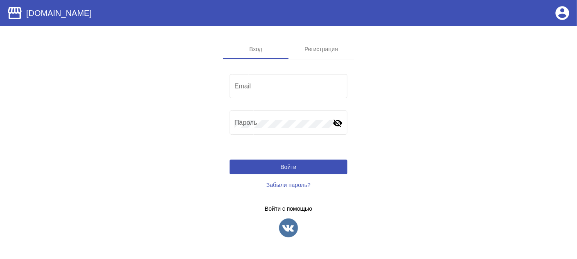
click at [287, 230] on img at bounding box center [288, 228] width 20 height 20
click at [290, 226] on img at bounding box center [288, 228] width 20 height 20
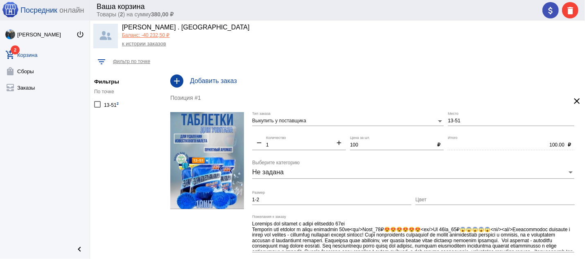
scroll to position [2, 0]
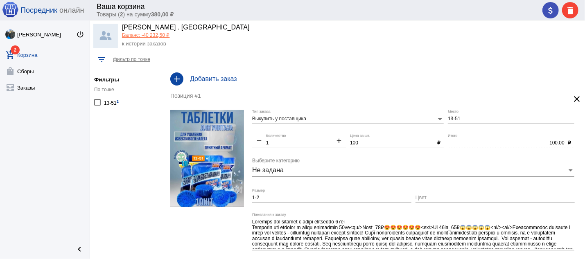
drag, startPoint x: 271, startPoint y: 196, endPoint x: 263, endPoint y: 175, distance: 22.6
click at [269, 213] on div "Пожелания к заказу" at bounding box center [413, 231] width 322 height 37
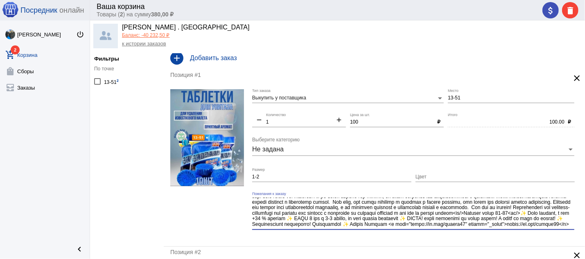
scroll to position [28, 0]
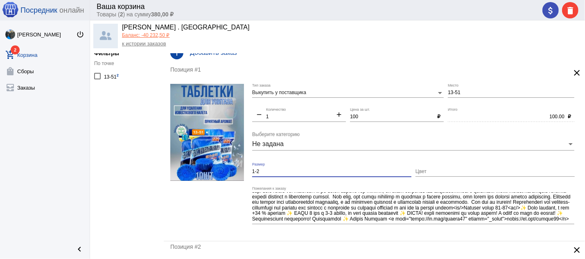
drag, startPoint x: 263, startPoint y: 175, endPoint x: 229, endPoint y: 173, distance: 34.0
click at [252, 173] on input "1-2" at bounding box center [331, 172] width 159 height 6
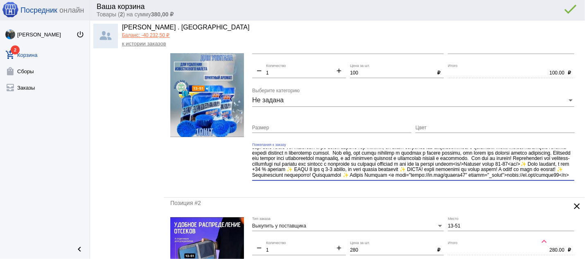
scroll to position [54, 0]
click at [449, 179] on textarea "Пожелания к заказу" at bounding box center [413, 164] width 322 height 30
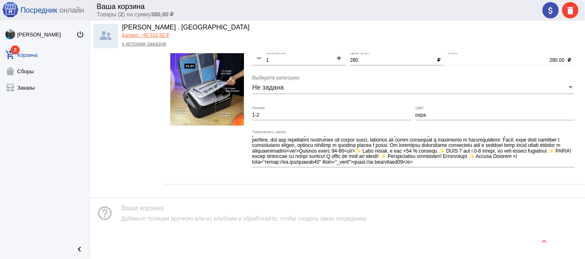
scroll to position [264, 0]
type textarea "Таблетки для унитаза в бачок очищающие 10шт Таблетки для унитаза в бачок очищаю…"
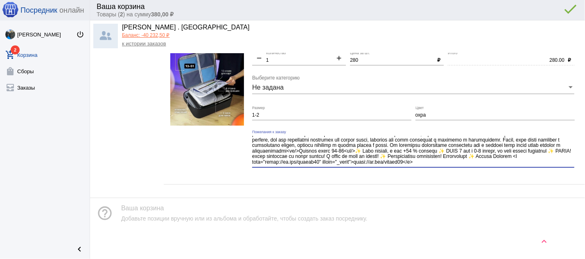
drag, startPoint x: 277, startPoint y: 149, endPoint x: 451, endPoint y: 166, distance: 174.7
click at [451, 166] on textarea "Пожелания к заказу" at bounding box center [413, 151] width 322 height 30
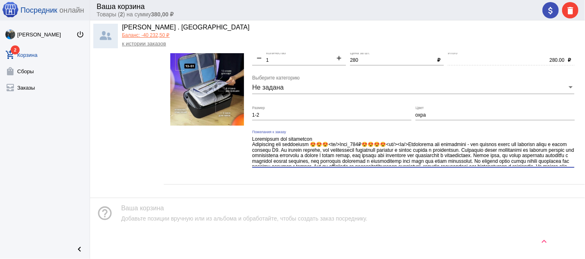
type textarea "Органайзер для документов Органайзер для документов 😍😍😍<br/>Цена_280₽😍😍😍😍<br/><…"
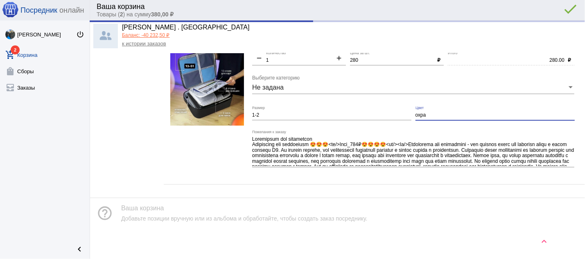
drag, startPoint x: 449, startPoint y: 114, endPoint x: 368, endPoint y: 113, distance: 81.4
click at [415, 113] on input "охра" at bounding box center [494, 116] width 159 height 6
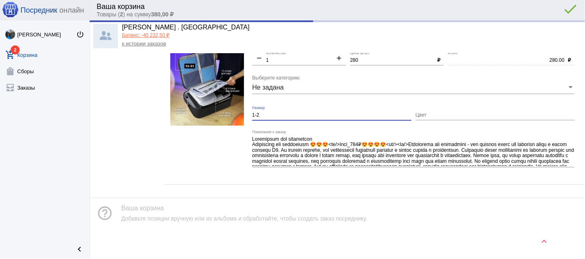
drag, startPoint x: 273, startPoint y: 110, endPoint x: 229, endPoint y: 109, distance: 44.2
click at [252, 113] on input "1-2" at bounding box center [331, 116] width 159 height 6
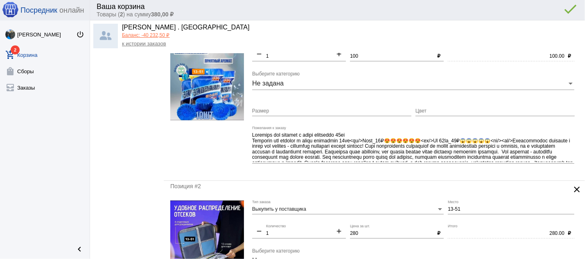
scroll to position [0, 0]
